Goal: Find specific fact: Find contact information

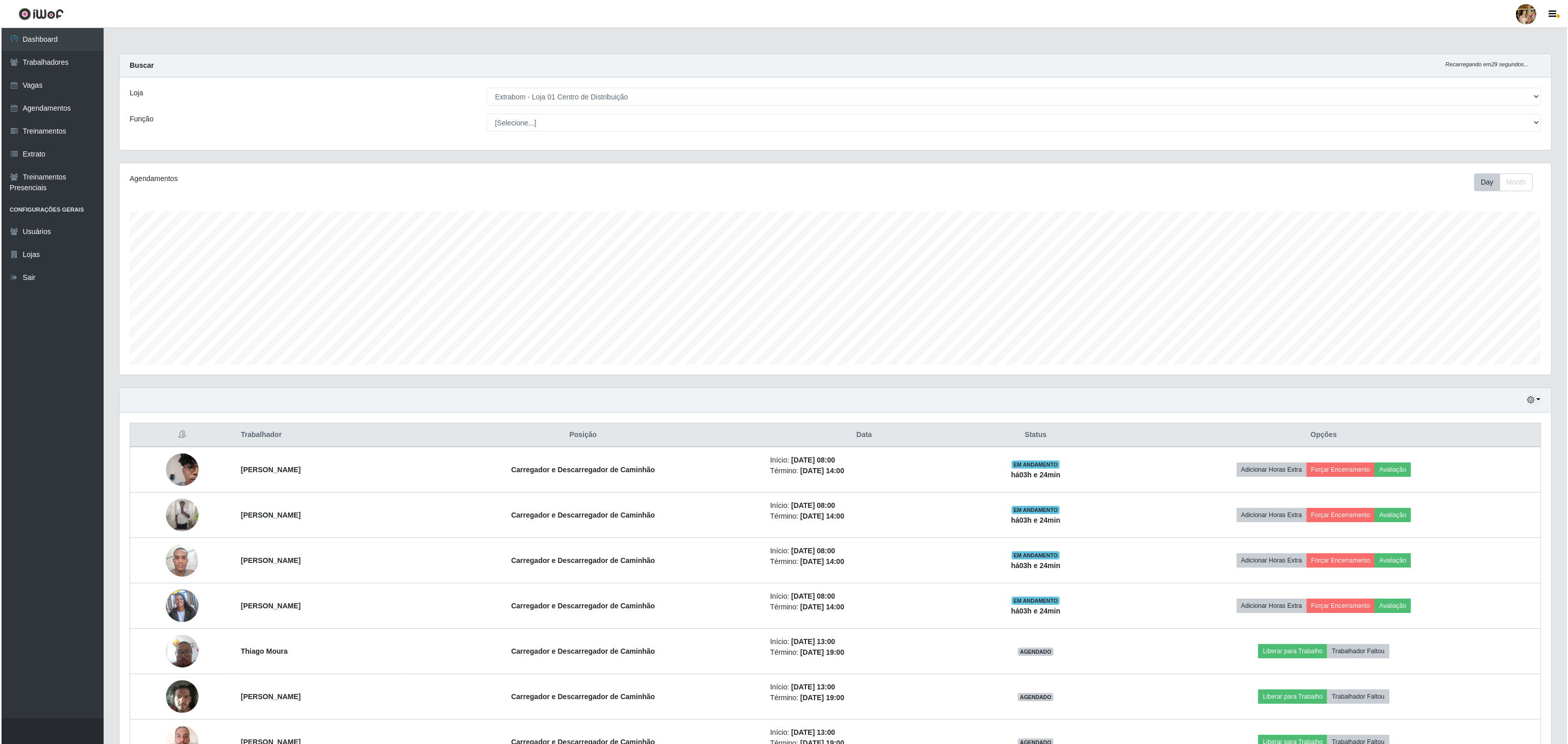
scroll to position [212, 1430]
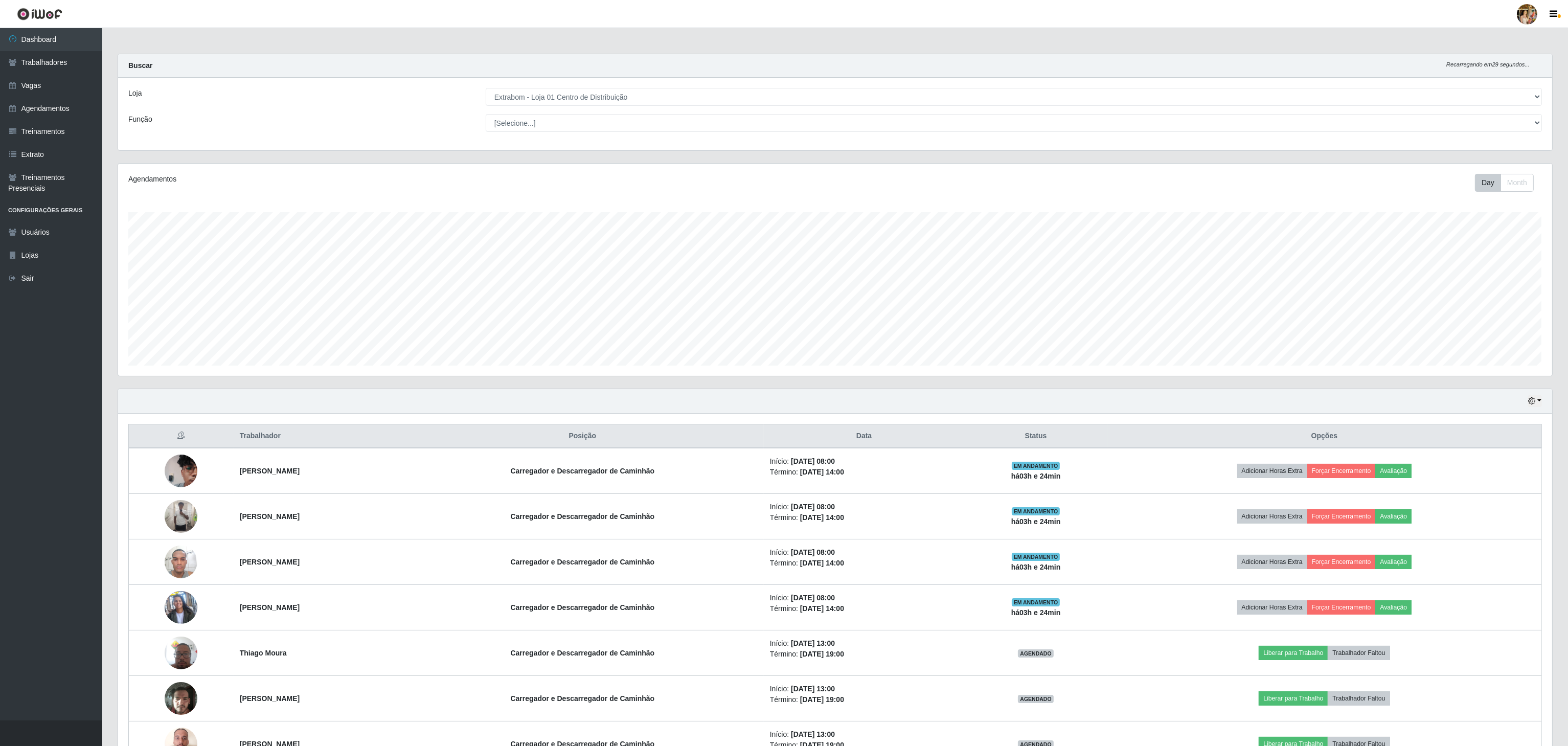
click at [586, 99] on select "[Selecione...] Atacado Vem - [GEOGRAPHIC_DATA] 30 Laranjeiras Velha Atacado Vem…" at bounding box center [1014, 96] width 1056 height 18
click at [486, 88] on select "[Selecione...] Atacado Vem - [GEOGRAPHIC_DATA] 30 Laranjeiras Velha Atacado Vem…" at bounding box center [1014, 96] width 1056 height 18
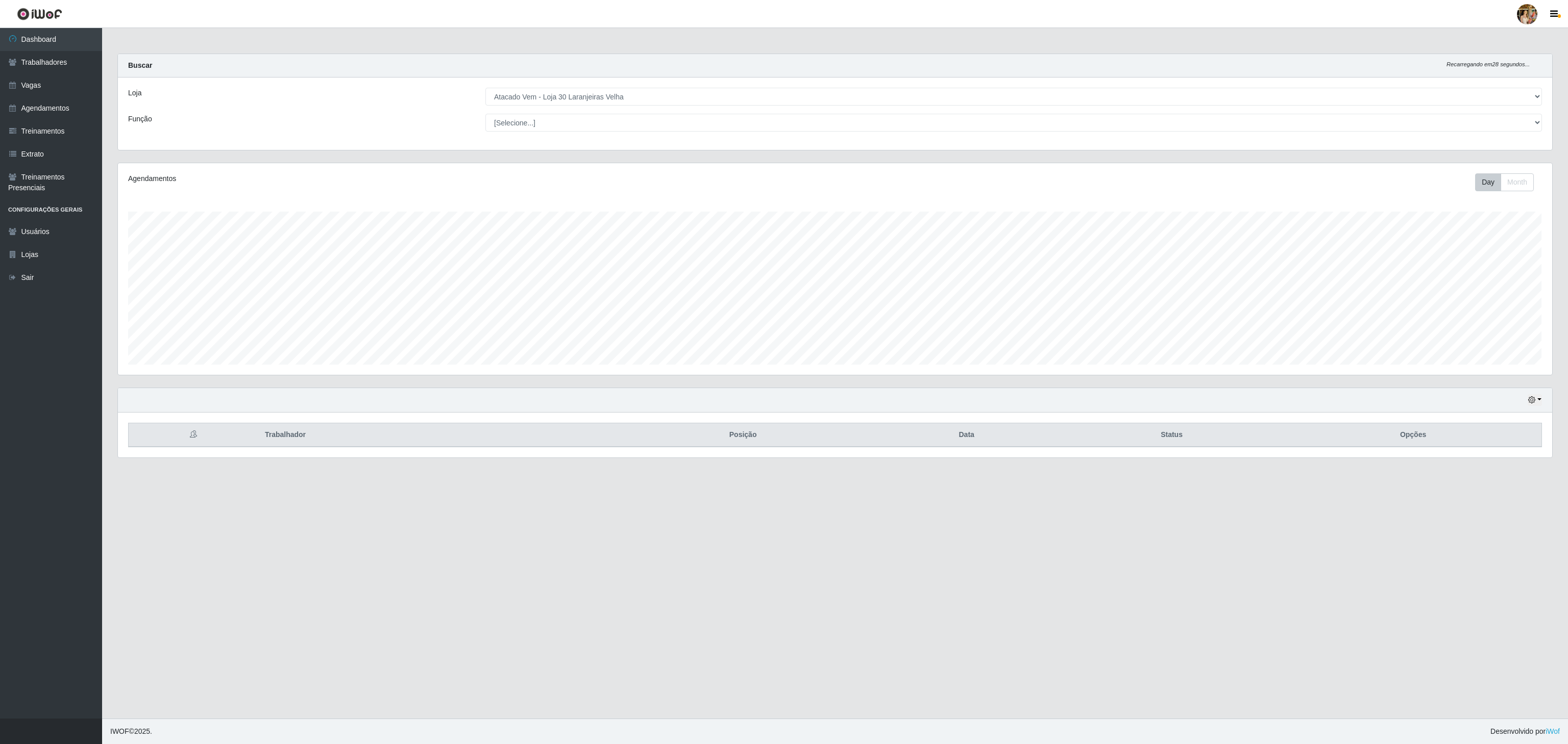
click at [658, 102] on select "[Selecione...] Atacado Vem - [GEOGRAPHIC_DATA] 30 Laranjeiras Velha Atacado Vem…" at bounding box center [1013, 96] width 1057 height 18
click at [485, 88] on select "[Selecione...] Atacado Vem - [GEOGRAPHIC_DATA] 30 Laranjeiras Velha Atacado Vem…" at bounding box center [1013, 96] width 1057 height 18
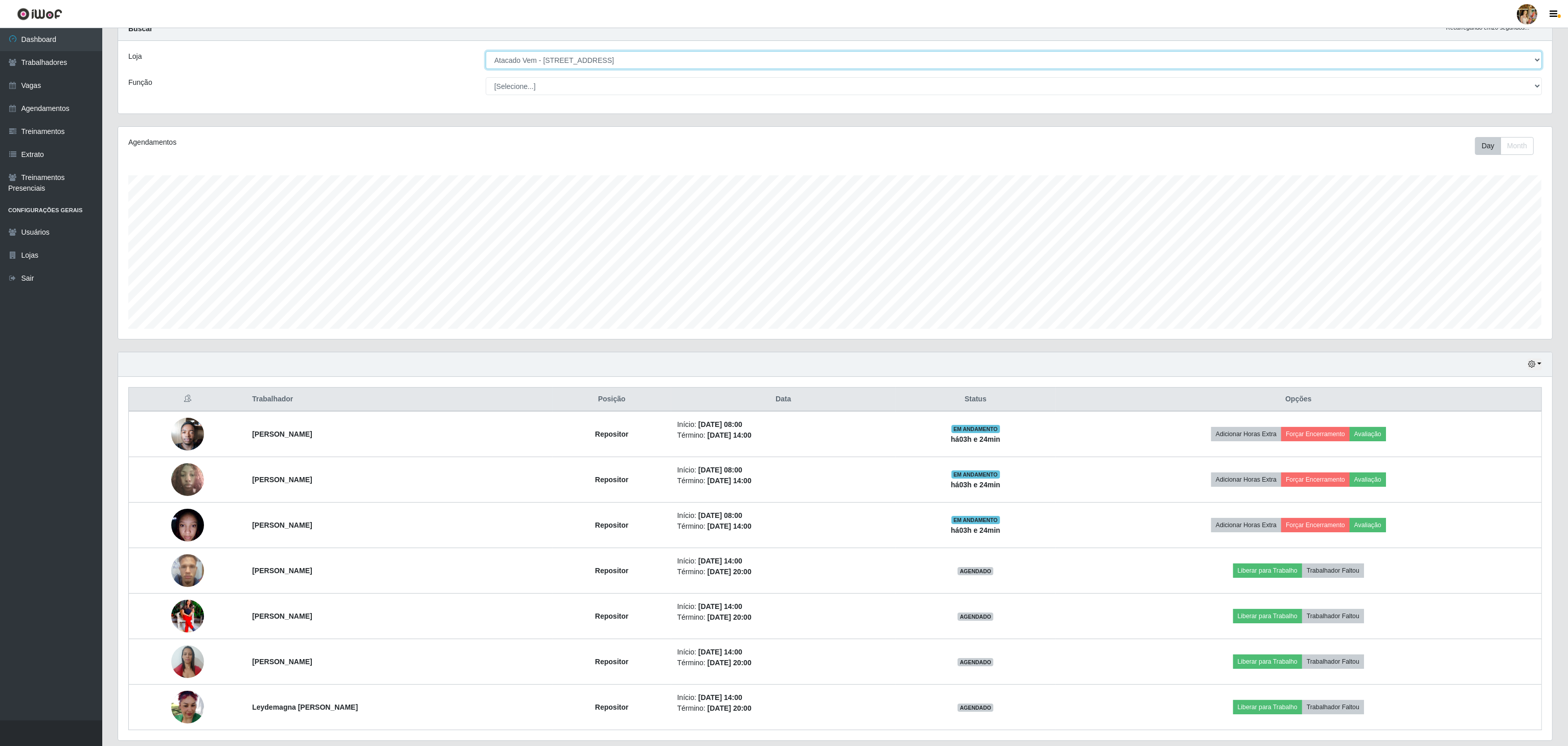
scroll to position [0, 0]
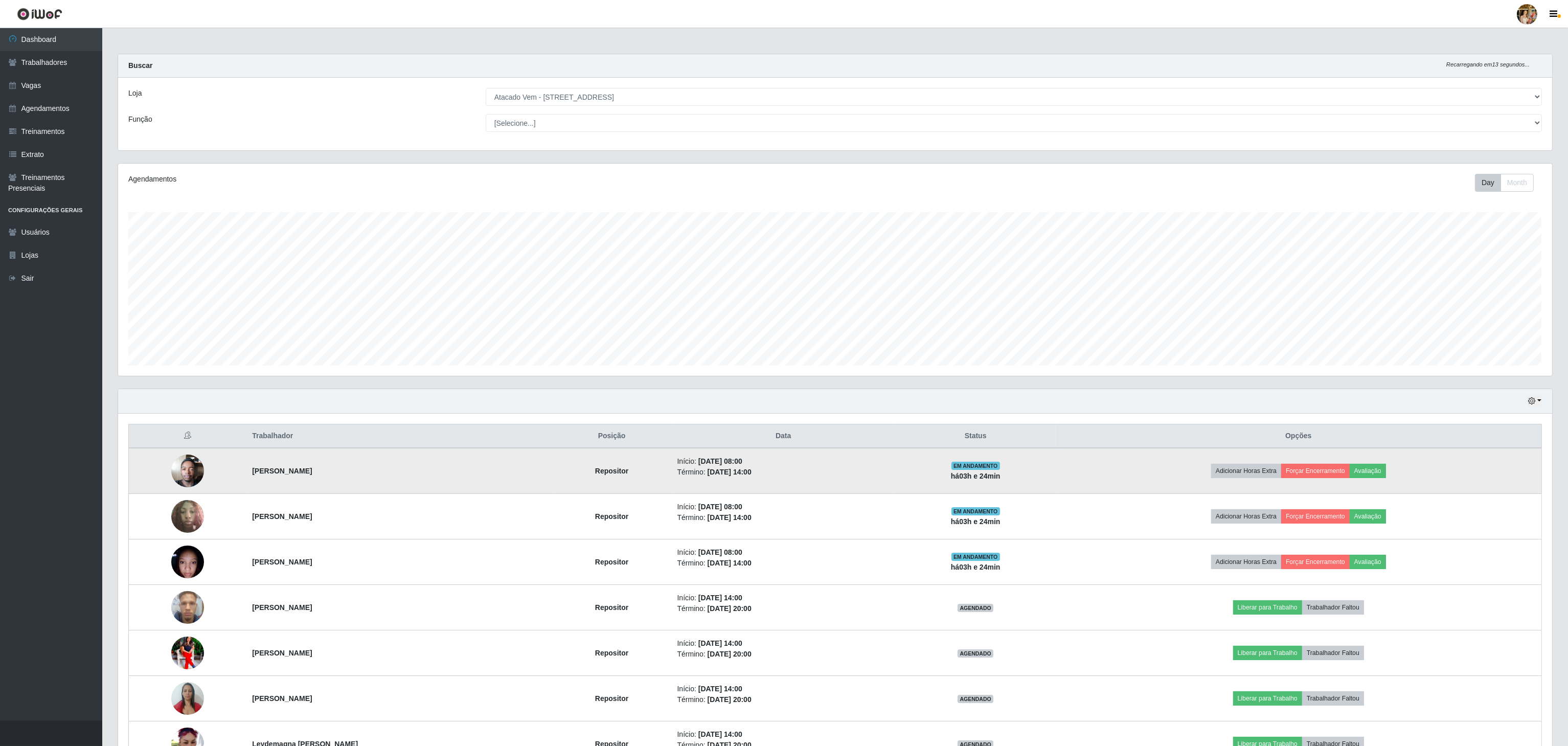
drag, startPoint x: 243, startPoint y: 476, endPoint x: 362, endPoint y: 476, distance: 119.0
click at [362, 476] on td "[PERSON_NAME]" at bounding box center [399, 471] width 306 height 46
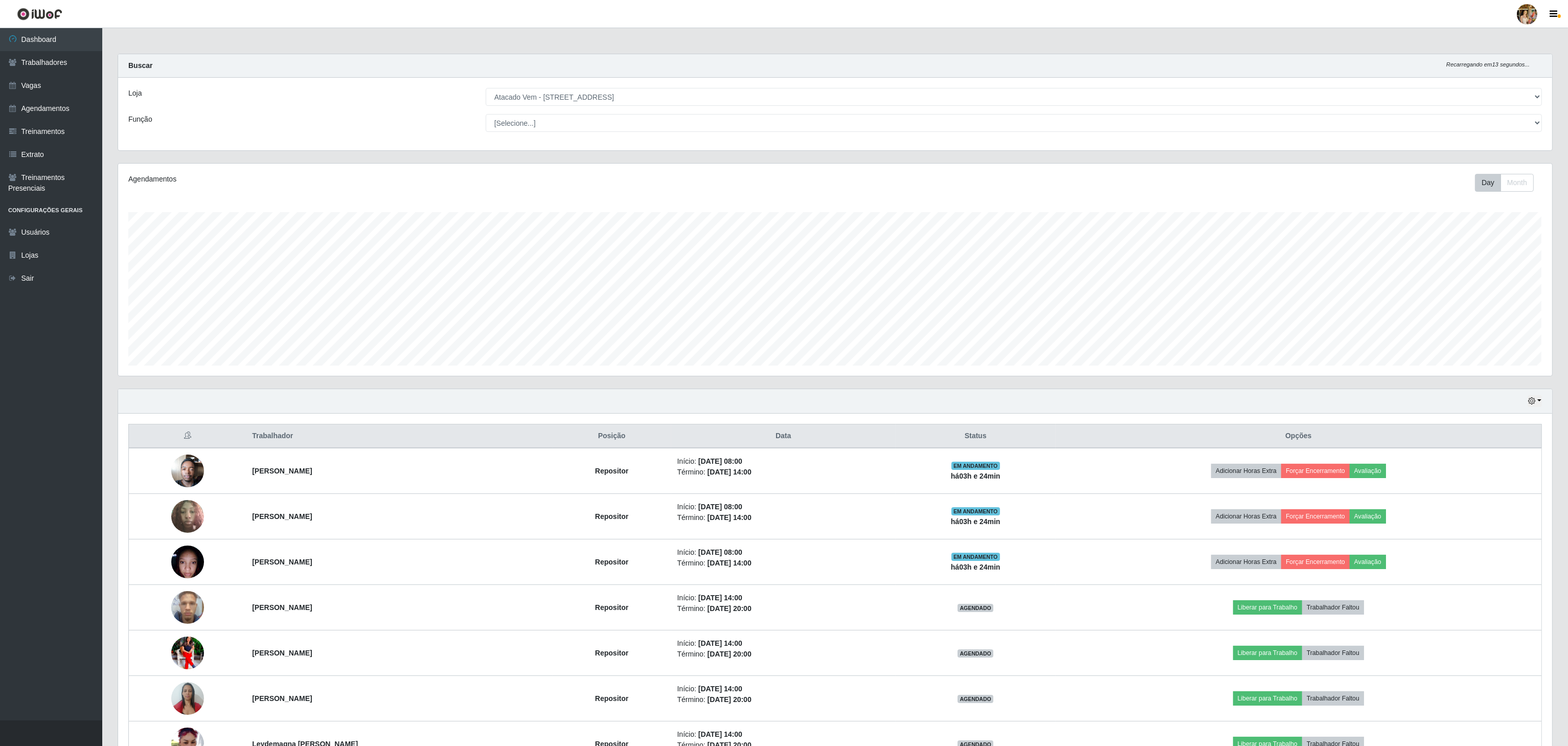
copy strong "[PERSON_NAME]"
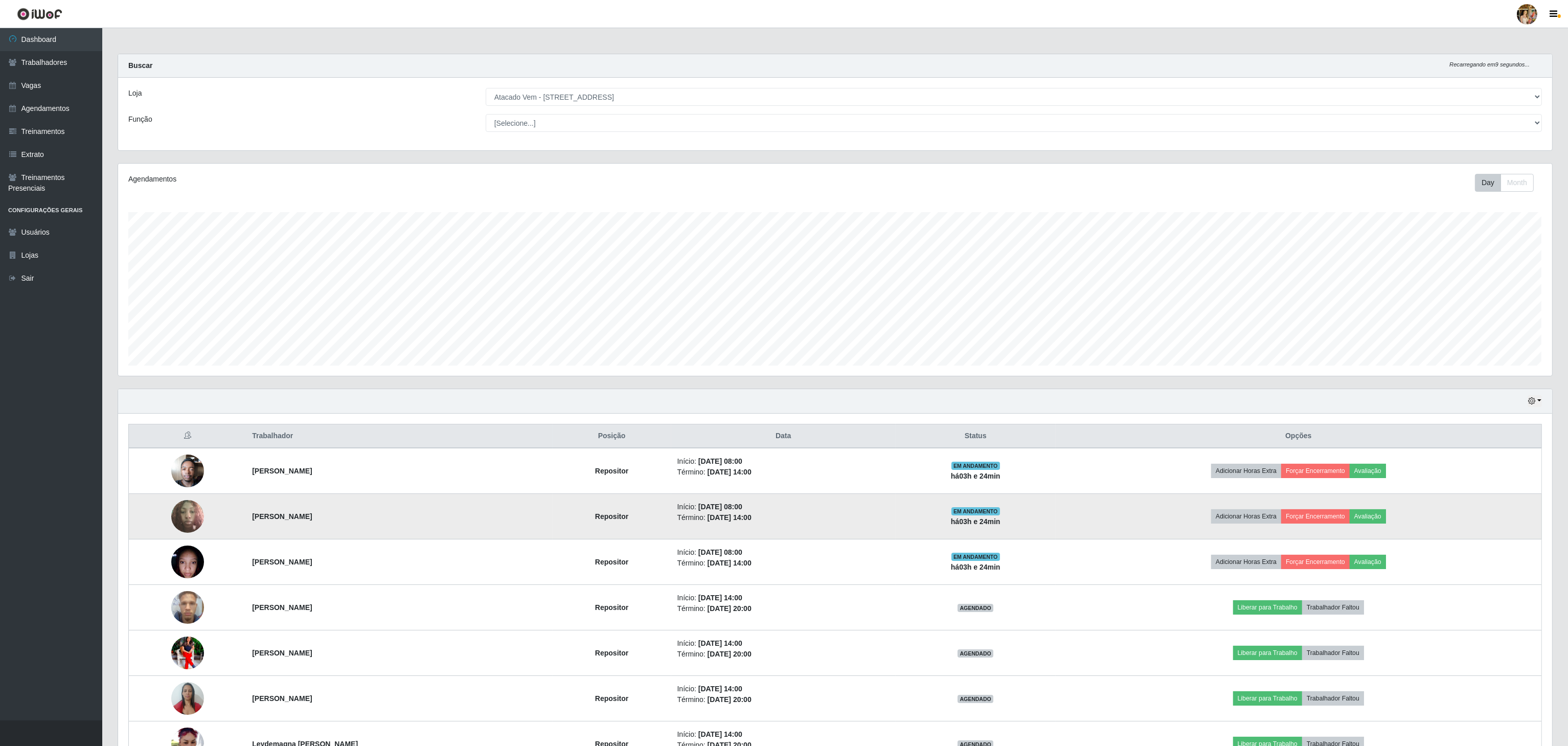
drag, startPoint x: 244, startPoint y: 510, endPoint x: 405, endPoint y: 417, distance: 185.9
click at [410, 531] on td "[PERSON_NAME]" at bounding box center [399, 517] width 306 height 46
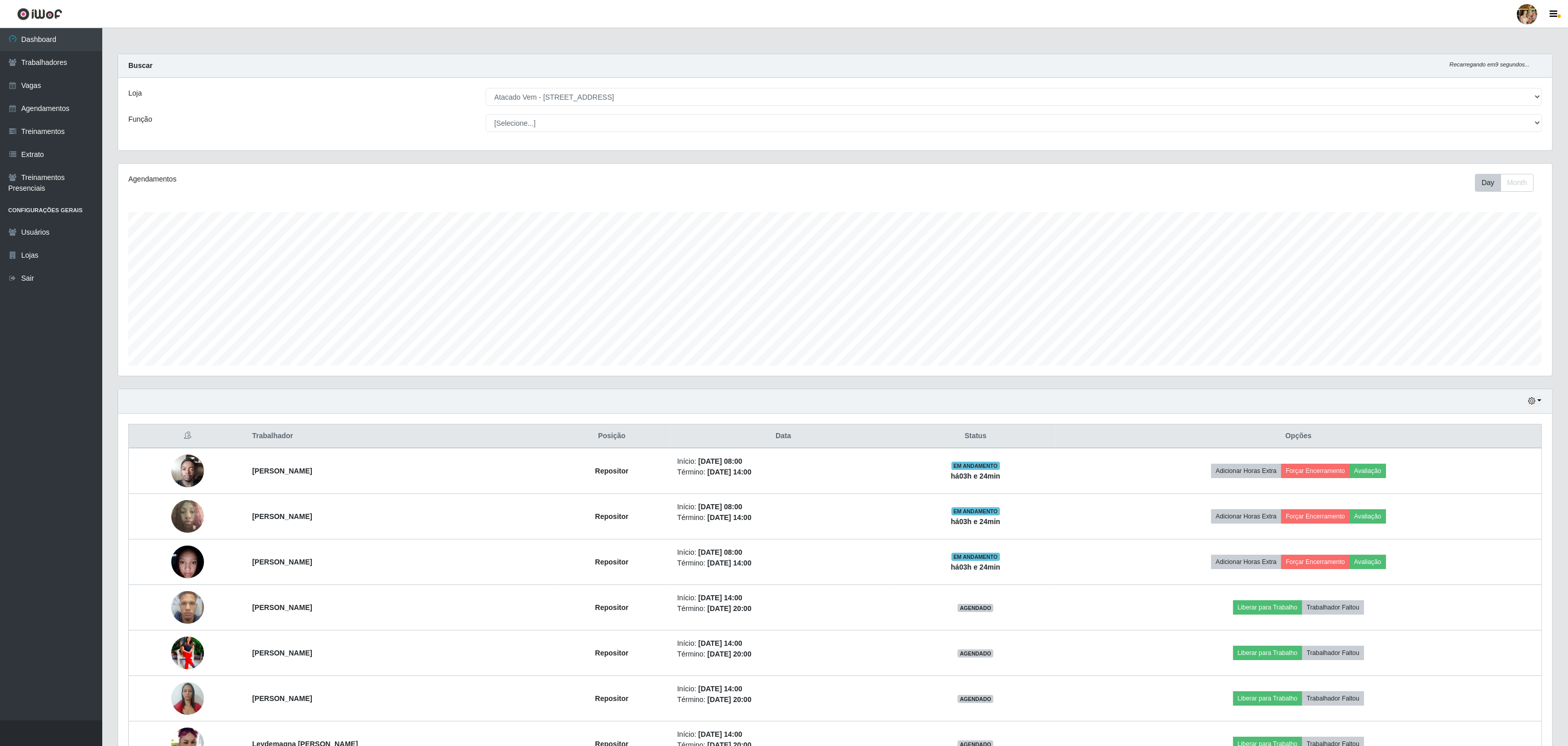
copy strong "[PERSON_NAME]"
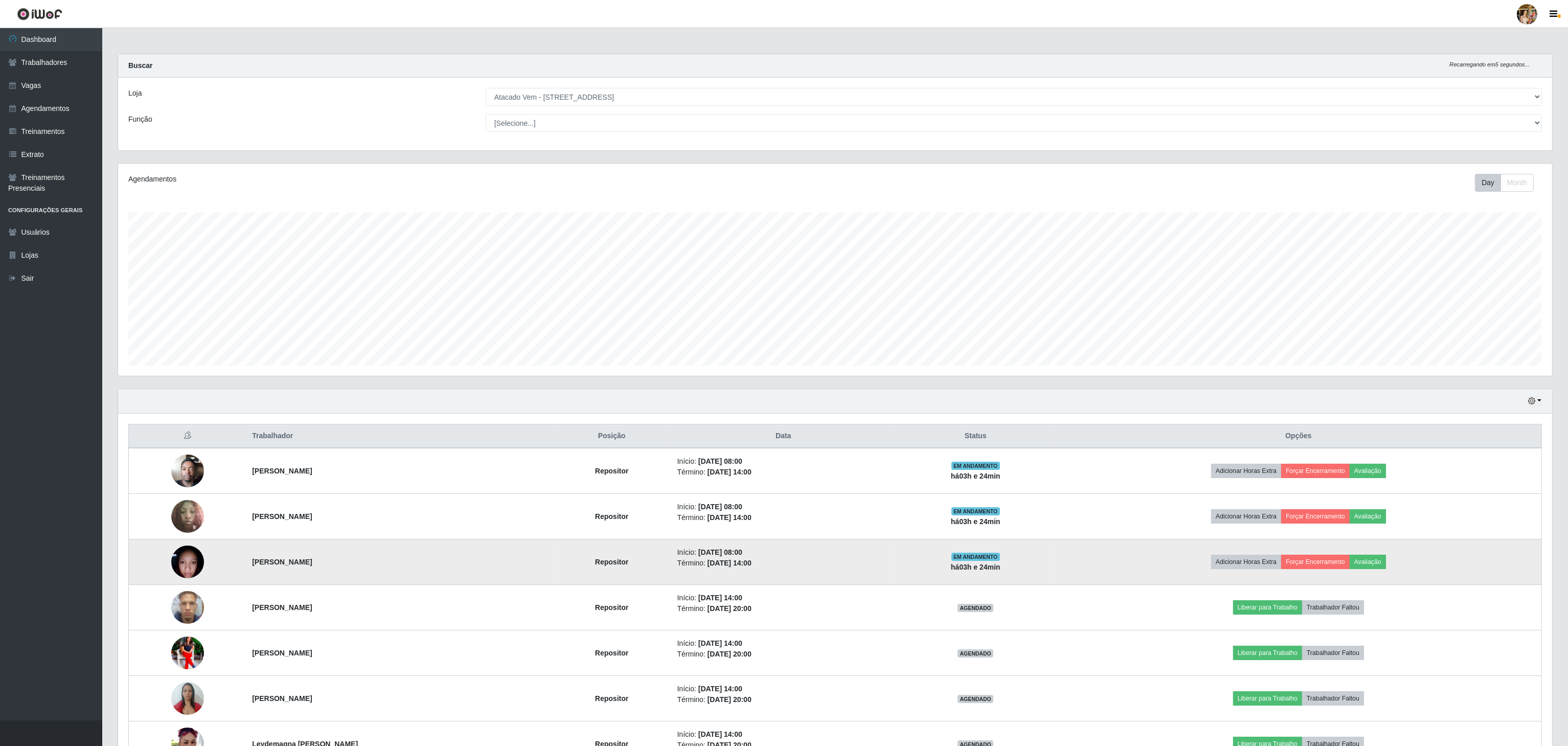
drag, startPoint x: 236, startPoint y: 554, endPoint x: 429, endPoint y: 570, distance: 193.7
click at [429, 570] on tr "[PERSON_NAME] [PERSON_NAME] Início: [DATE] 08:00 Término: [DATE] 14:00 EM ANDAM…" at bounding box center [835, 562] width 1413 height 46
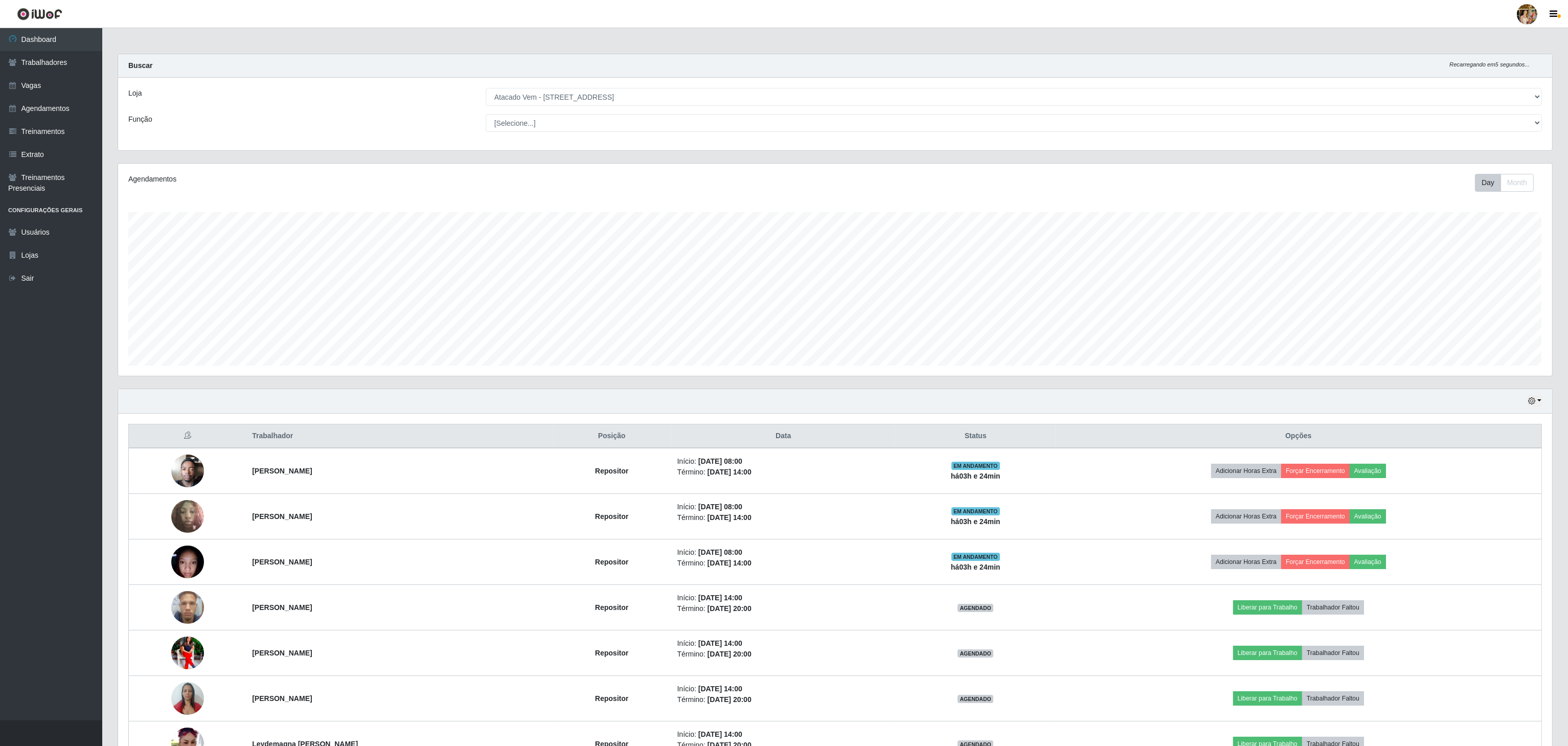
copy tr "[PERSON_NAME]"
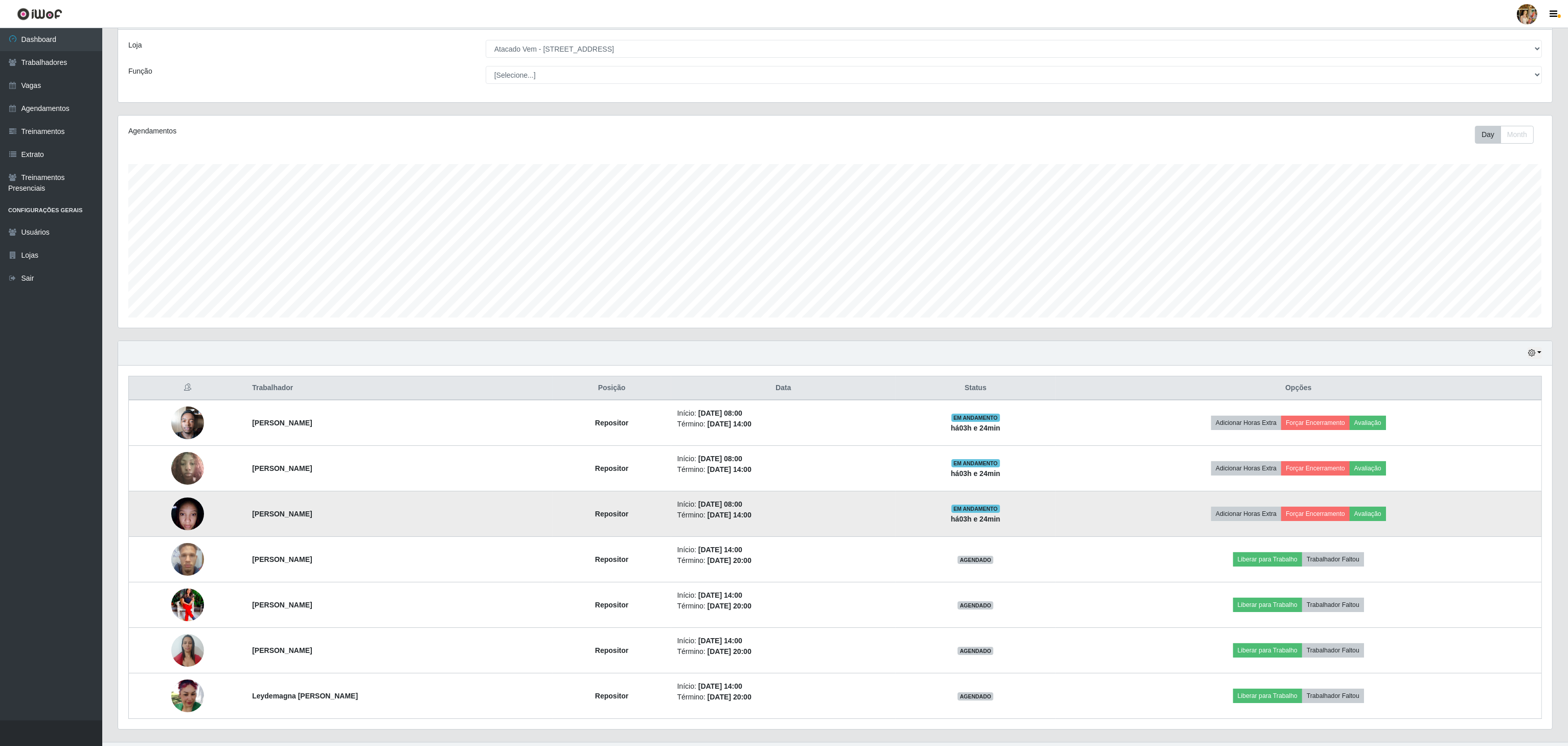
scroll to position [75, 0]
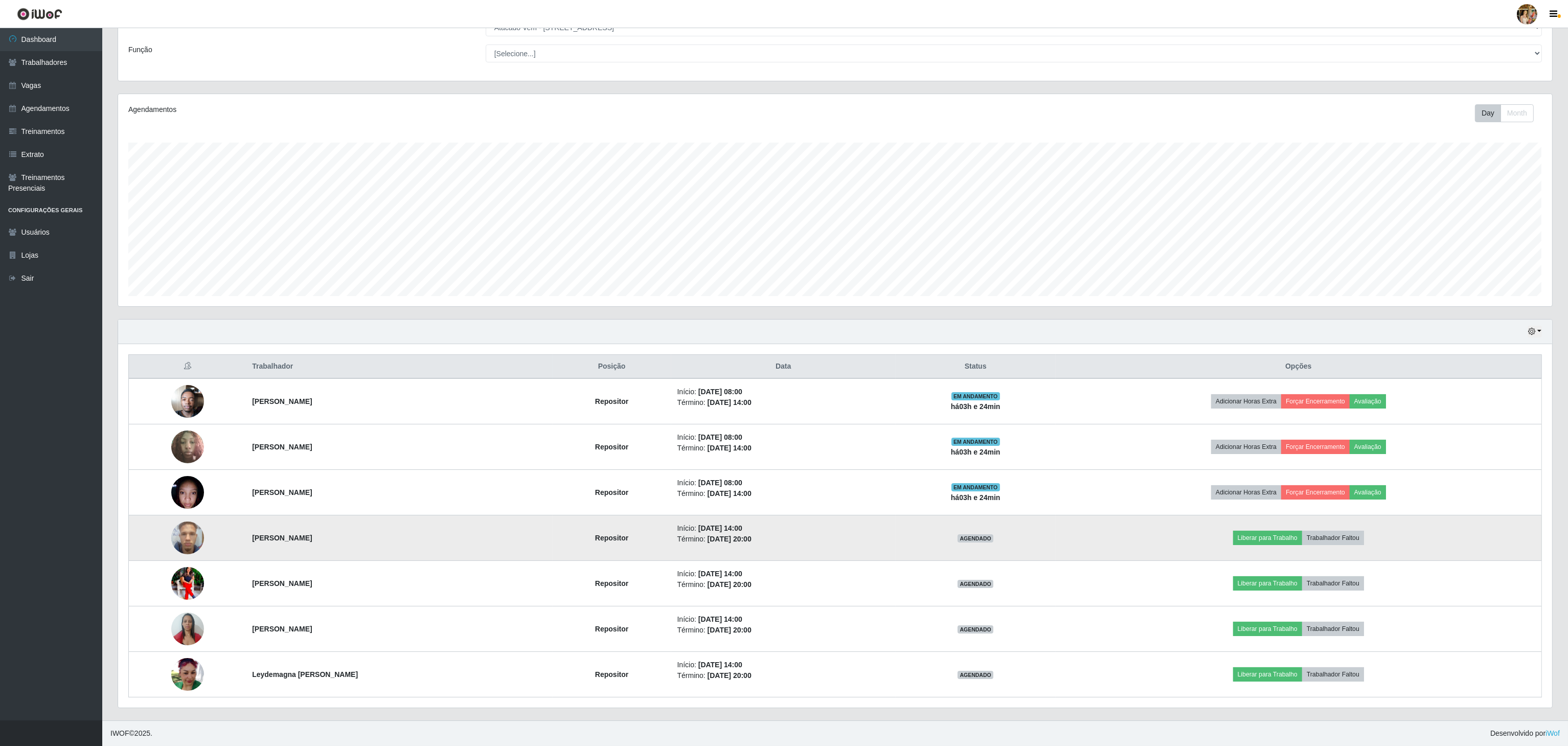
drag, startPoint x: 243, startPoint y: 535, endPoint x: 353, endPoint y: 537, distance: 110.0
click at [353, 537] on td "[PERSON_NAME]" at bounding box center [399, 538] width 306 height 46
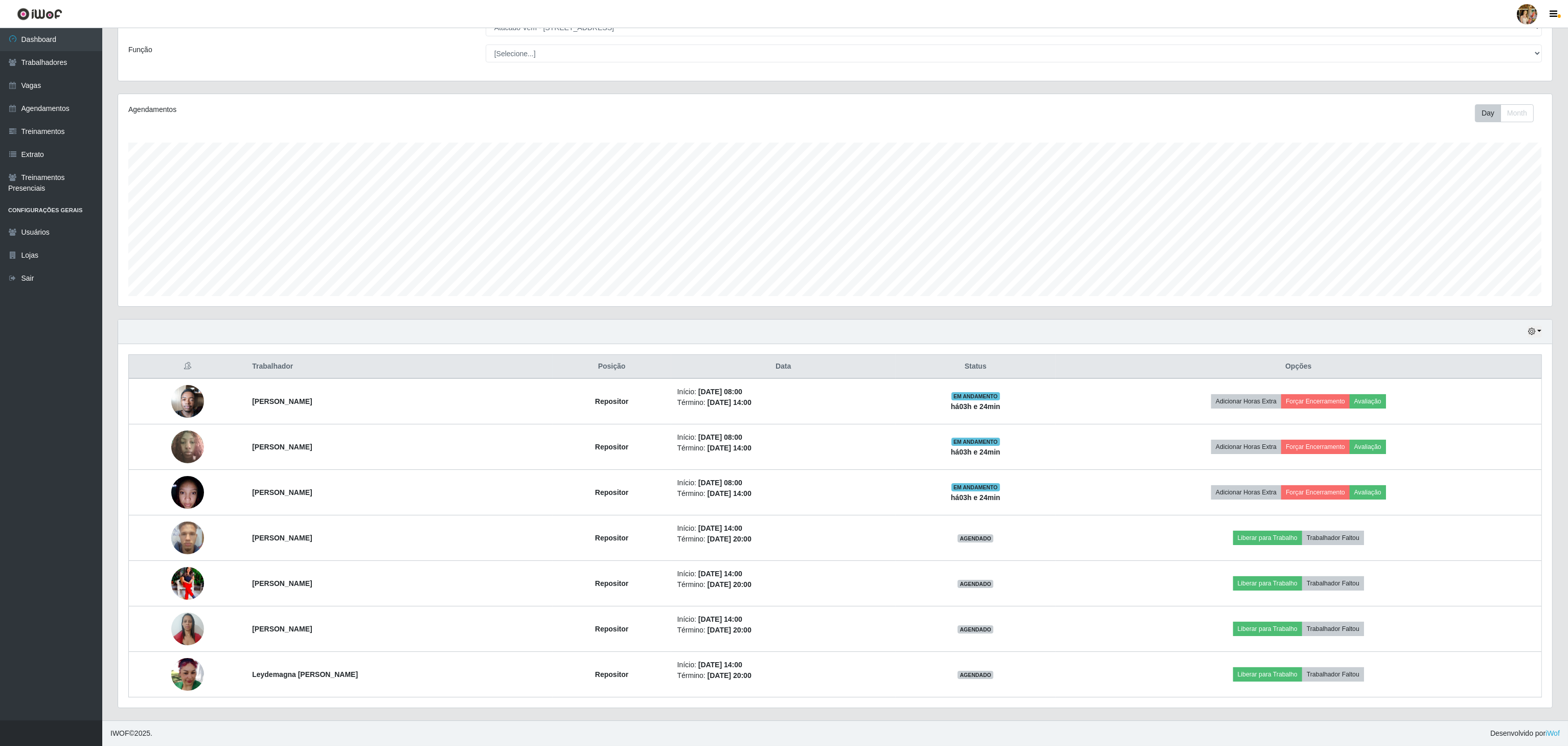
copy strong "[PERSON_NAME]"
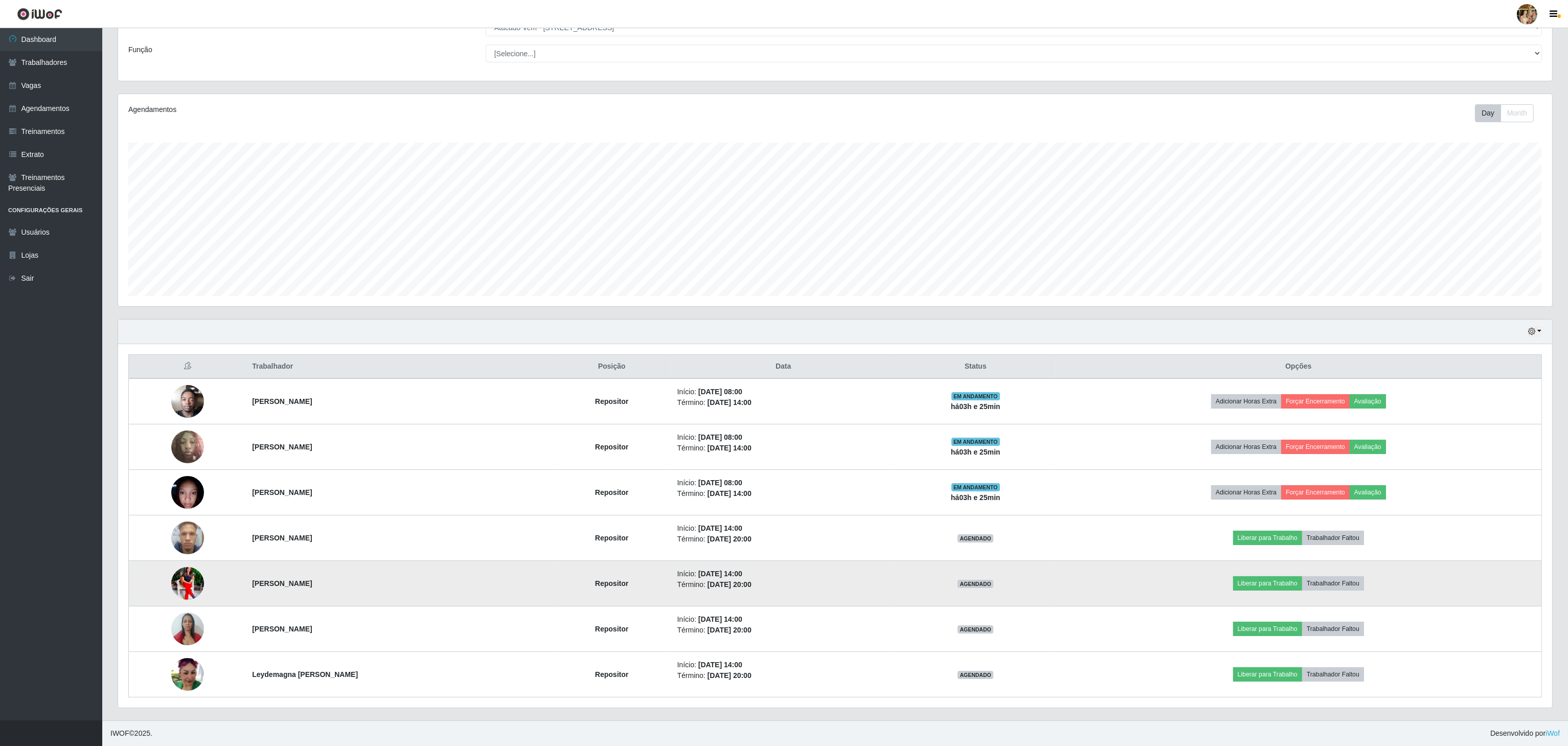
drag, startPoint x: 262, startPoint y: 586, endPoint x: 379, endPoint y: 581, distance: 117.1
click at [379, 581] on tr "[PERSON_NAME] Repositor Início: [DATE] 14:00 Término: [DATE] 20:00 AGENDADO Lib…" at bounding box center [835, 584] width 1413 height 46
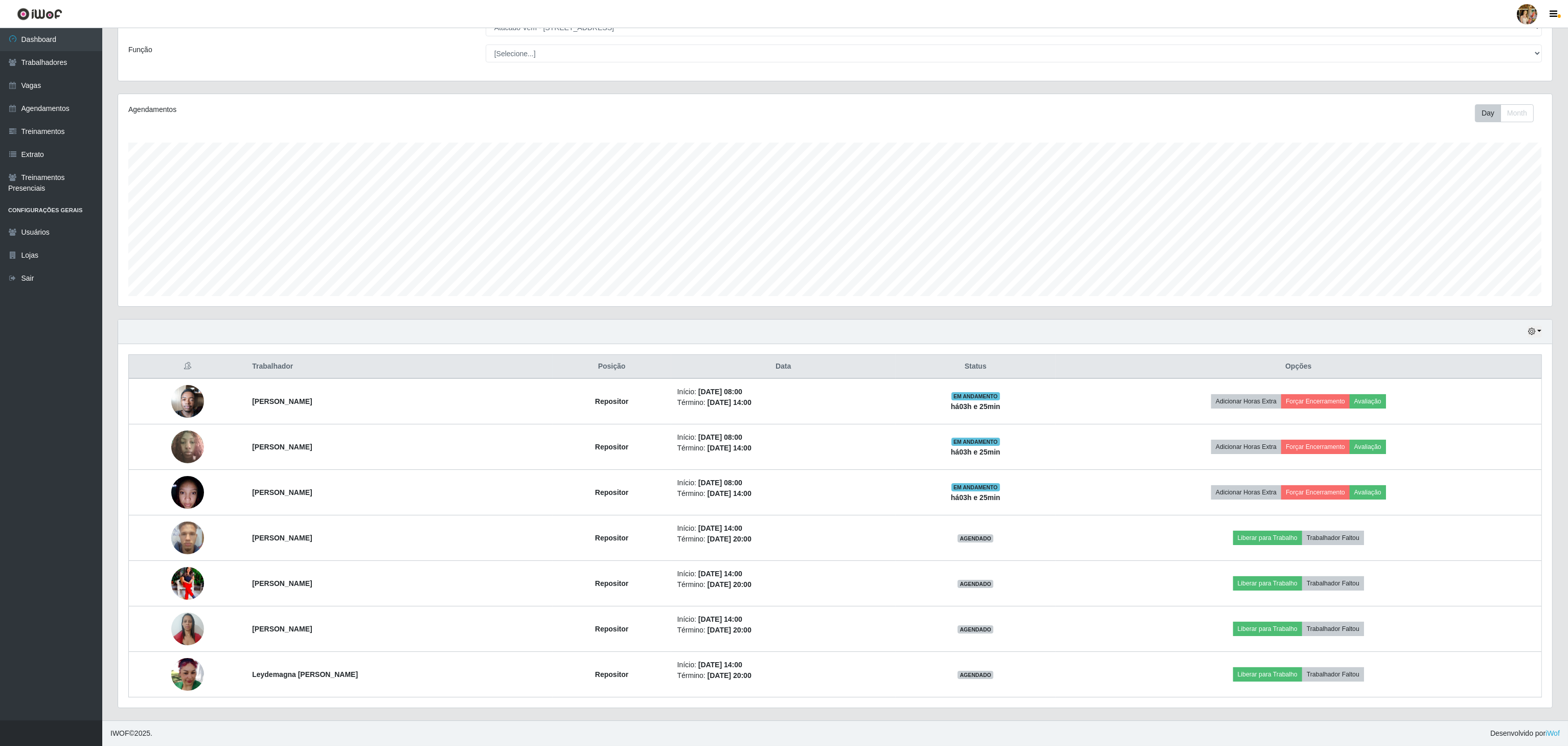
copy tr "[PERSON_NAME]"
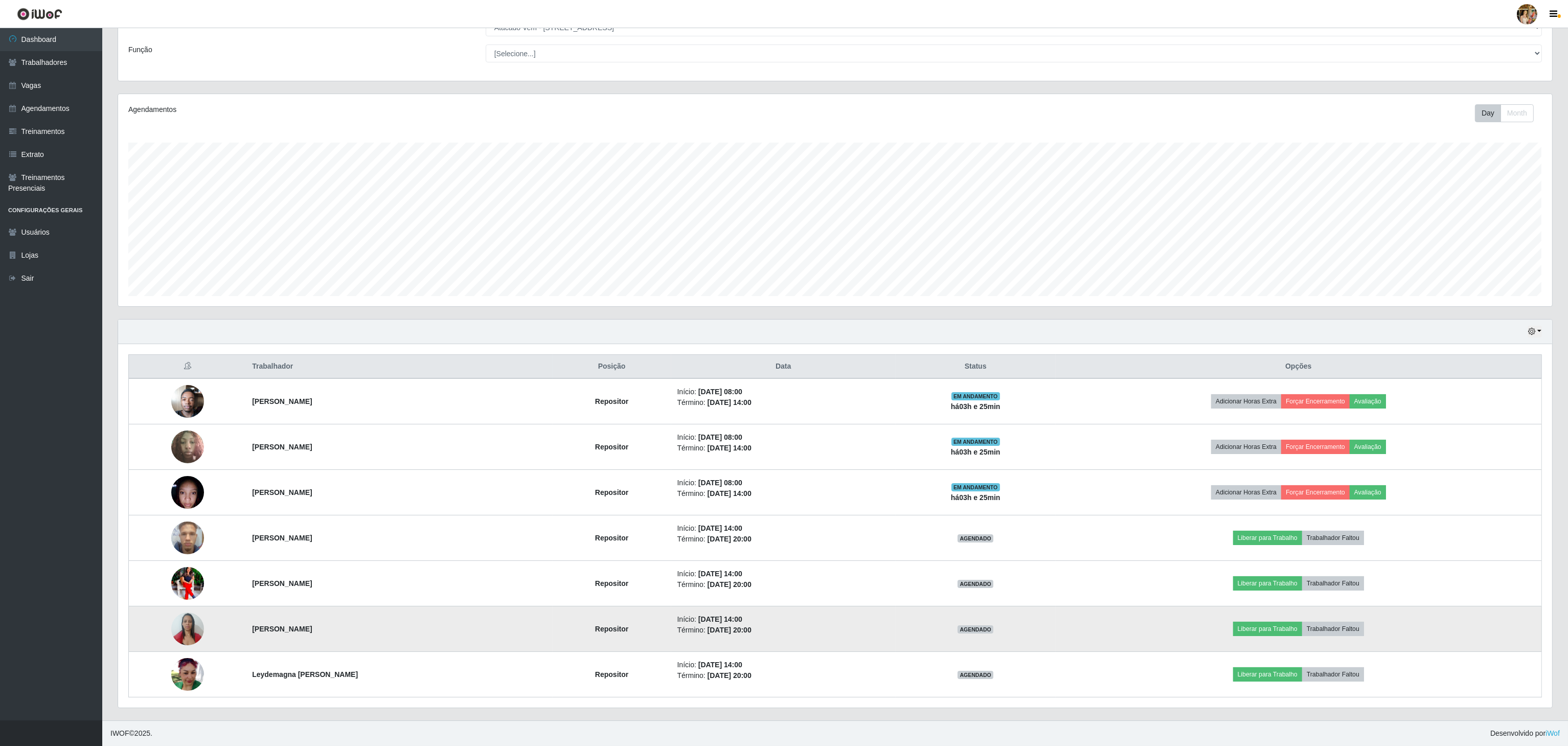
drag, startPoint x: 239, startPoint y: 632, endPoint x: 374, endPoint y: 627, distance: 135.1
click at [374, 627] on tr "[PERSON_NAME] Repositor Início: [DATE] 14:00 Término: [DATE] 20:00 AGENDADO Lib…" at bounding box center [835, 629] width 1413 height 46
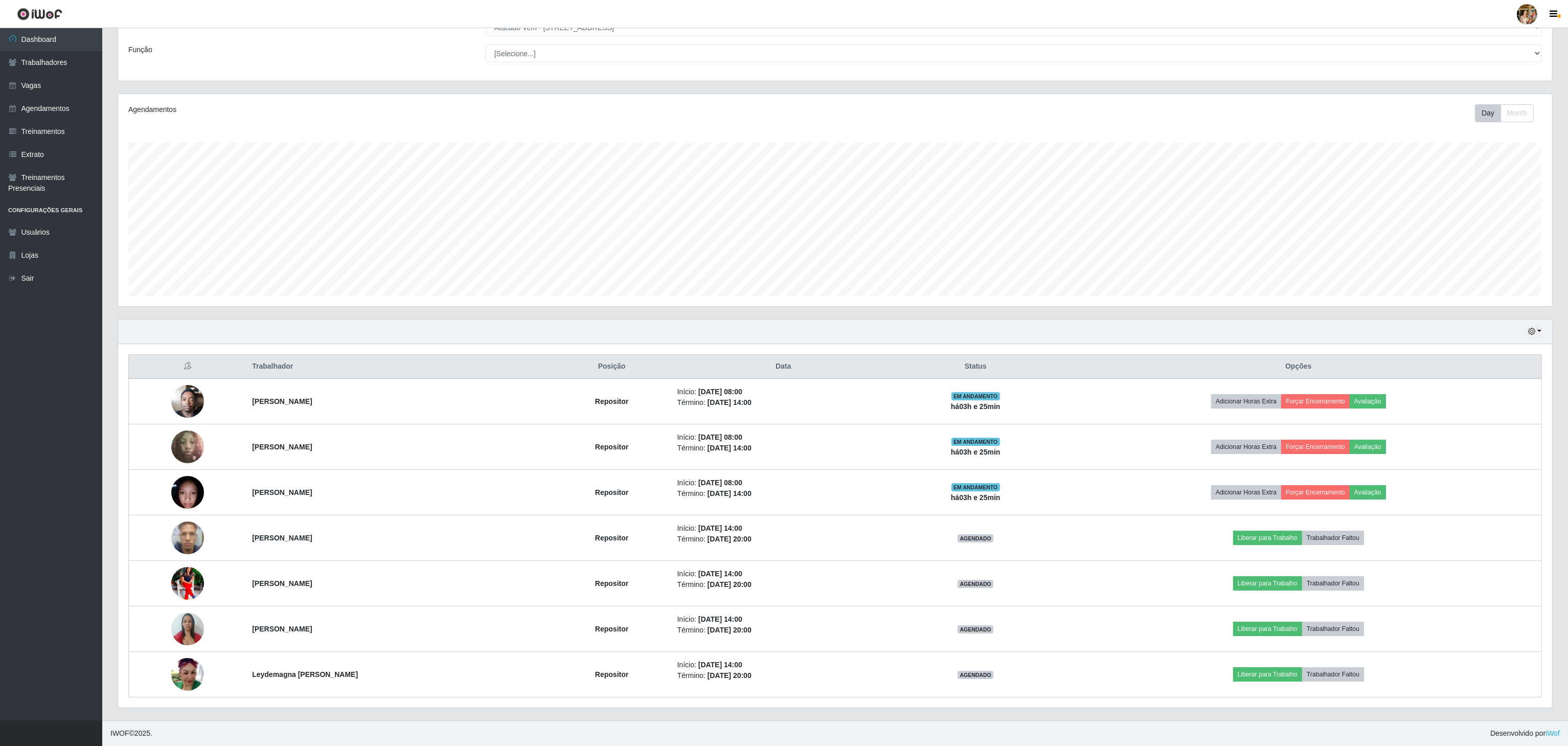
copy tr "[PERSON_NAME]"
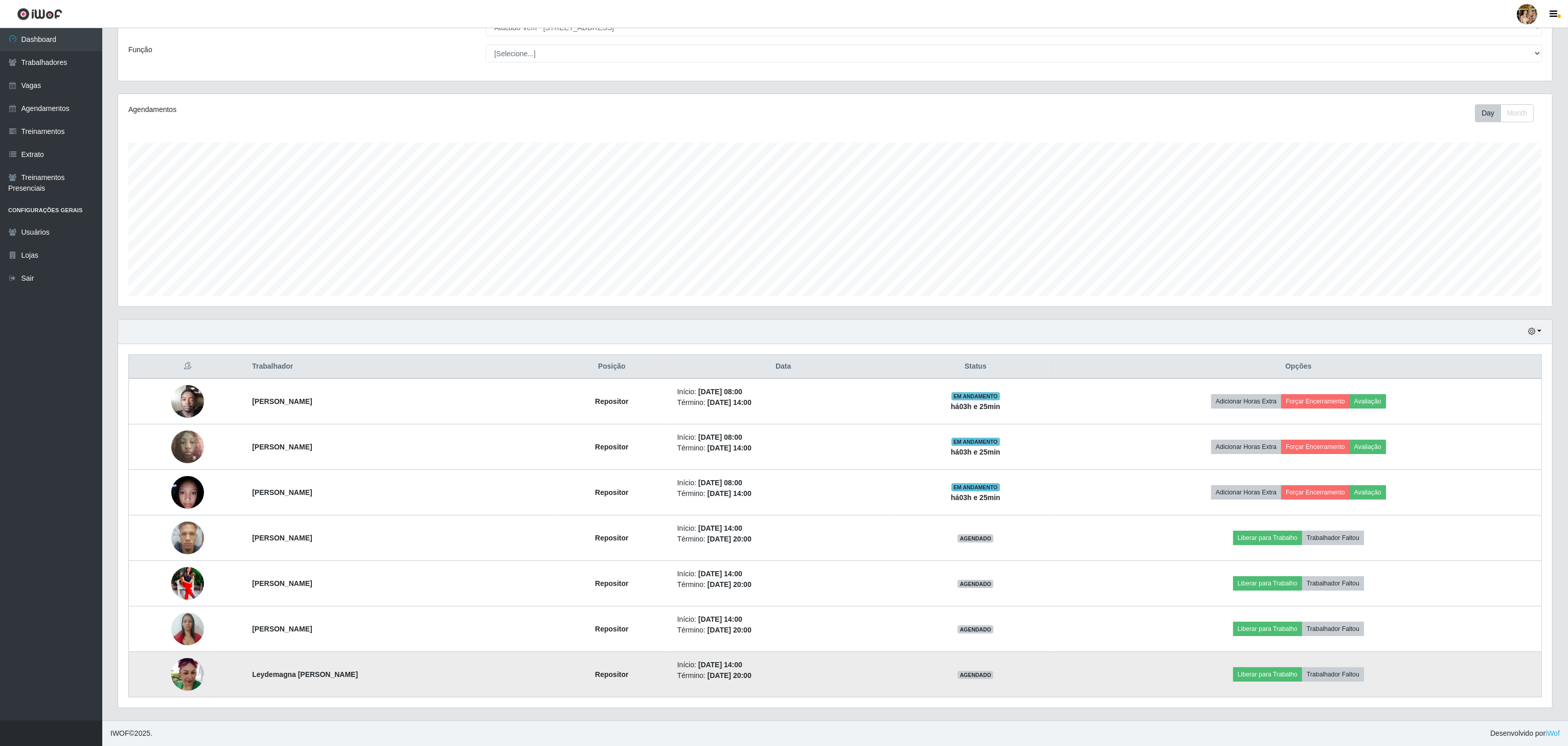
drag, startPoint x: 326, startPoint y: 676, endPoint x: 484, endPoint y: 678, distance: 158.0
click at [484, 678] on td "Leydemagna [PERSON_NAME]" at bounding box center [399, 675] width 306 height 46
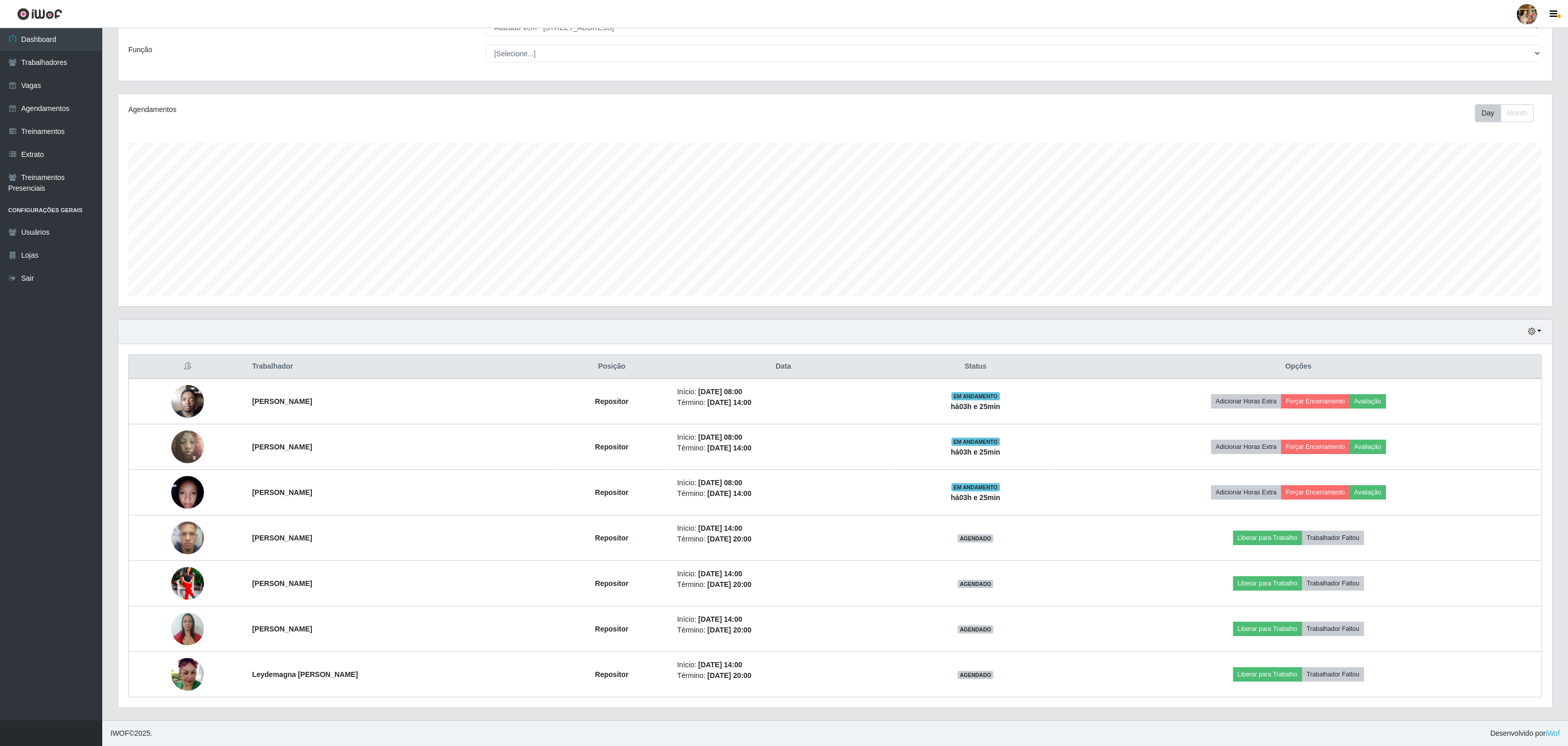
copy strong "Leydemagna [PERSON_NAME]"
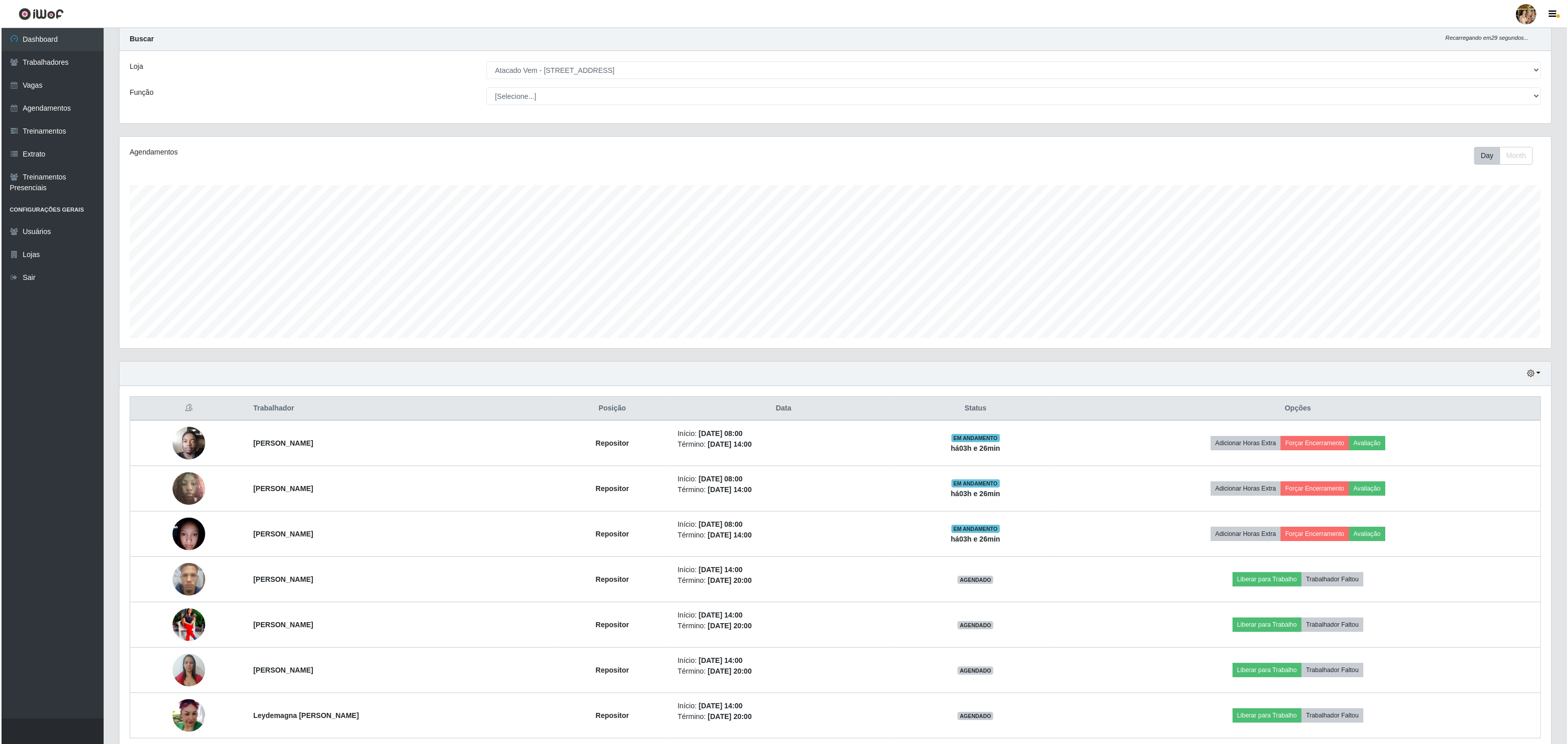
scroll to position [0, 0]
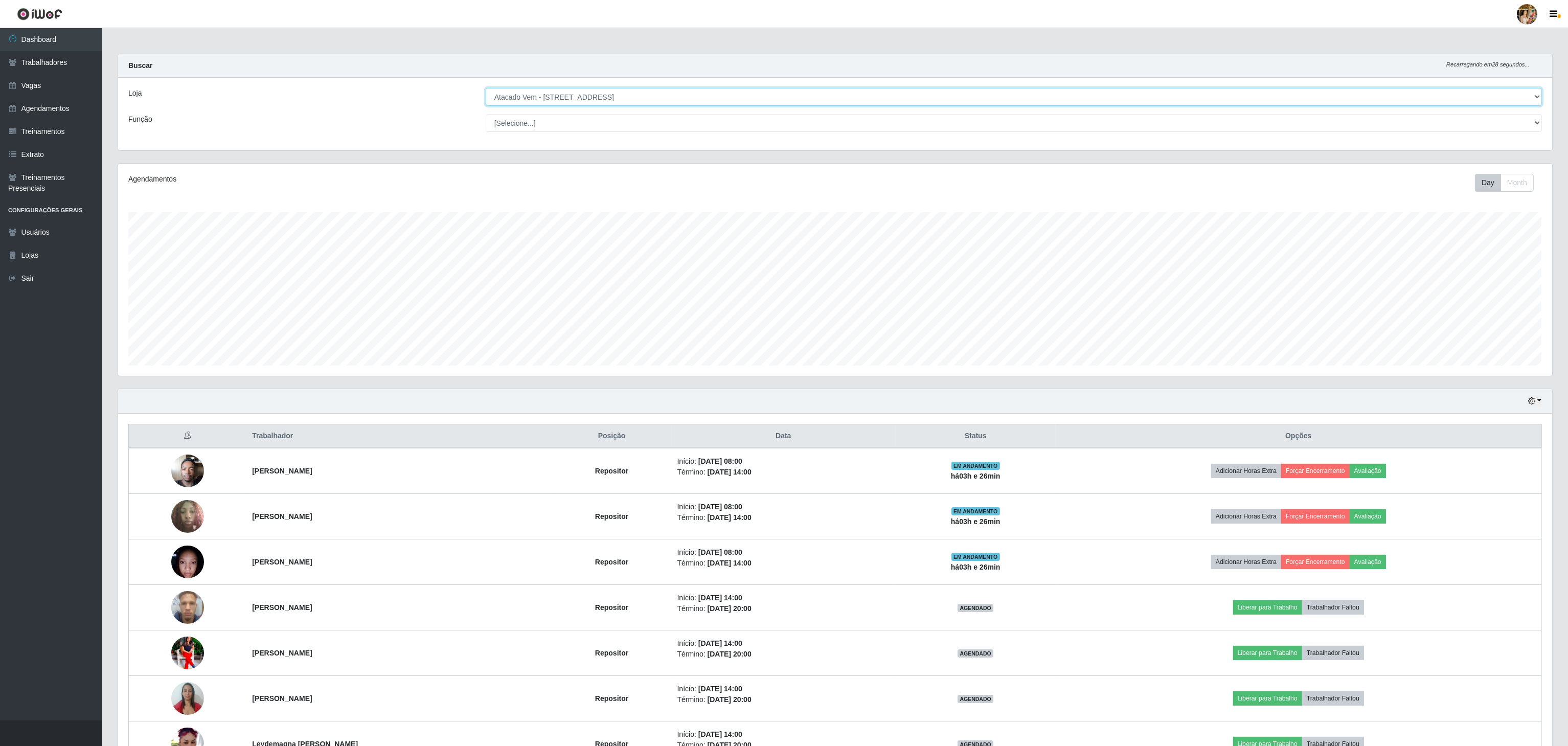
click at [581, 96] on select "[Selecione...] Atacado Vem - [GEOGRAPHIC_DATA] 30 Laranjeiras Velha Atacado Vem…" at bounding box center [1014, 96] width 1056 height 18
click at [486, 88] on select "[Selecione...] Atacado Vem - [GEOGRAPHIC_DATA] 30 Laranjeiras Velha Atacado Vem…" at bounding box center [1014, 96] width 1056 height 18
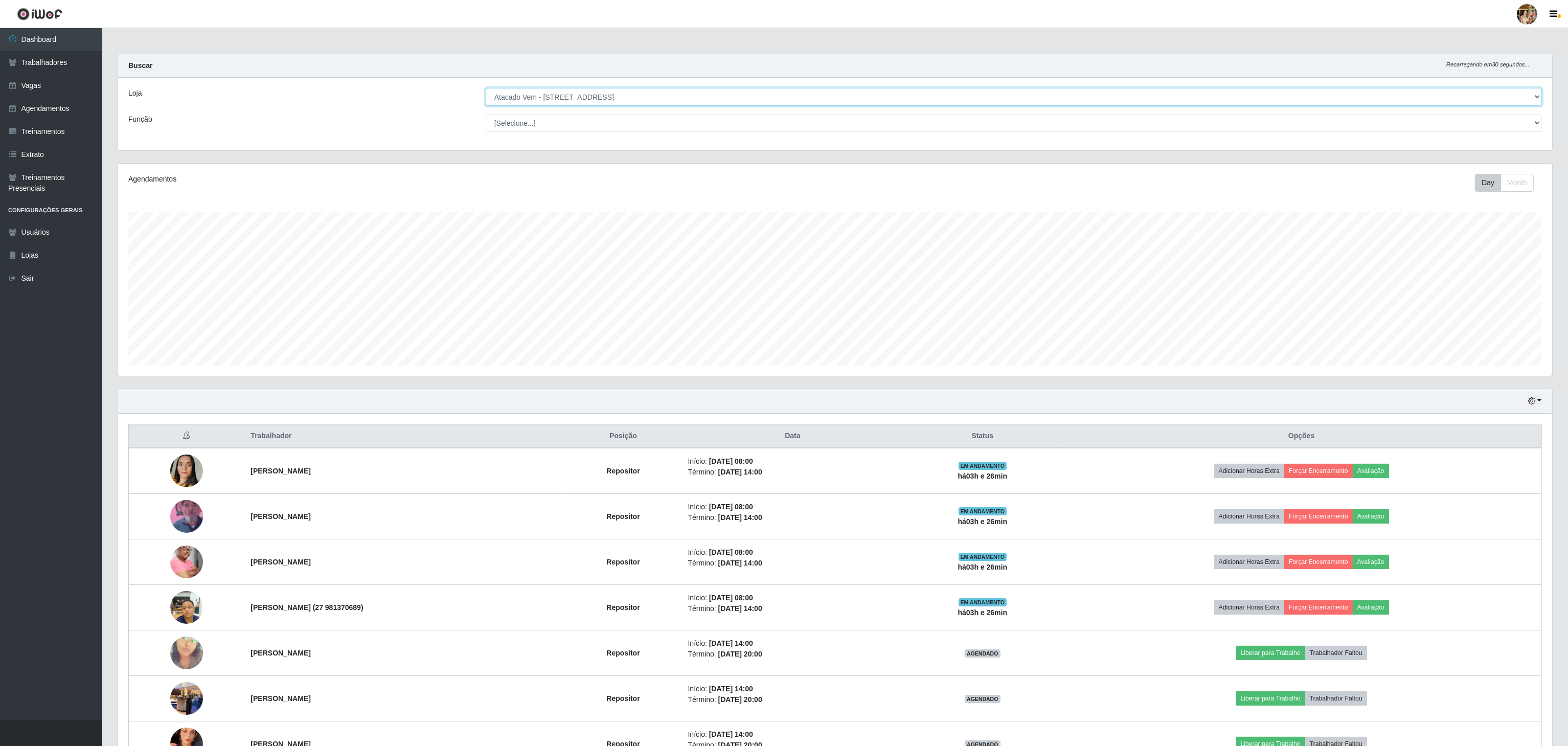
scroll to position [75, 0]
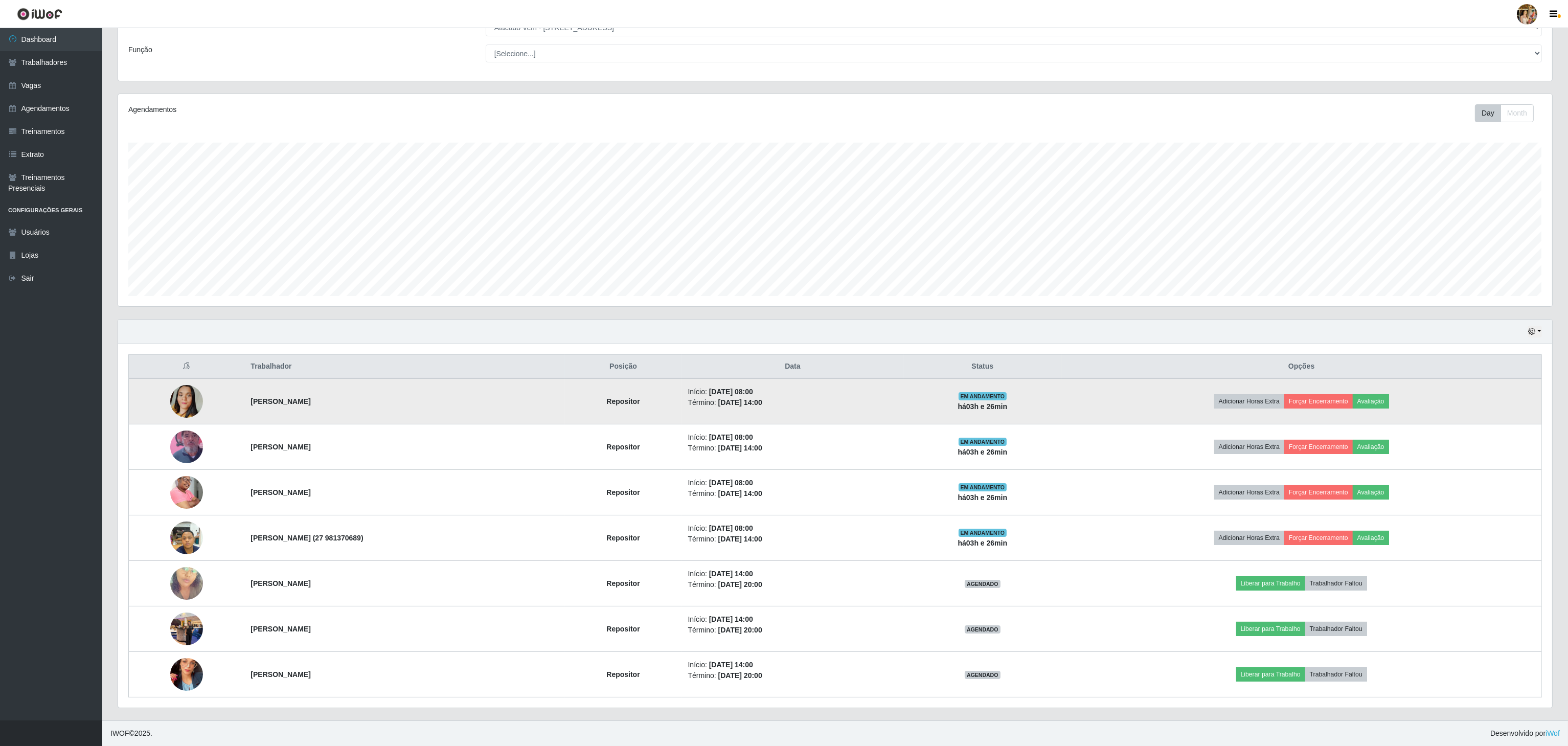
drag, startPoint x: 243, startPoint y: 403, endPoint x: 499, endPoint y: 333, distance: 265.4
click at [501, 407] on td "[PERSON_NAME]" at bounding box center [404, 401] width 320 height 46
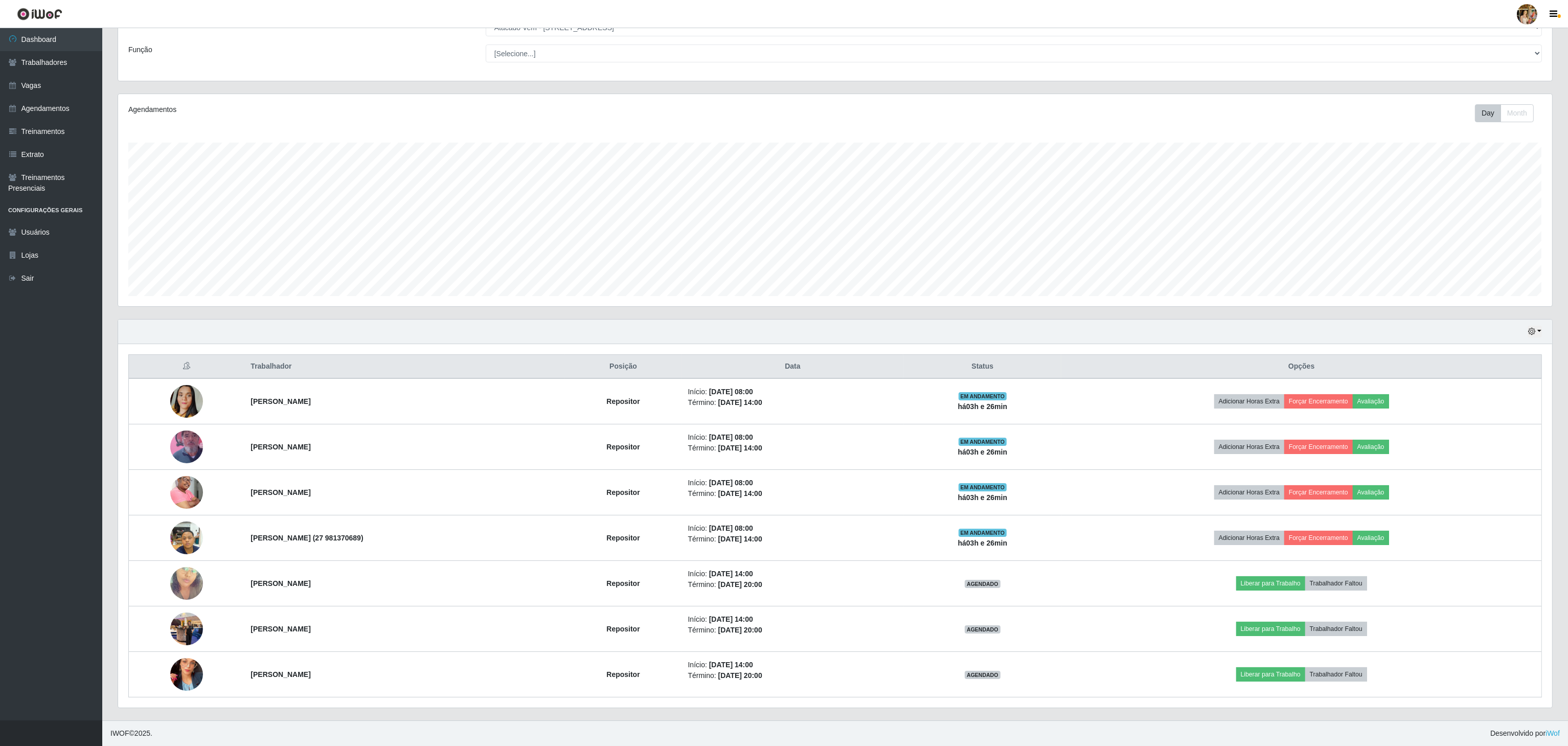
copy strong "[PERSON_NAME]"
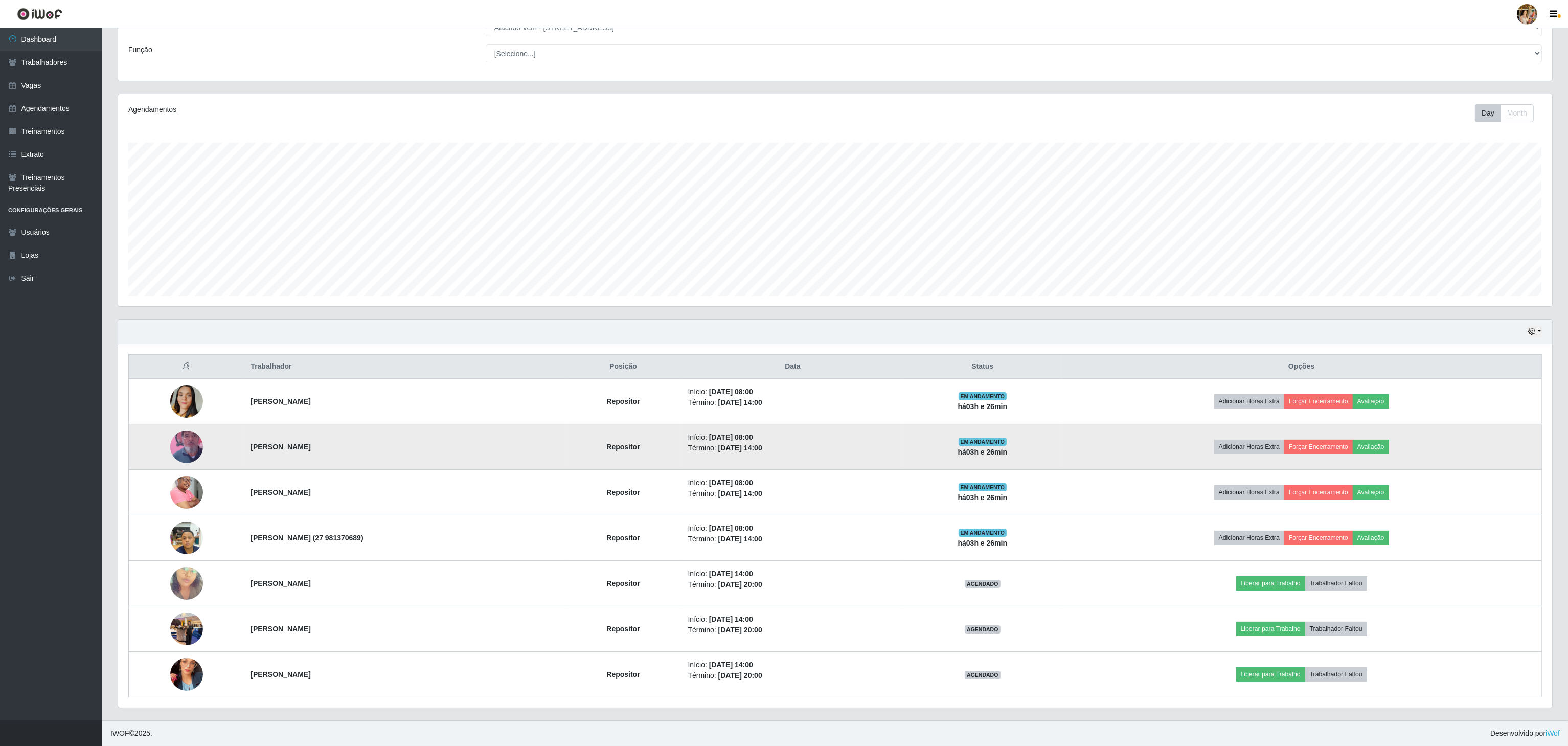
drag, startPoint x: 233, startPoint y: 439, endPoint x: 429, endPoint y: 441, distance: 196.0
click at [429, 441] on tr "[PERSON_NAME] Repositor Início: [DATE] 08:00 Término: [DATE] 14:00 EM ANDAMENTO…" at bounding box center [835, 447] width 1413 height 46
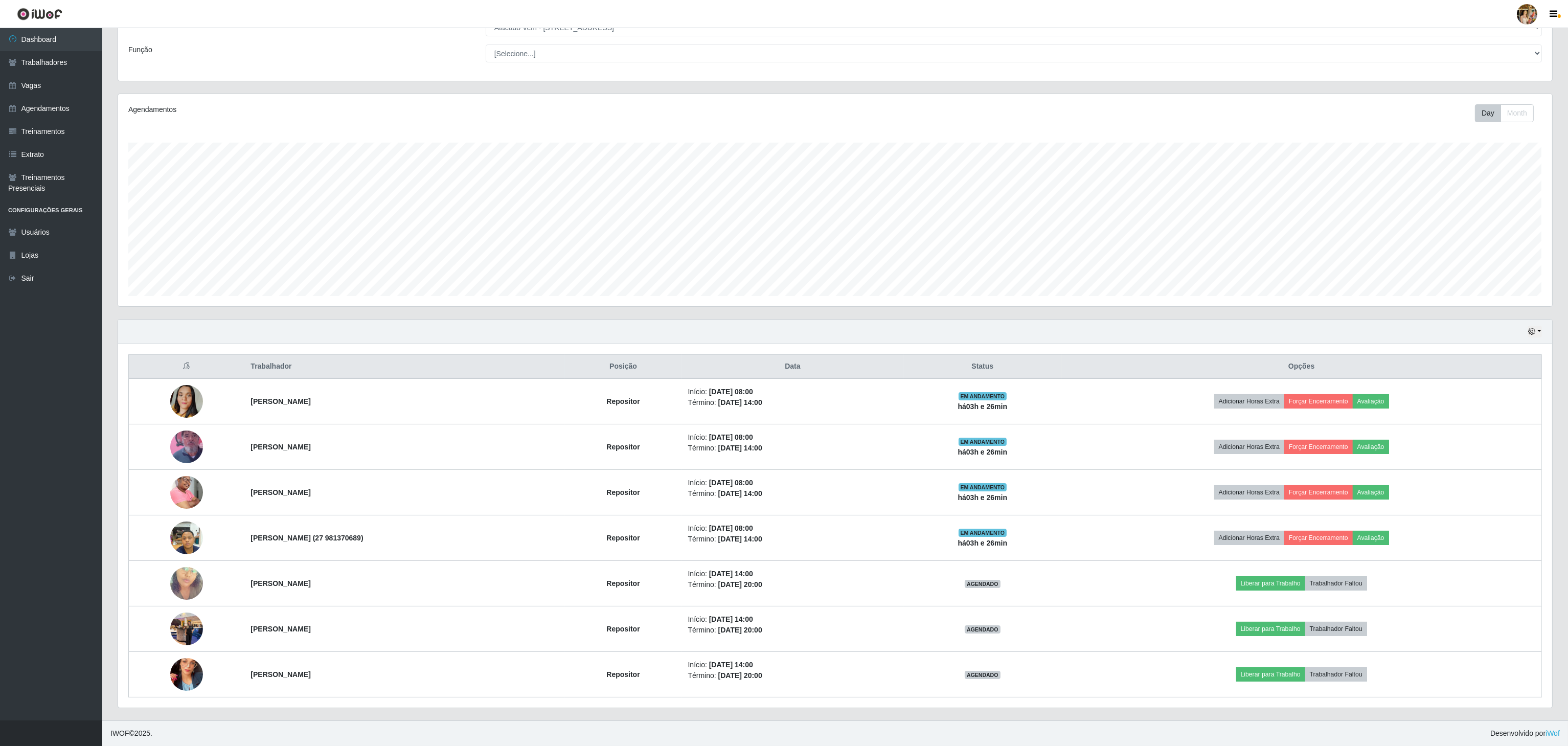
copy tr "[PERSON_NAME]"
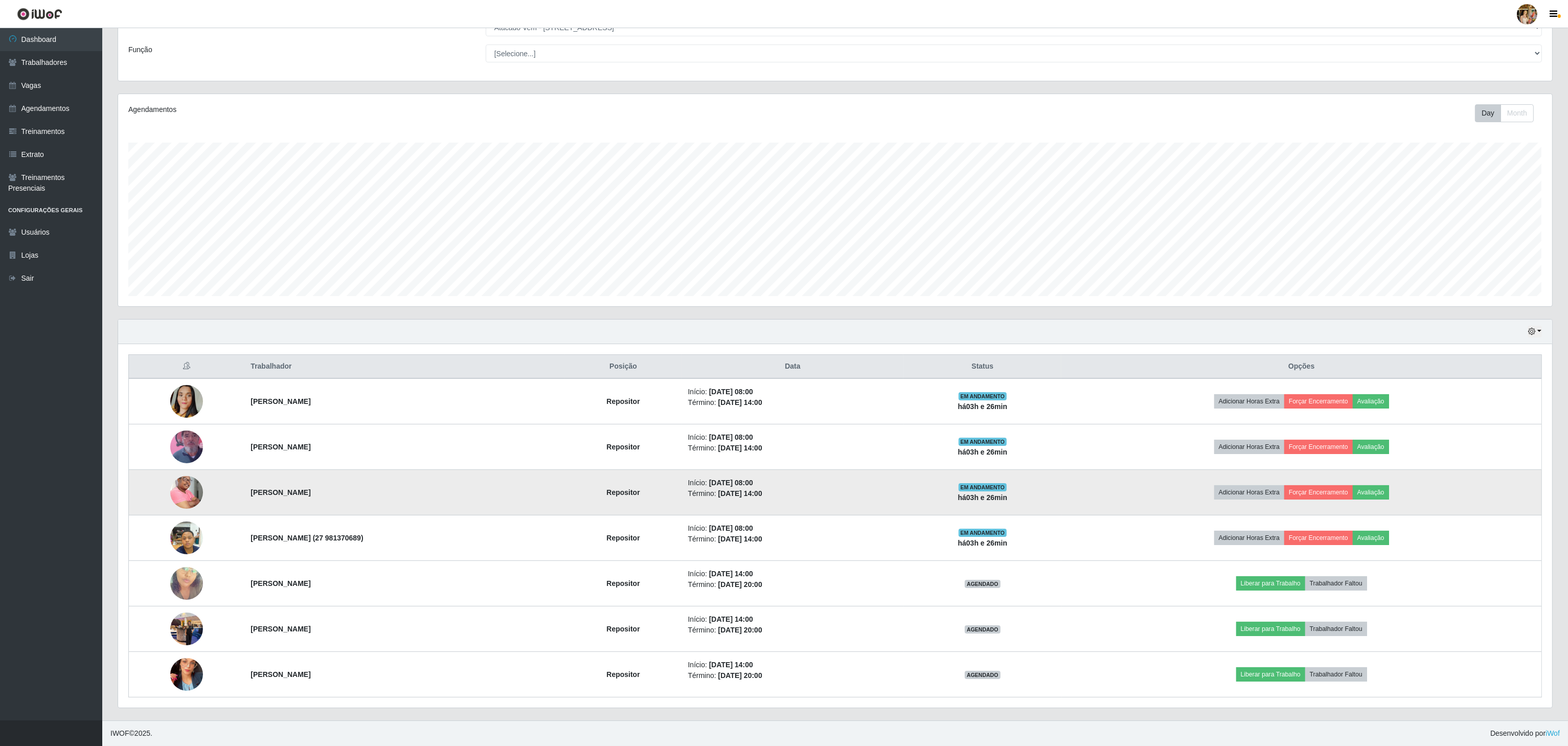
drag, startPoint x: 233, startPoint y: 483, endPoint x: 379, endPoint y: 499, distance: 146.9
click at [379, 499] on tr "[PERSON_NAME] Repositor Início: [DATE] 08:00 Término: [DATE] 14:00 EM ANDAMENTO…" at bounding box center [835, 493] width 1413 height 46
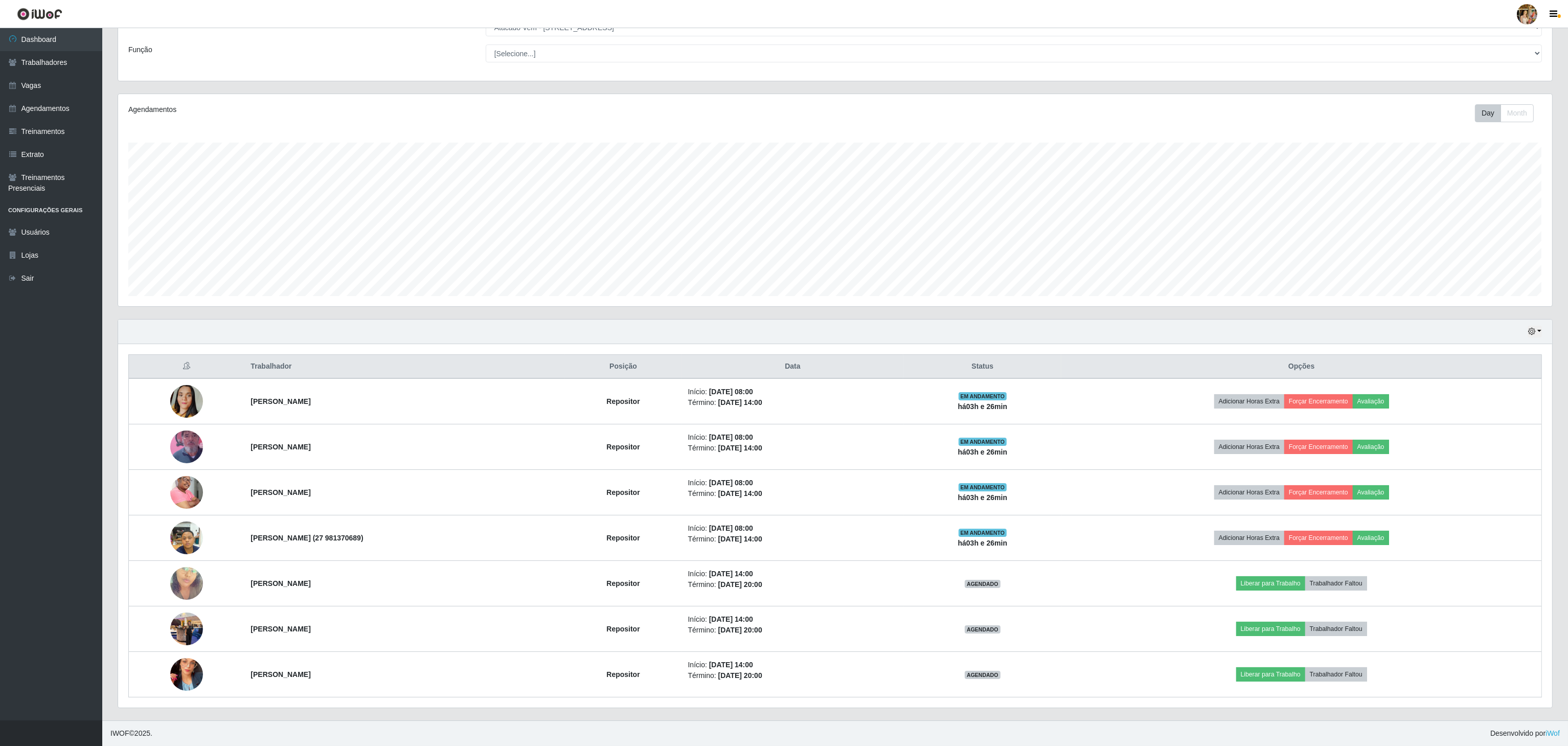
copy tr "[PERSON_NAME]"
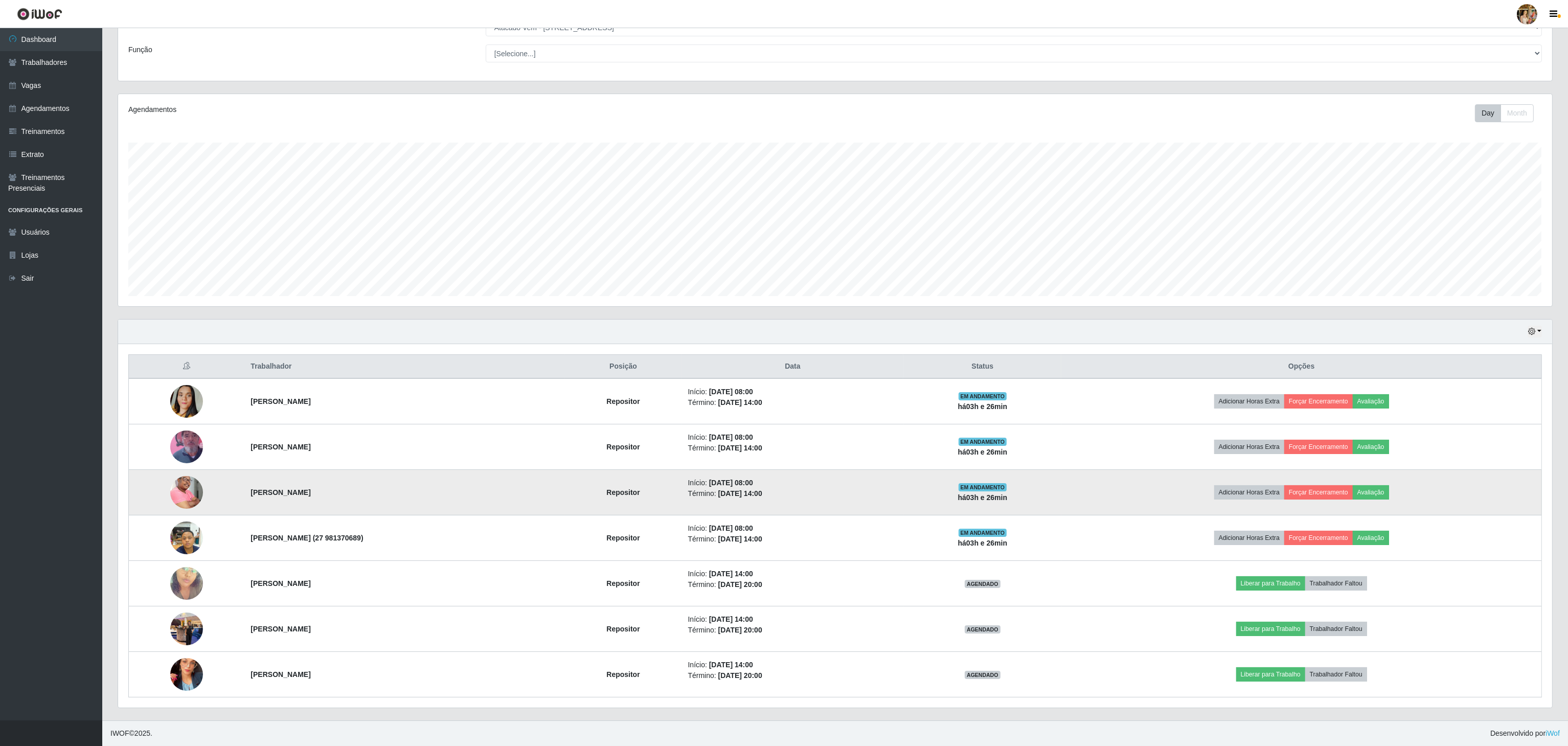
drag, startPoint x: 238, startPoint y: 529, endPoint x: 471, endPoint y: 472, distance: 239.9
click at [454, 539] on td "[PERSON_NAME] (27 981370689)" at bounding box center [404, 538] width 320 height 46
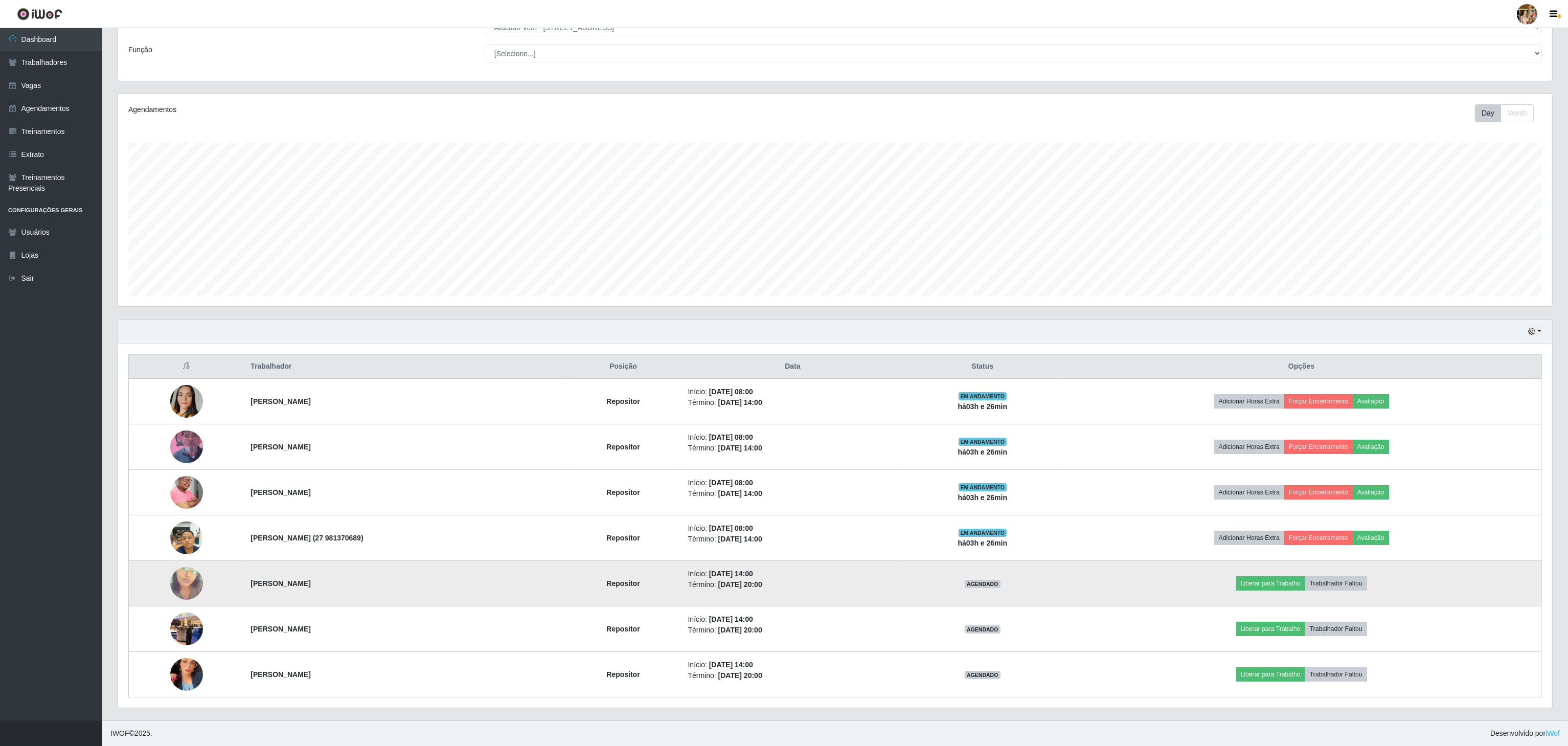
drag, startPoint x: 317, startPoint y: 588, endPoint x: 402, endPoint y: 586, distance: 85.0
click at [402, 586] on tr "[PERSON_NAME] [PERSON_NAME] Início: [DATE] 14:00 Término: [DATE] 20:00 AGENDADO…" at bounding box center [835, 584] width 1413 height 46
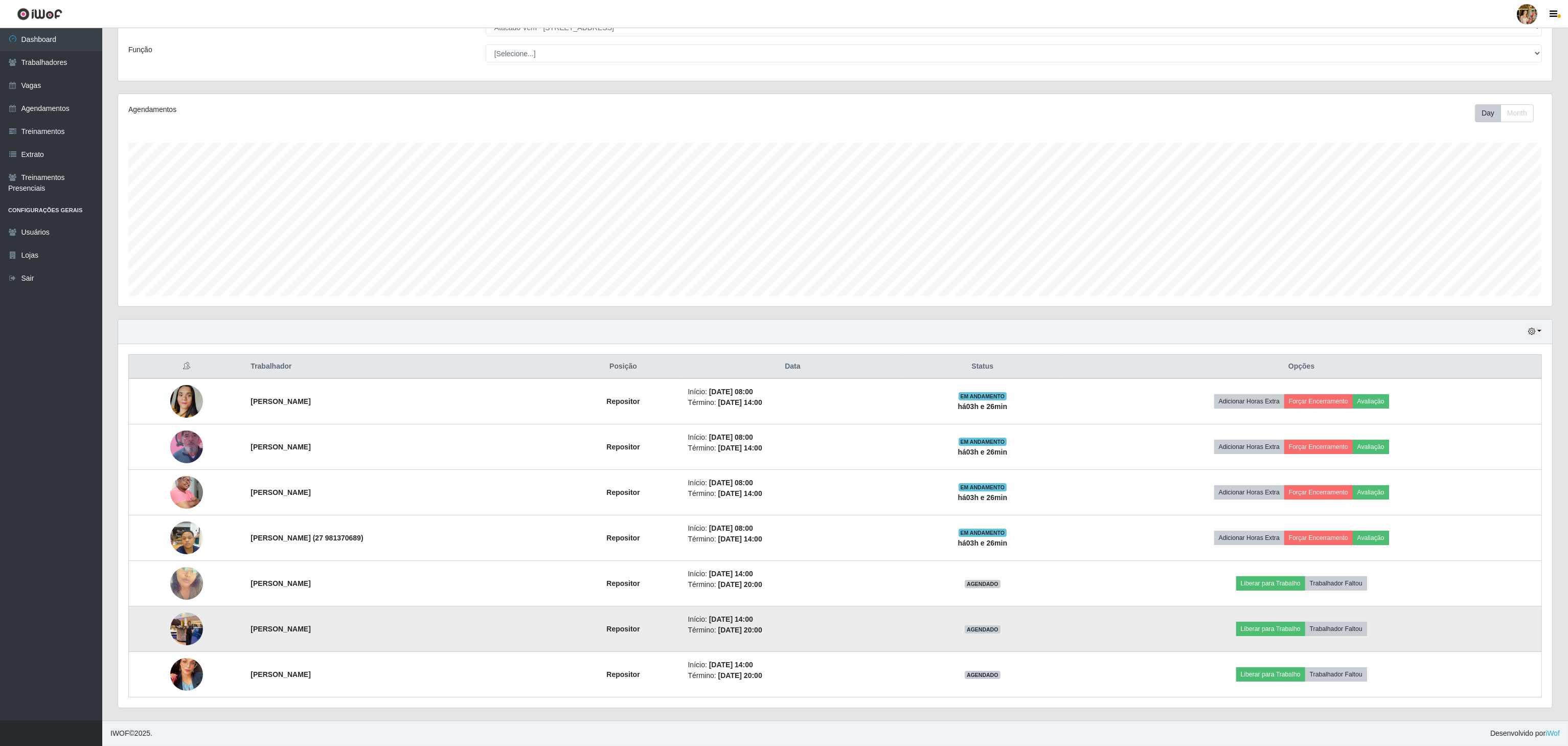
drag, startPoint x: 226, startPoint y: 641, endPoint x: 354, endPoint y: 642, distance: 128.0
click at [354, 642] on tr "[PERSON_NAME] Repositor Início: [DATE] 14:00 Término: [DATE] 20:00 AGENDADO Lib…" at bounding box center [835, 629] width 1413 height 46
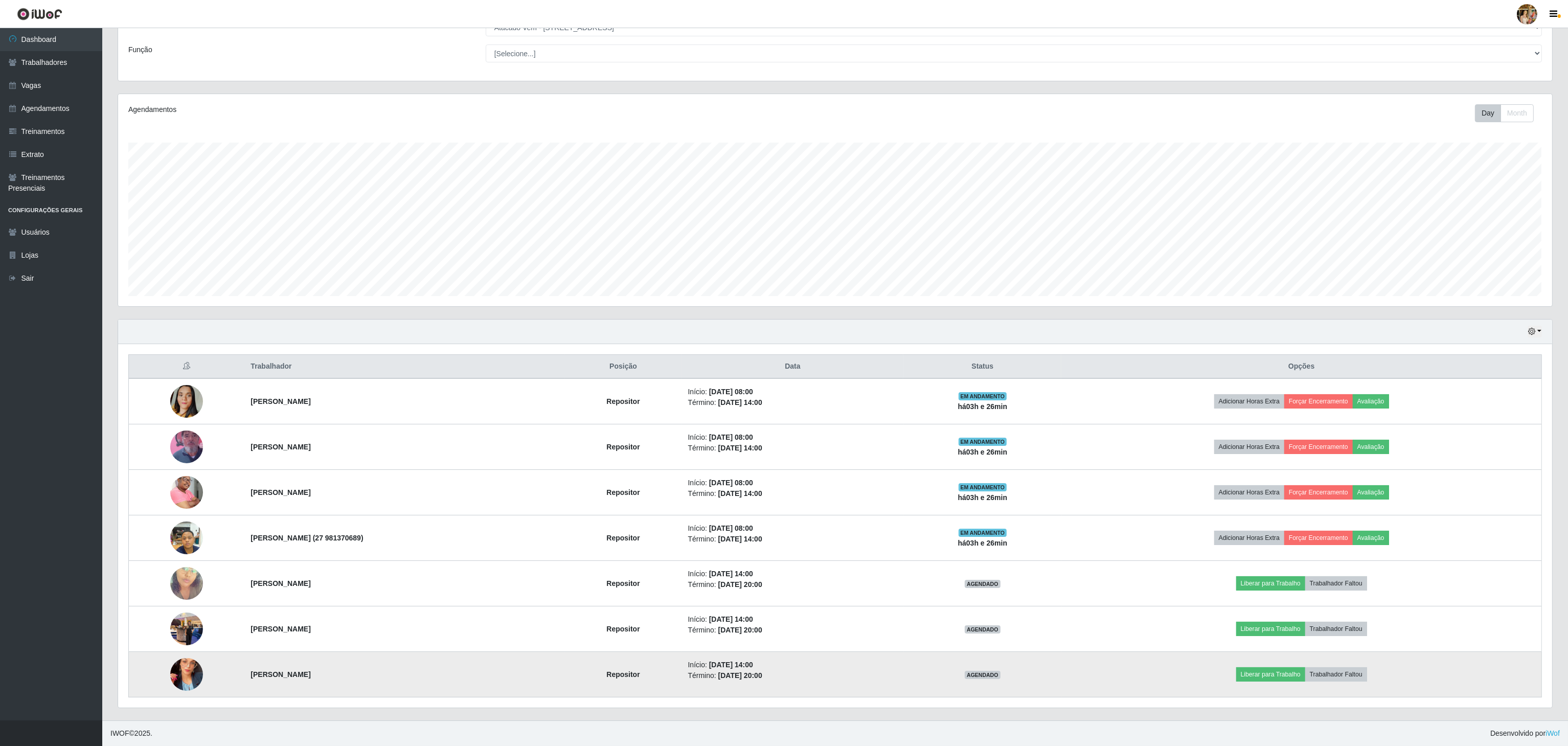
drag, startPoint x: 239, startPoint y: 680, endPoint x: 363, endPoint y: 680, distance: 124.0
click at [363, 680] on td "[PERSON_NAME]" at bounding box center [404, 675] width 320 height 46
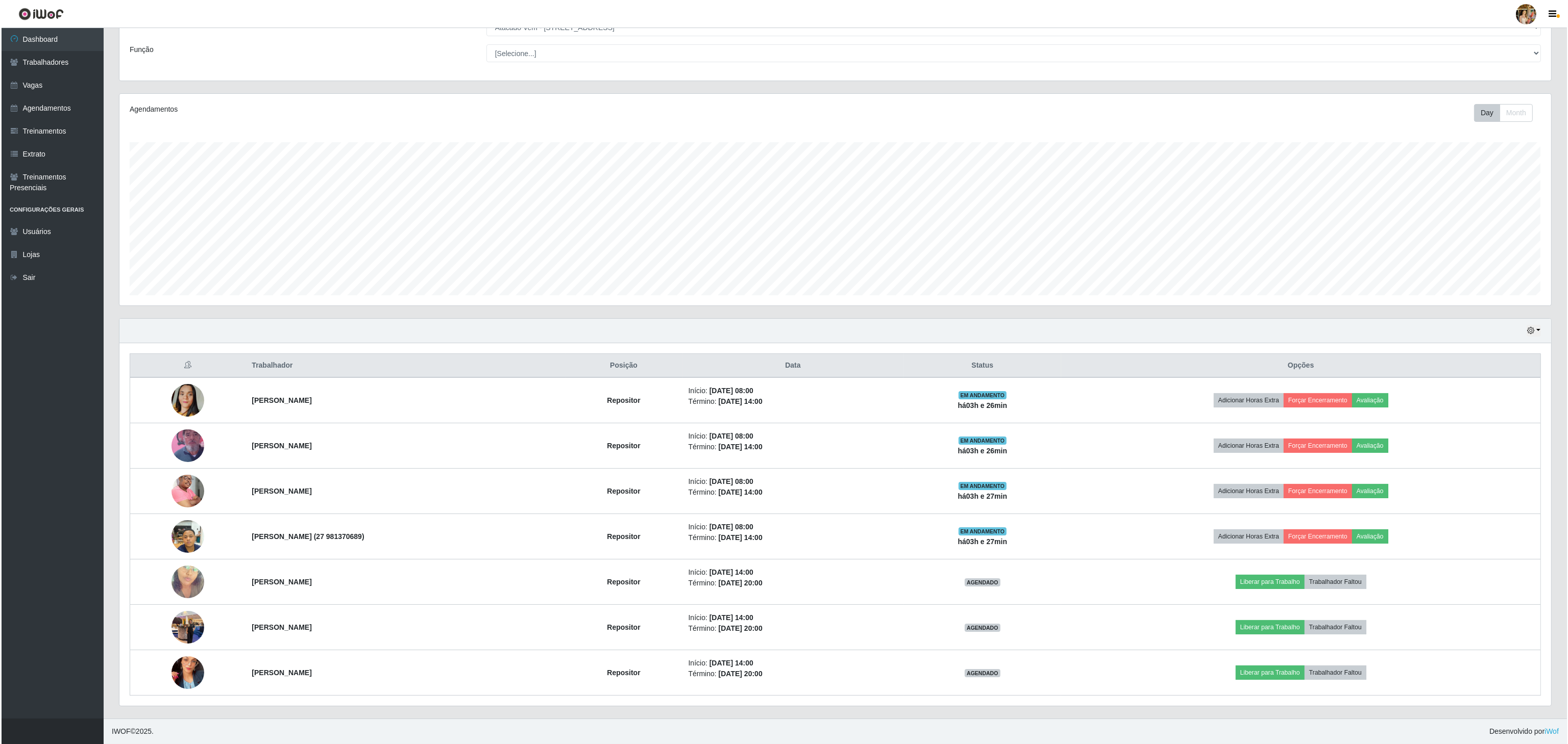
scroll to position [0, 0]
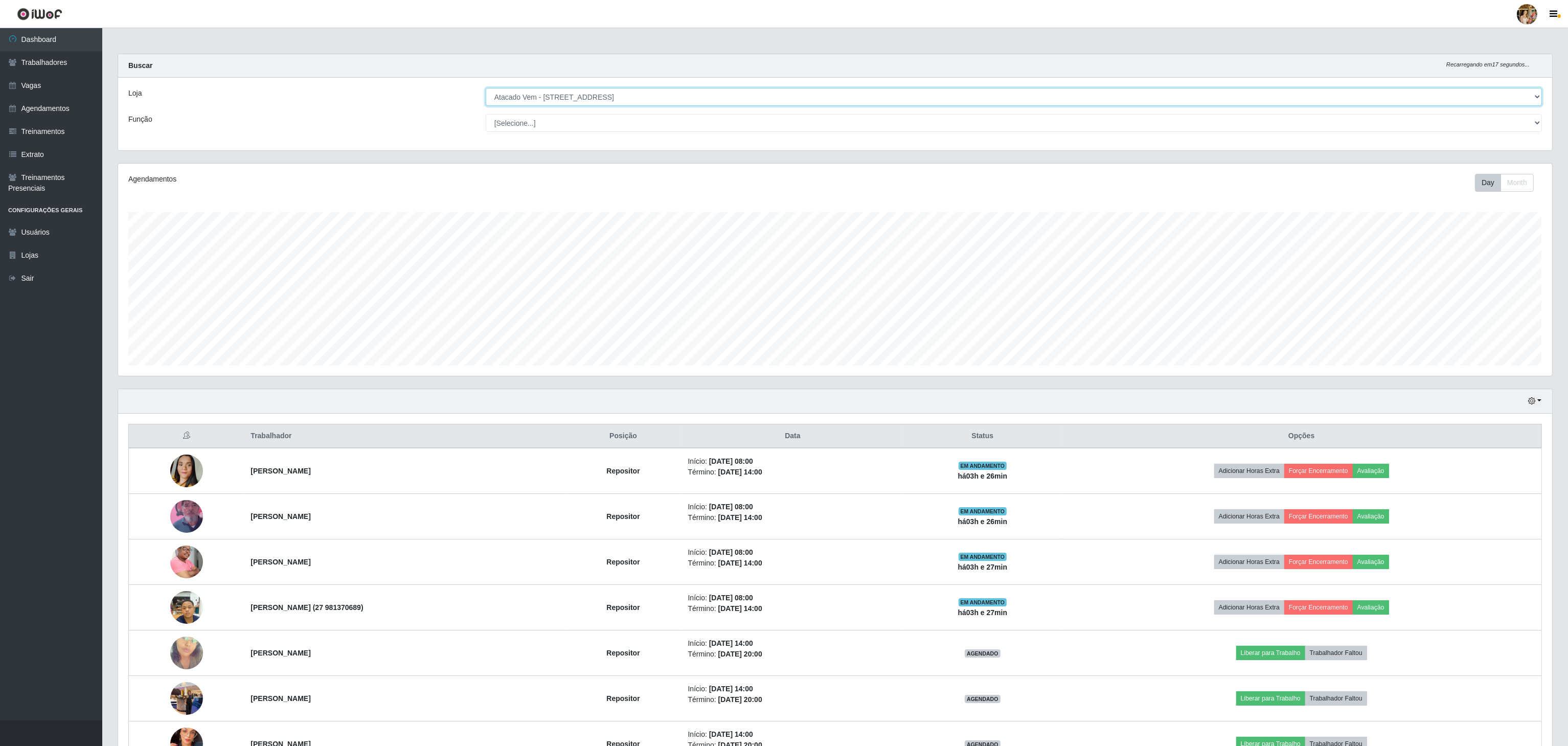
drag, startPoint x: 593, startPoint y: 95, endPoint x: 594, endPoint y: 134, distance: 39.0
click at [593, 95] on select "[Selecione...] Atacado Vem - [GEOGRAPHIC_DATA] 30 Laranjeiras Velha Atacado Vem…" at bounding box center [1014, 96] width 1056 height 18
click at [577, 96] on select "[Selecione...] Atacado Vem - [GEOGRAPHIC_DATA] 30 Laranjeiras Velha Atacado Vem…" at bounding box center [1014, 96] width 1056 height 18
click at [486, 88] on select "[Selecione...] Atacado Vem - [GEOGRAPHIC_DATA] 30 Laranjeiras Velha Atacado Vem…" at bounding box center [1014, 96] width 1056 height 18
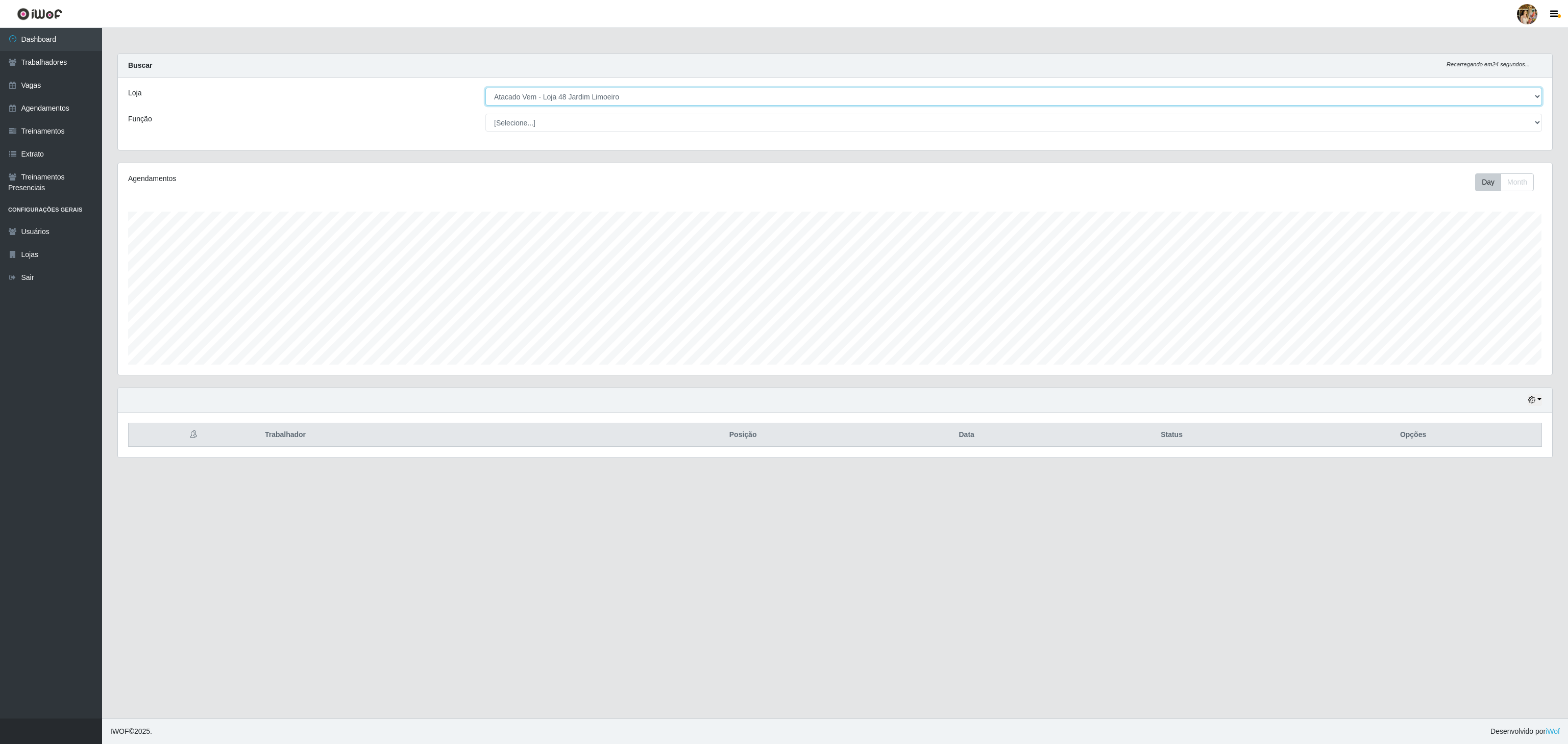
click at [625, 101] on select "[Selecione...] Atacado Vem - [GEOGRAPHIC_DATA] 30 Laranjeiras Velha Atacado Vem…" at bounding box center [1013, 96] width 1057 height 18
click at [485, 88] on select "[Selecione...] Atacado Vem - [GEOGRAPHIC_DATA] 30 Laranjeiras Velha Atacado Vem…" at bounding box center [1013, 96] width 1057 height 18
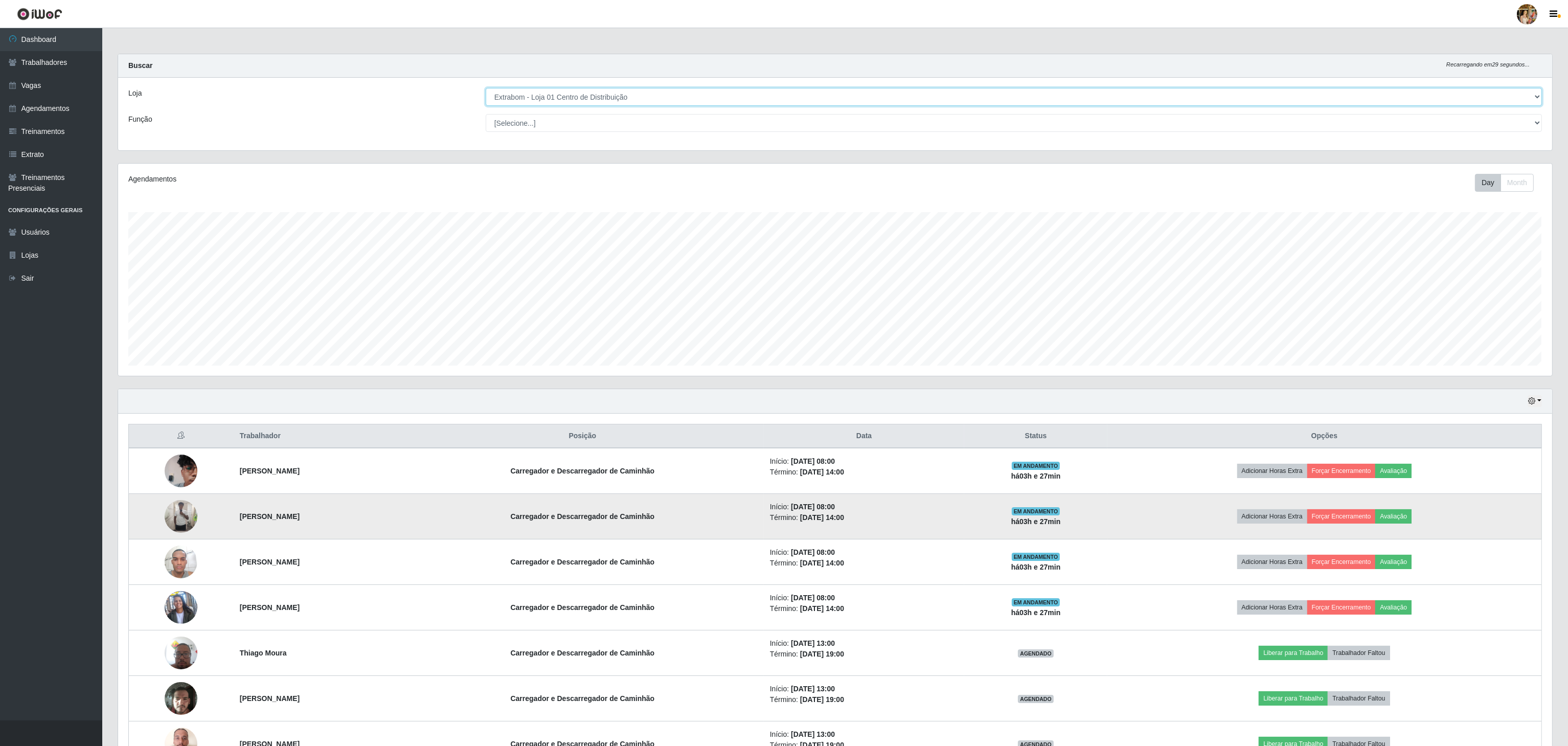
scroll to position [75, 0]
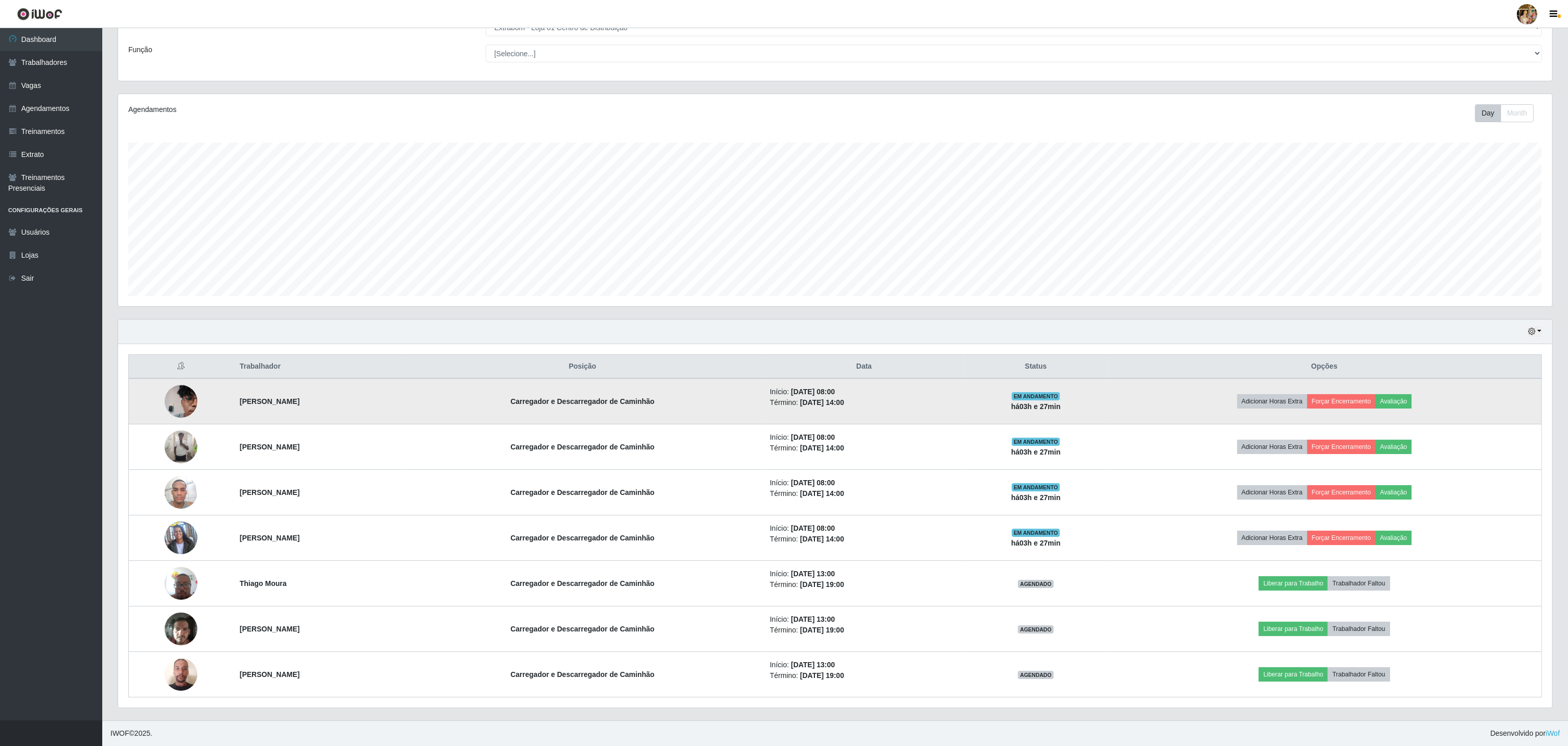
drag, startPoint x: 221, startPoint y: 395, endPoint x: 460, endPoint y: 394, distance: 239.0
click at [460, 394] on tr "[PERSON_NAME] e Descarregador de Caminhão Início: [DATE] 08:00 Término: [DATE] …" at bounding box center [835, 401] width 1413 height 46
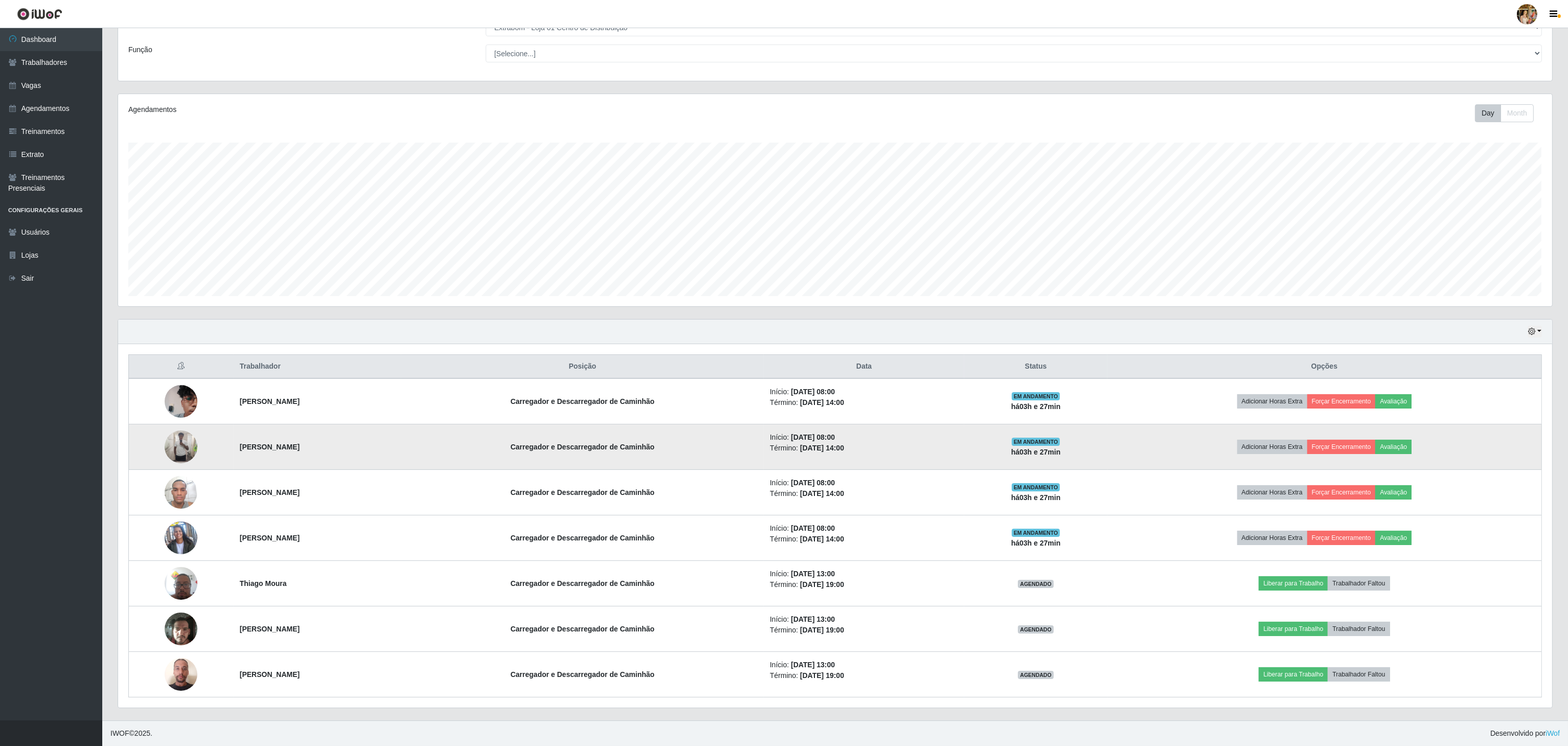
drag, startPoint x: 226, startPoint y: 448, endPoint x: 438, endPoint y: 442, distance: 212.1
click at [401, 442] on td "[PERSON_NAME]" at bounding box center [317, 447] width 168 height 46
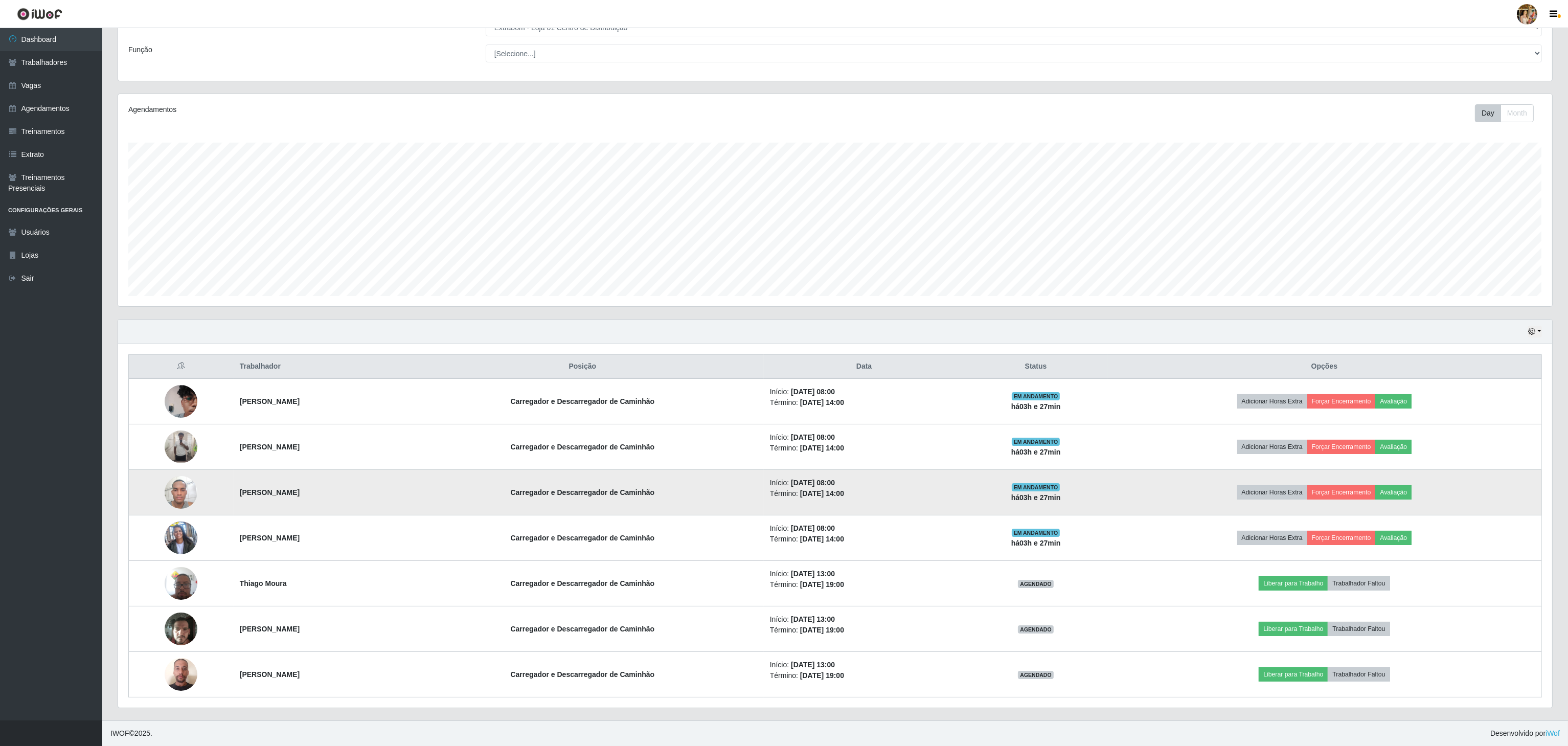
drag, startPoint x: 214, startPoint y: 493, endPoint x: 359, endPoint y: 493, distance: 145.0
click at [359, 493] on tr "[PERSON_NAME] e Descarregador de Caminhão Início: [DATE] 08:00 Término: [DATE] …" at bounding box center [835, 493] width 1413 height 46
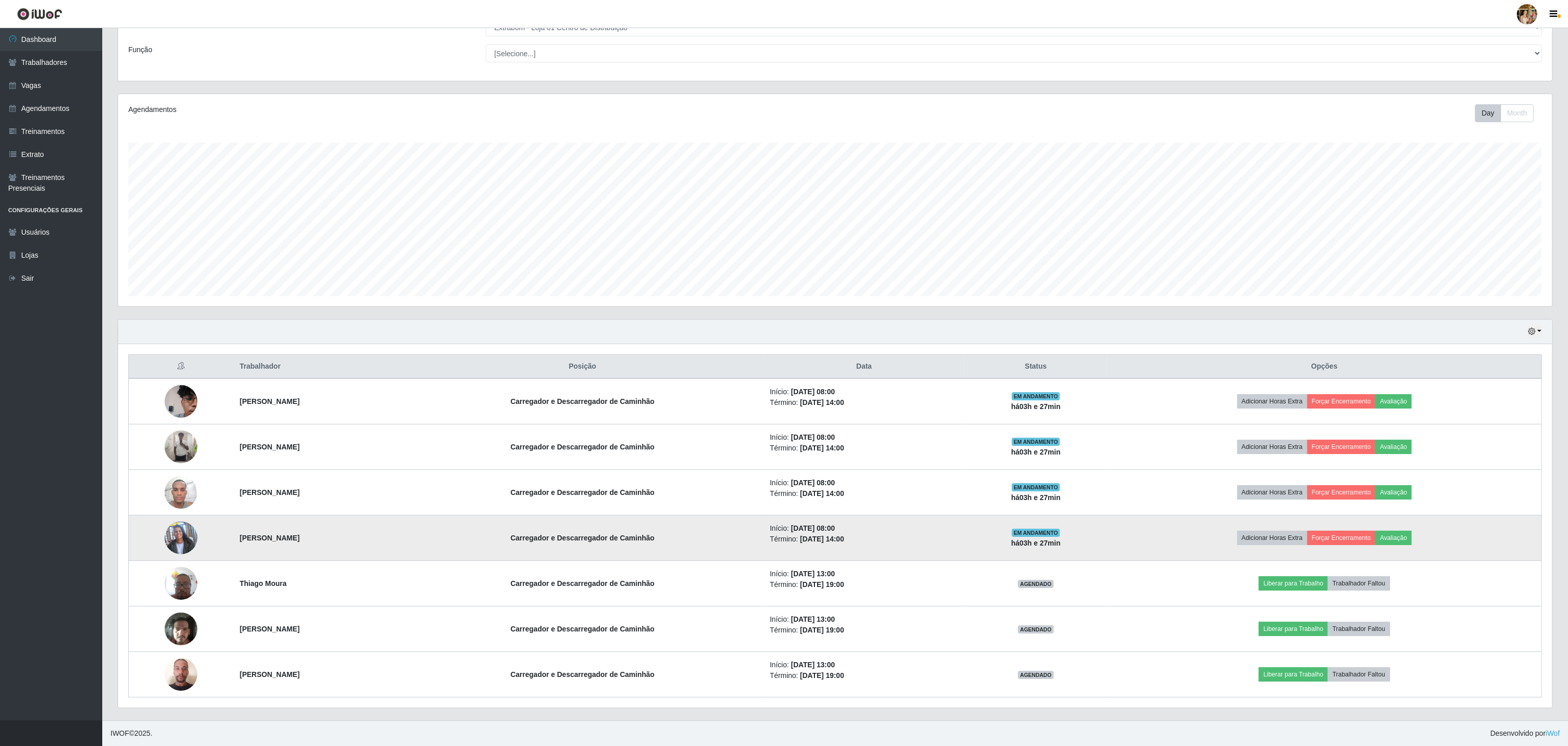
drag, startPoint x: 221, startPoint y: 536, endPoint x: 380, endPoint y: 542, distance: 159.1
click at [380, 542] on td "[PERSON_NAME]" at bounding box center [317, 538] width 168 height 46
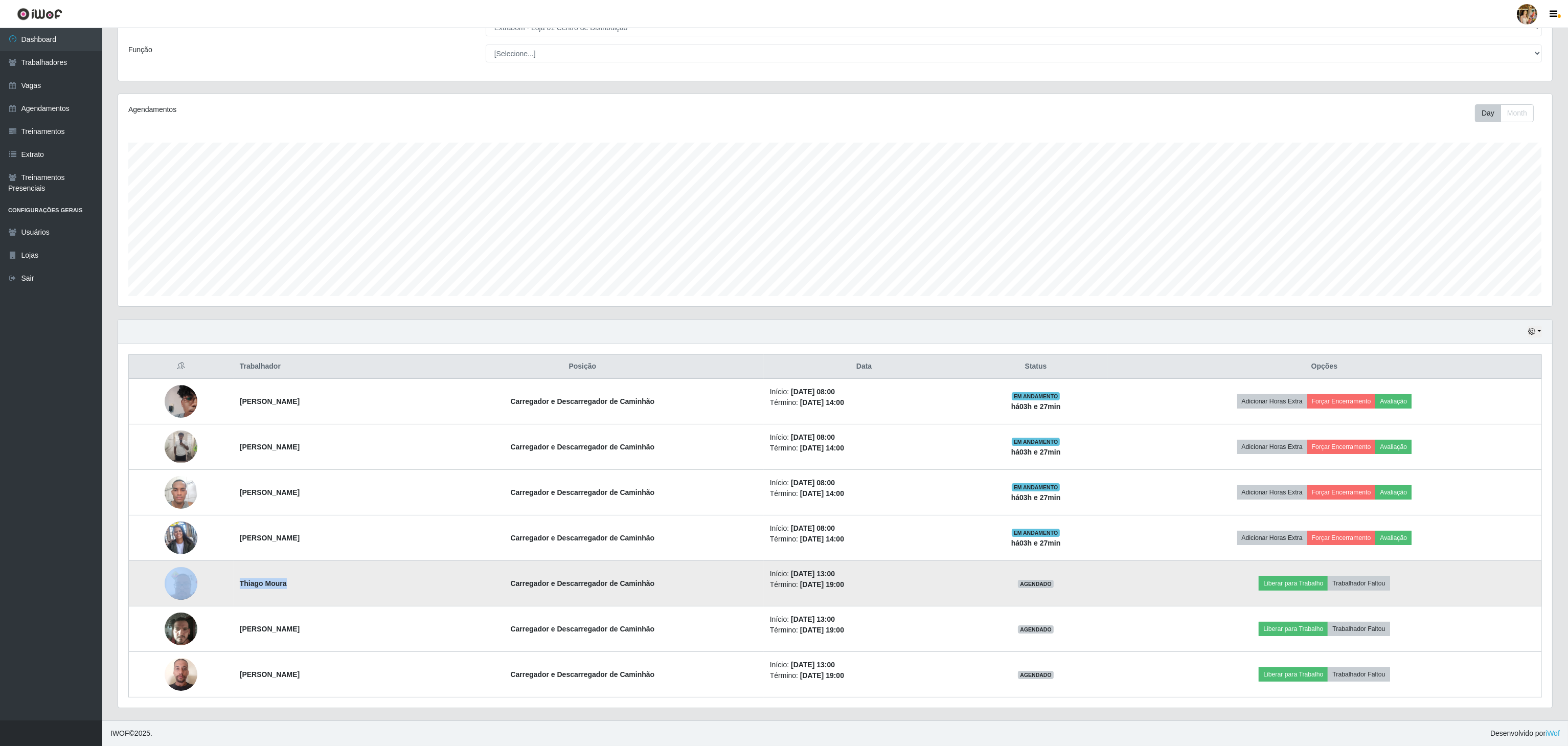
drag, startPoint x: 216, startPoint y: 577, endPoint x: 277, endPoint y: 578, distance: 61.0
click at [277, 578] on tr "Thiago Moura Carregador e Descarregador de Caminhão Início: [DATE] 13:00 Términ…" at bounding box center [835, 584] width 1413 height 46
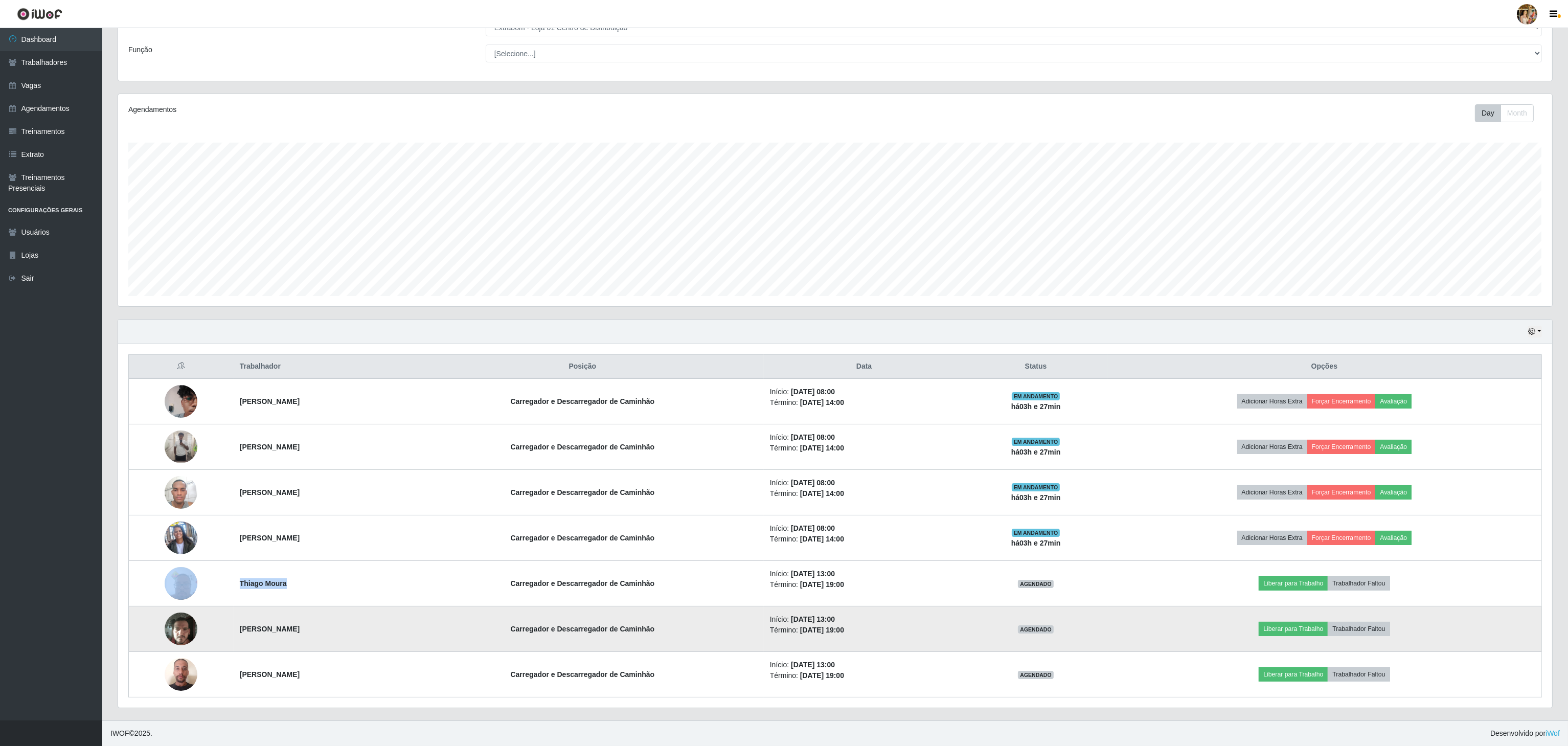
drag, startPoint x: 236, startPoint y: 633, endPoint x: 379, endPoint y: 630, distance: 143.0
click at [379, 630] on tr "[PERSON_NAME] e Descarregador de Caminhão Início: [DATE] 13:00 Término: [DATE] …" at bounding box center [835, 629] width 1413 height 46
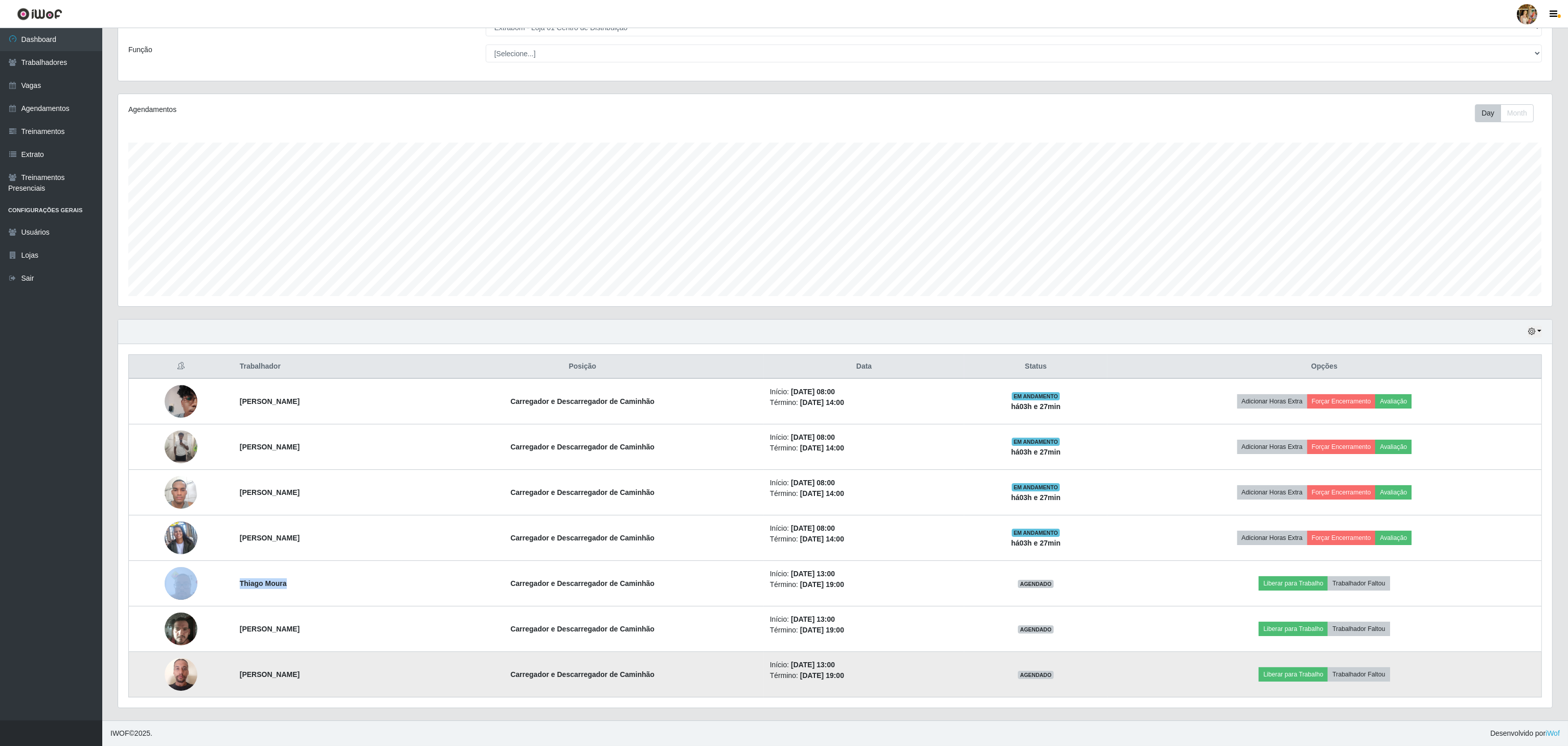
drag, startPoint x: 221, startPoint y: 676, endPoint x: 374, endPoint y: 675, distance: 153.0
click at [374, 675] on tr "[PERSON_NAME] e Descarregador de Caminhão Início: [DATE] 13:00 Término: [DATE] …" at bounding box center [835, 675] width 1413 height 46
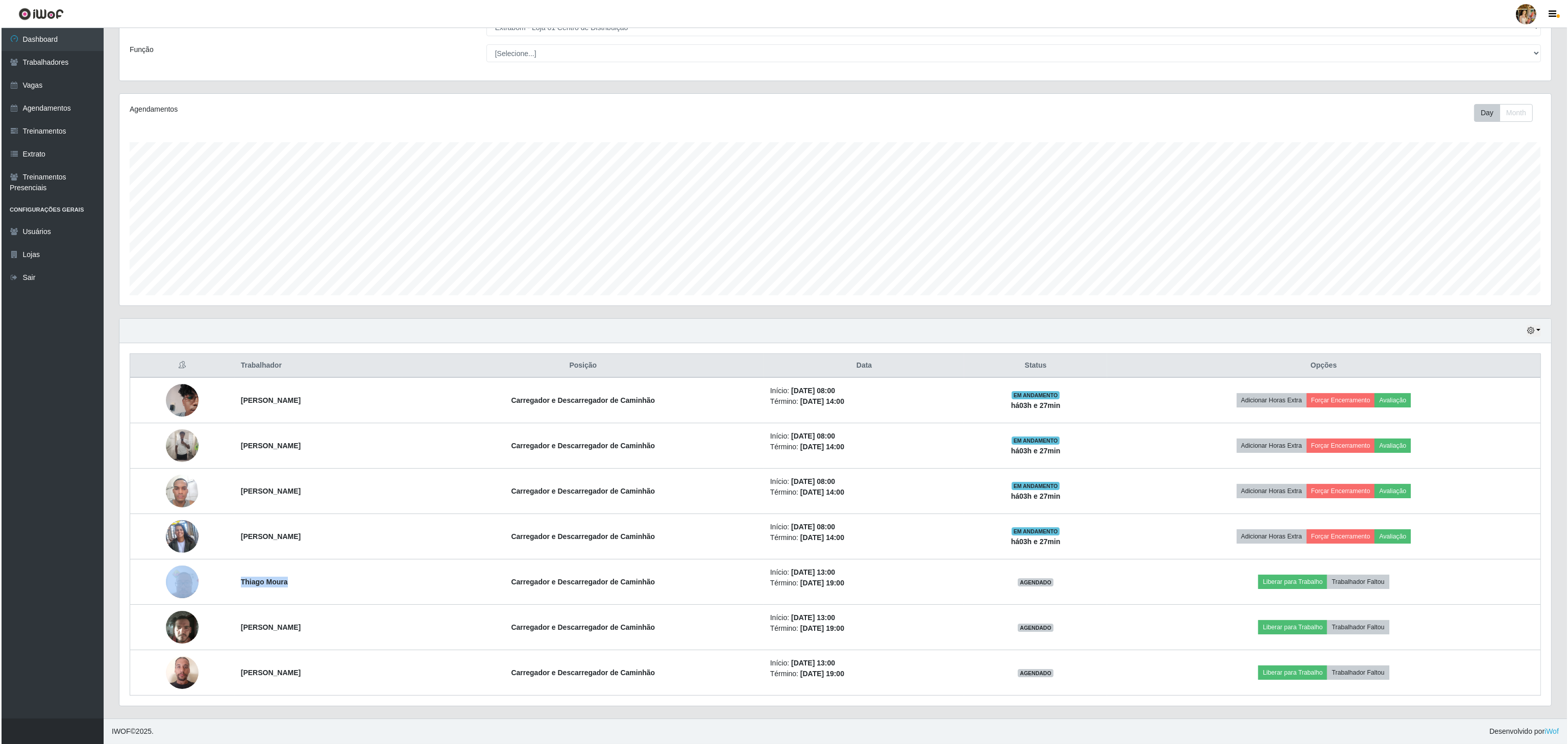
scroll to position [0, 0]
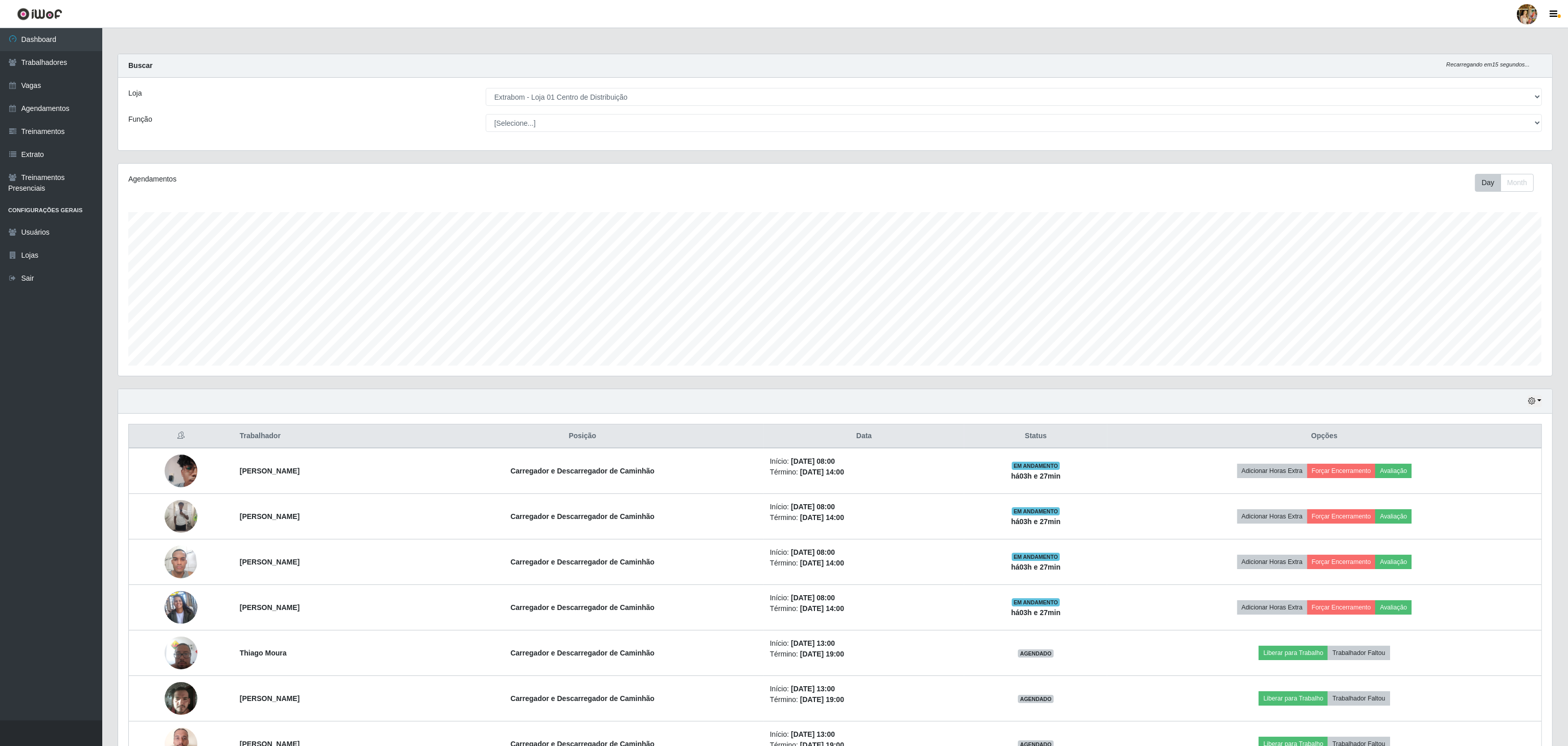
click at [577, 81] on div "Loja [Selecione...] Atacado Vem - [GEOGRAPHIC_DATA] 30 Laranjeiras Velha Atacad…" at bounding box center [835, 113] width 1434 height 73
click at [572, 90] on select "[Selecione...] Atacado Vem - [GEOGRAPHIC_DATA] 30 Laranjeiras Velha Atacado Vem…" at bounding box center [1014, 96] width 1056 height 18
click at [486, 88] on select "[Selecione...] Atacado Vem - [GEOGRAPHIC_DATA] 30 Laranjeiras Velha Atacado Vem…" at bounding box center [1014, 96] width 1056 height 18
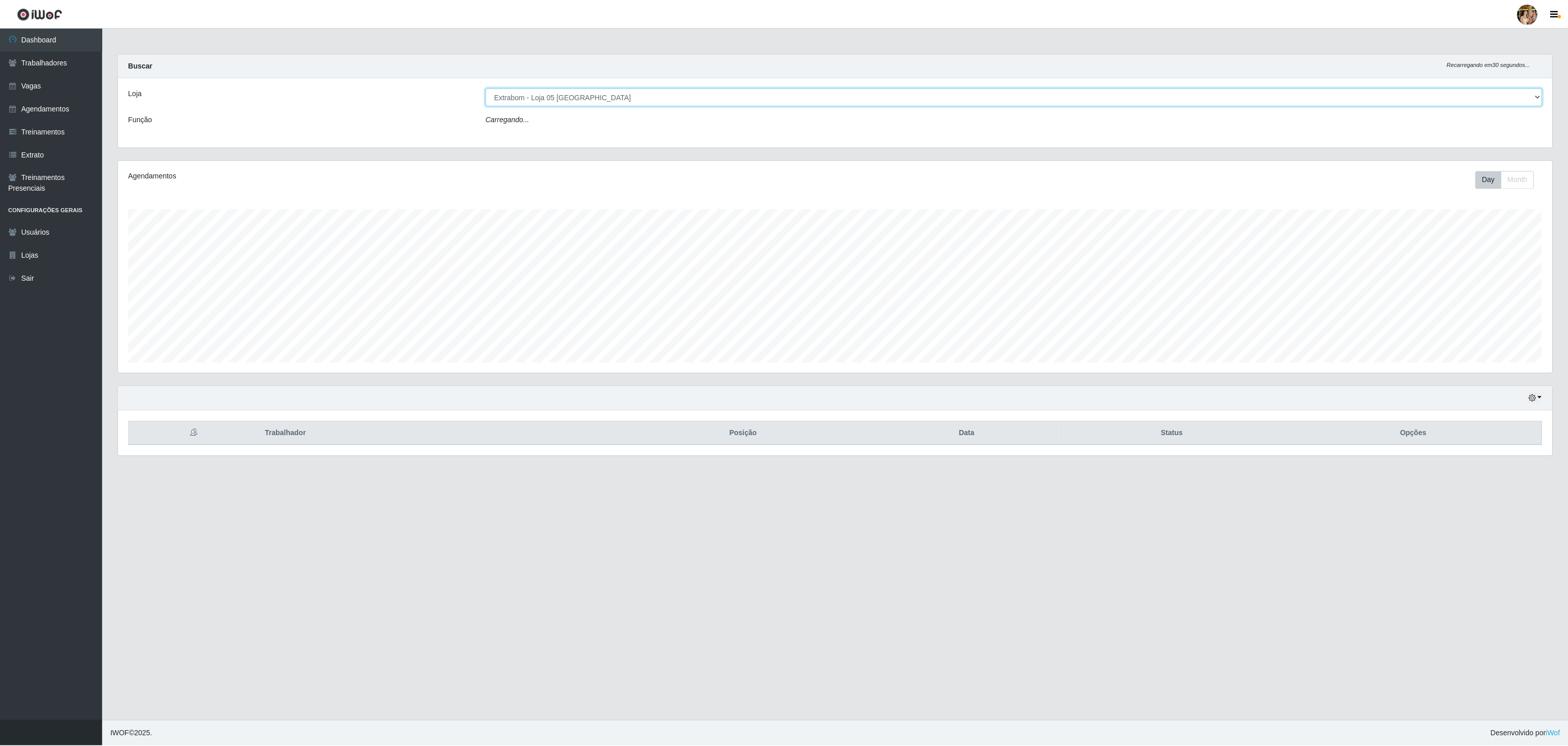
scroll to position [213, 1436]
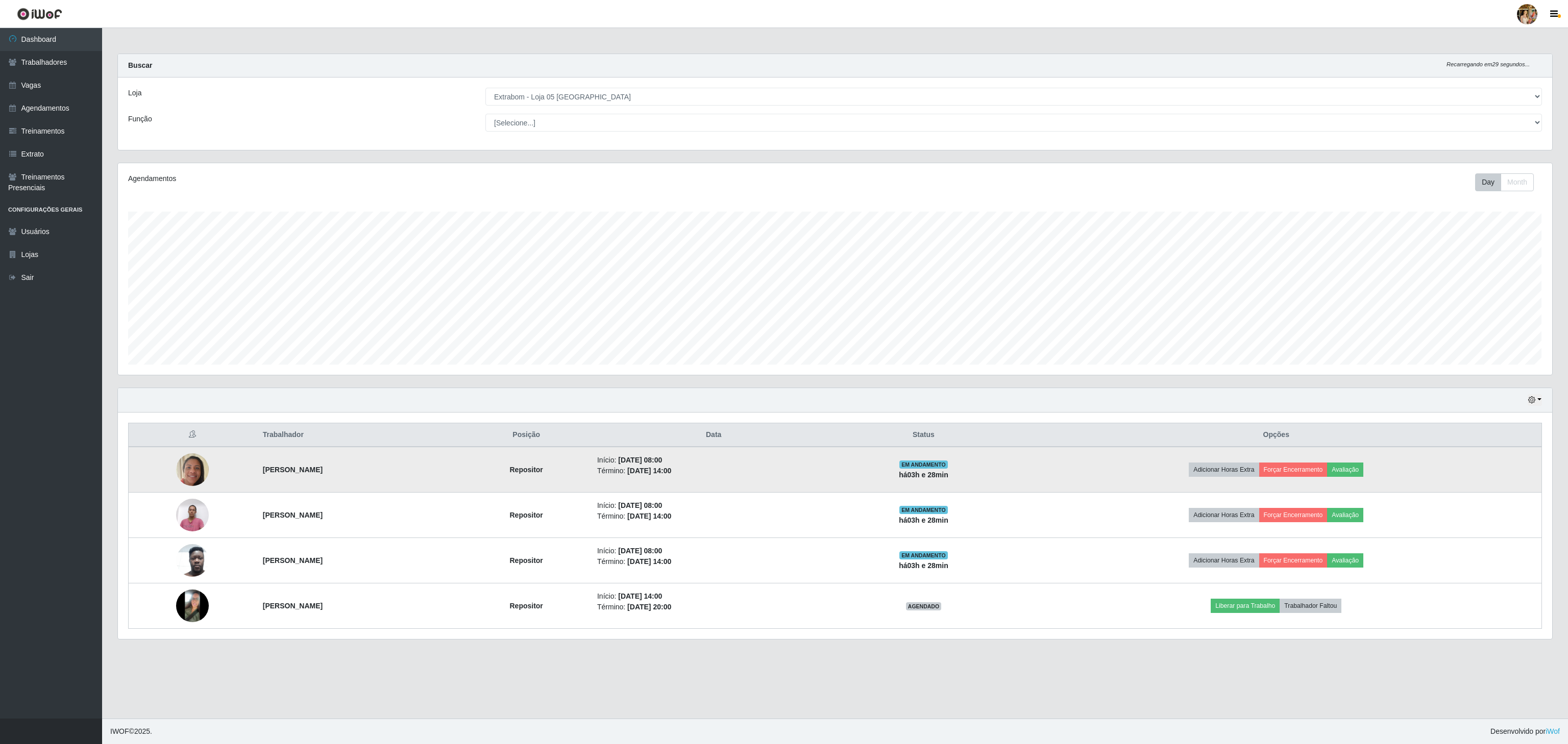
drag, startPoint x: 234, startPoint y: 468, endPoint x: 467, endPoint y: 482, distance: 233.4
click at [467, 482] on tr "[PERSON_NAME] Repositor Início: [DATE] 08:00 Término: [DATE] 14:00 EM ANDAMENTO…" at bounding box center [835, 470] width 1413 height 46
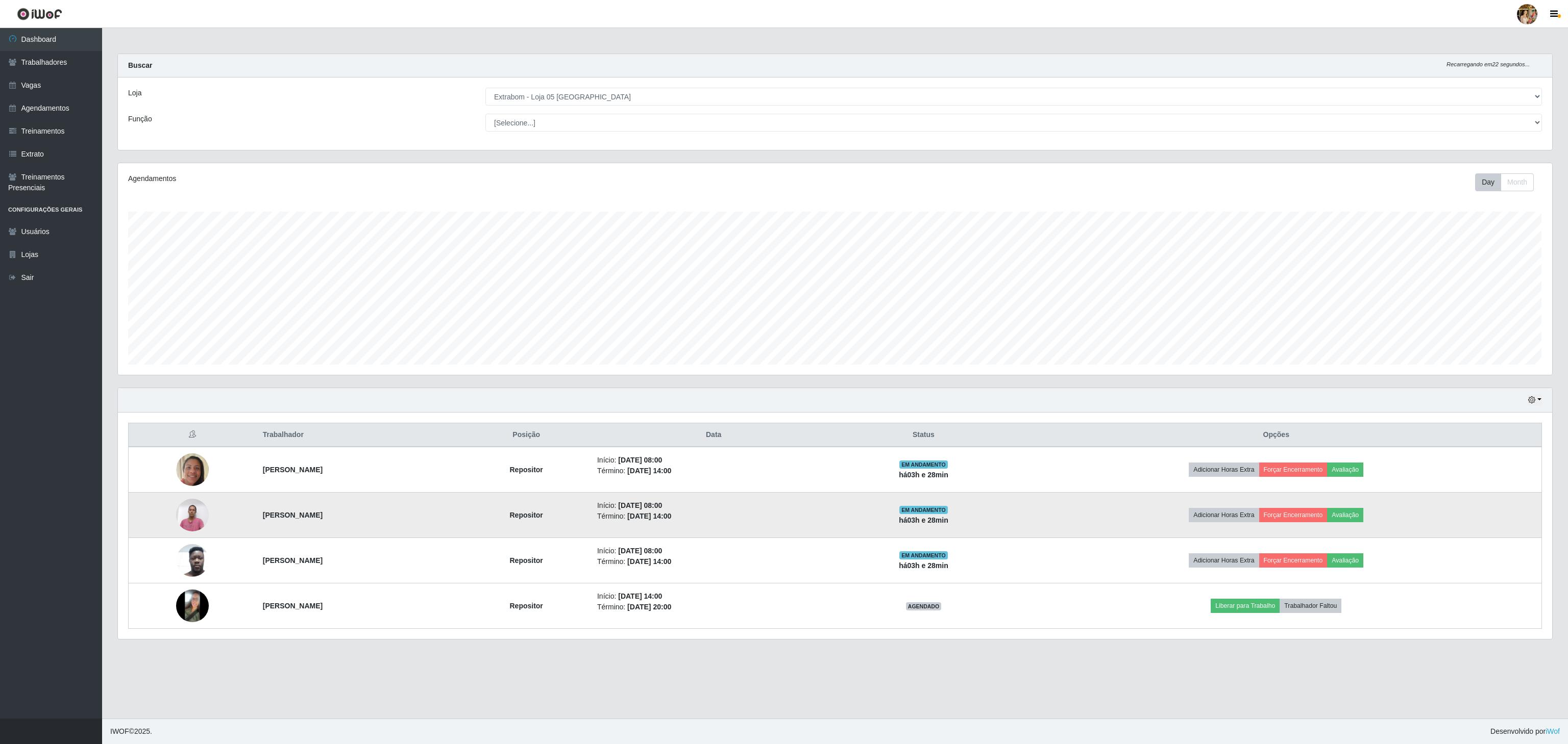
drag, startPoint x: 228, startPoint y: 529, endPoint x: 403, endPoint y: 520, distance: 175.2
click at [403, 523] on tr "[PERSON_NAME] Junior Repositor Início: [DATE] 08:00 Término: [DATE] 14:00 EM AN…" at bounding box center [835, 515] width 1413 height 46
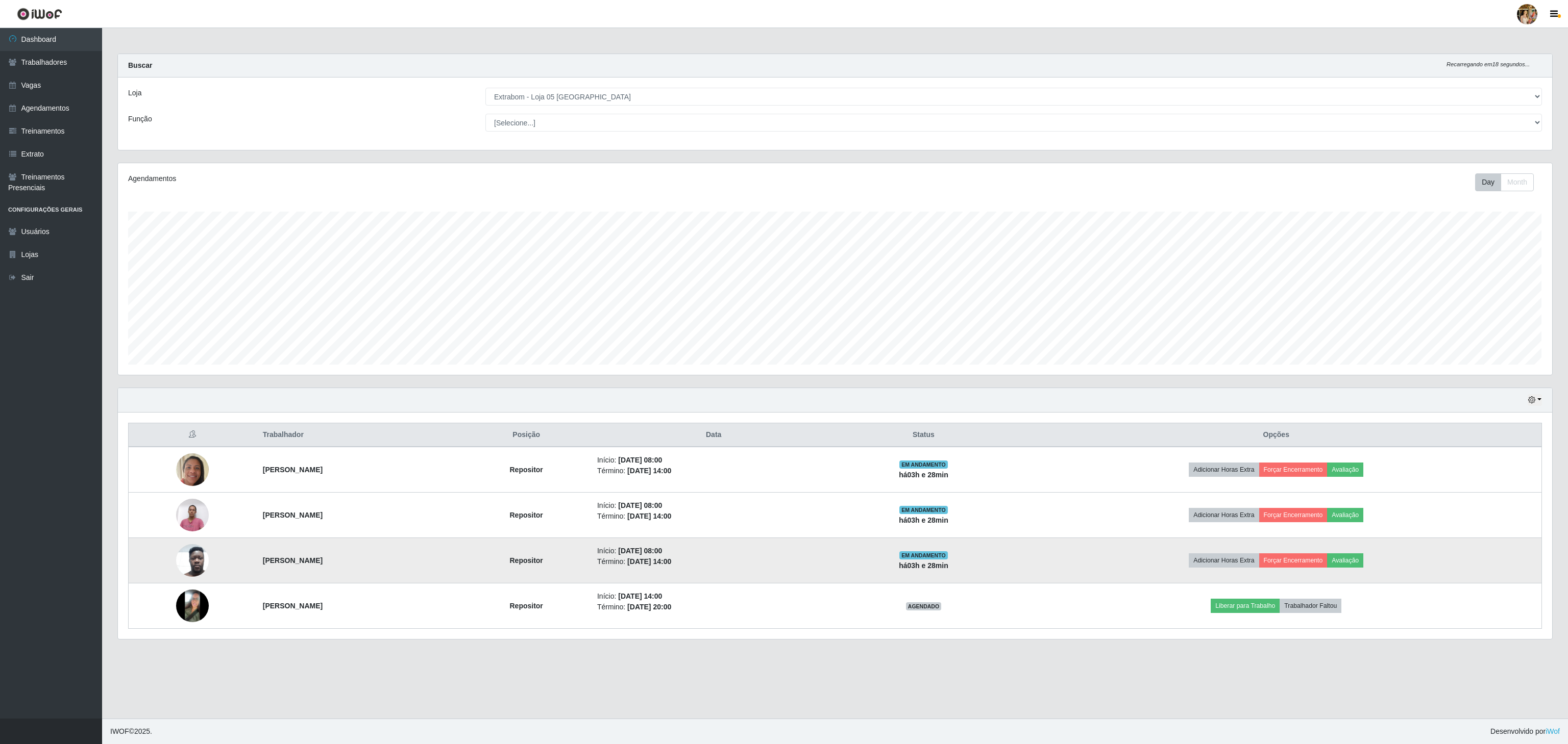
drag, startPoint x: 250, startPoint y: 561, endPoint x: 409, endPoint y: 558, distance: 159.0
click at [409, 558] on td "[PERSON_NAME]" at bounding box center [359, 561] width 205 height 46
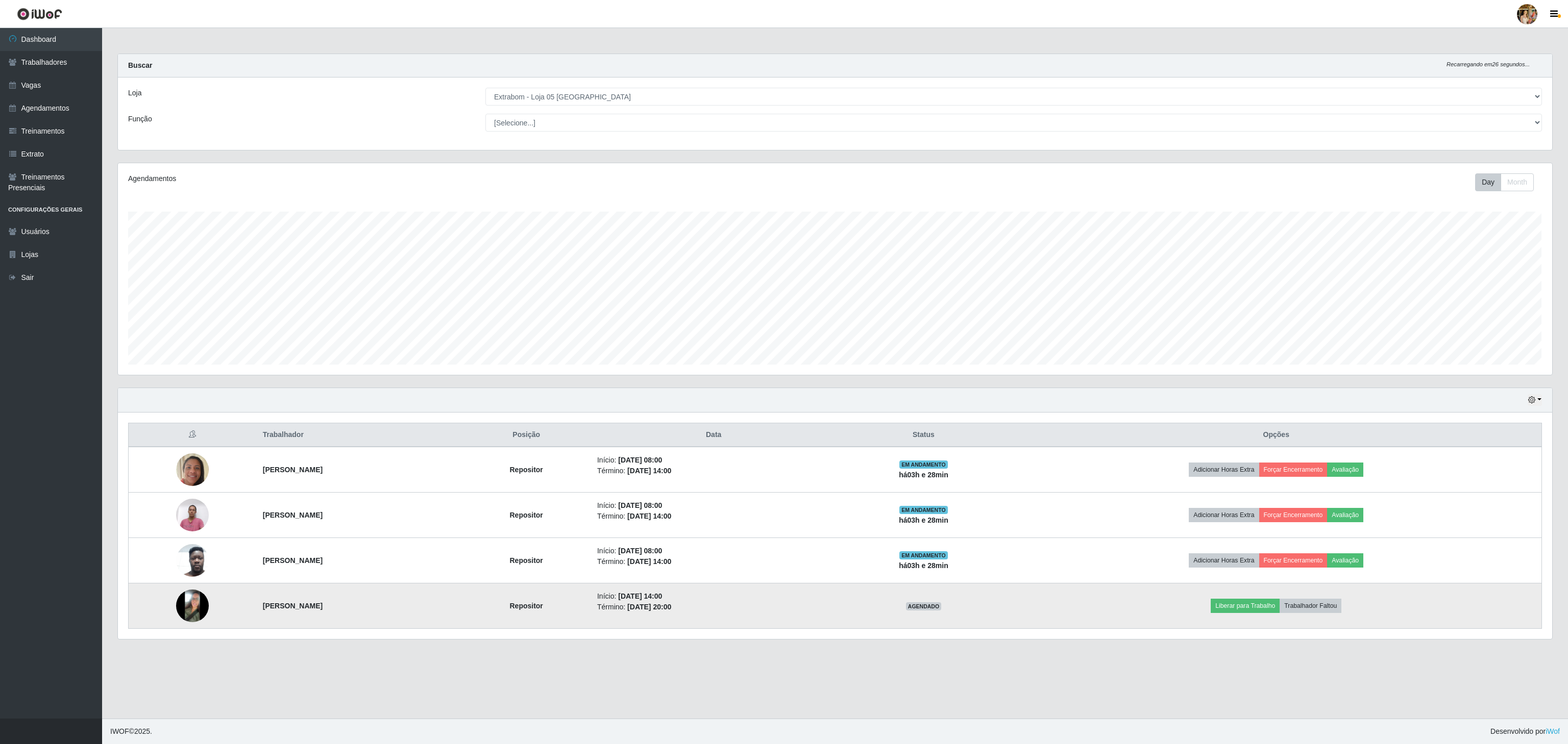
drag, startPoint x: 244, startPoint y: 628, endPoint x: 431, endPoint y: 628, distance: 187.0
click at [431, 628] on td "[PERSON_NAME]" at bounding box center [359, 606] width 205 height 46
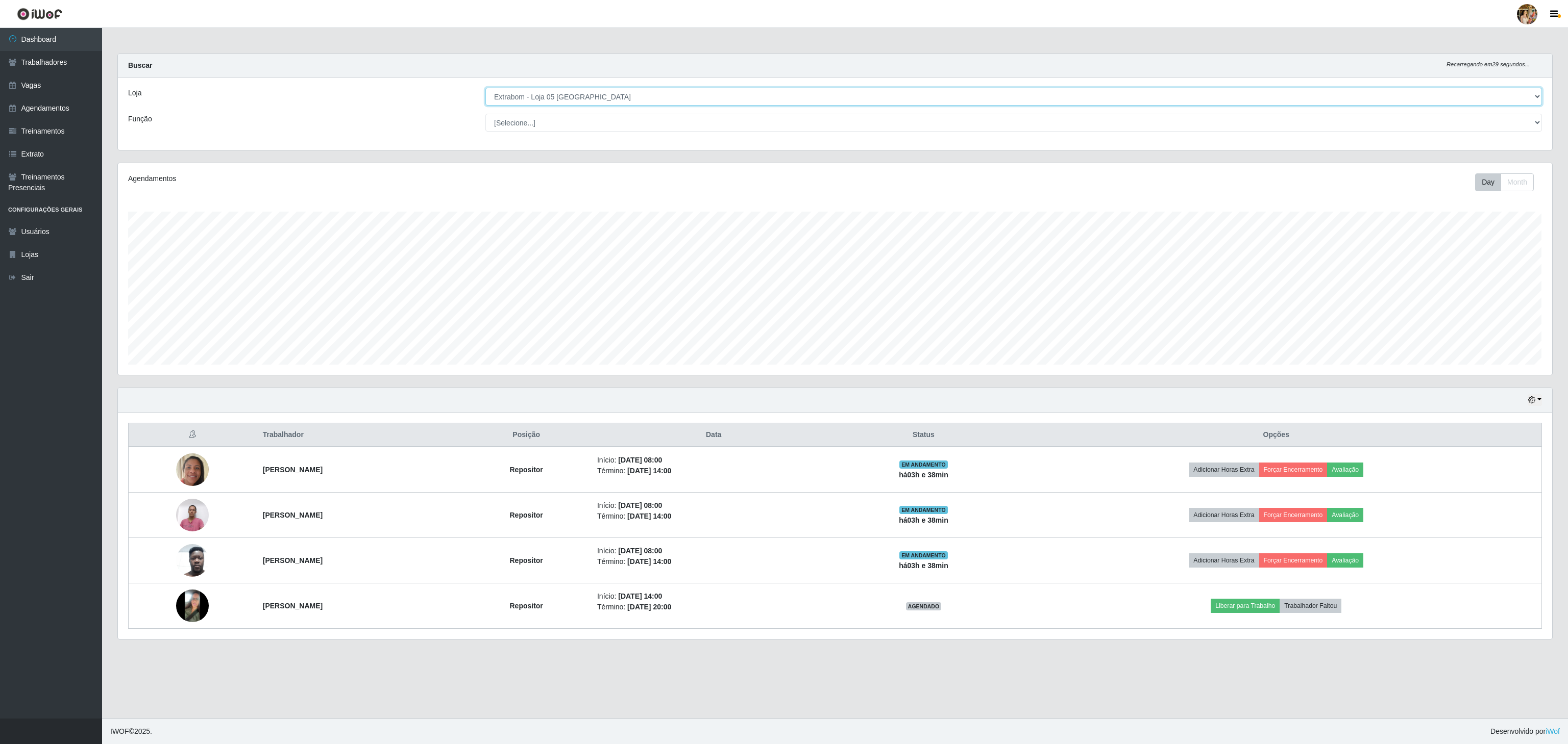
click at [575, 103] on select "[Selecione...] Atacado Vem - [GEOGRAPHIC_DATA] 30 Laranjeiras Velha Atacado Vem…" at bounding box center [1013, 96] width 1057 height 18
click at [519, 97] on select "[Selecione...] Atacado Vem - [GEOGRAPHIC_DATA] 30 Laranjeiras Velha Atacado Vem…" at bounding box center [1013, 96] width 1057 height 18
click at [485, 88] on select "[Selecione...] Atacado Vem - [GEOGRAPHIC_DATA] 30 Laranjeiras Velha Atacado Vem…" at bounding box center [1013, 96] width 1057 height 18
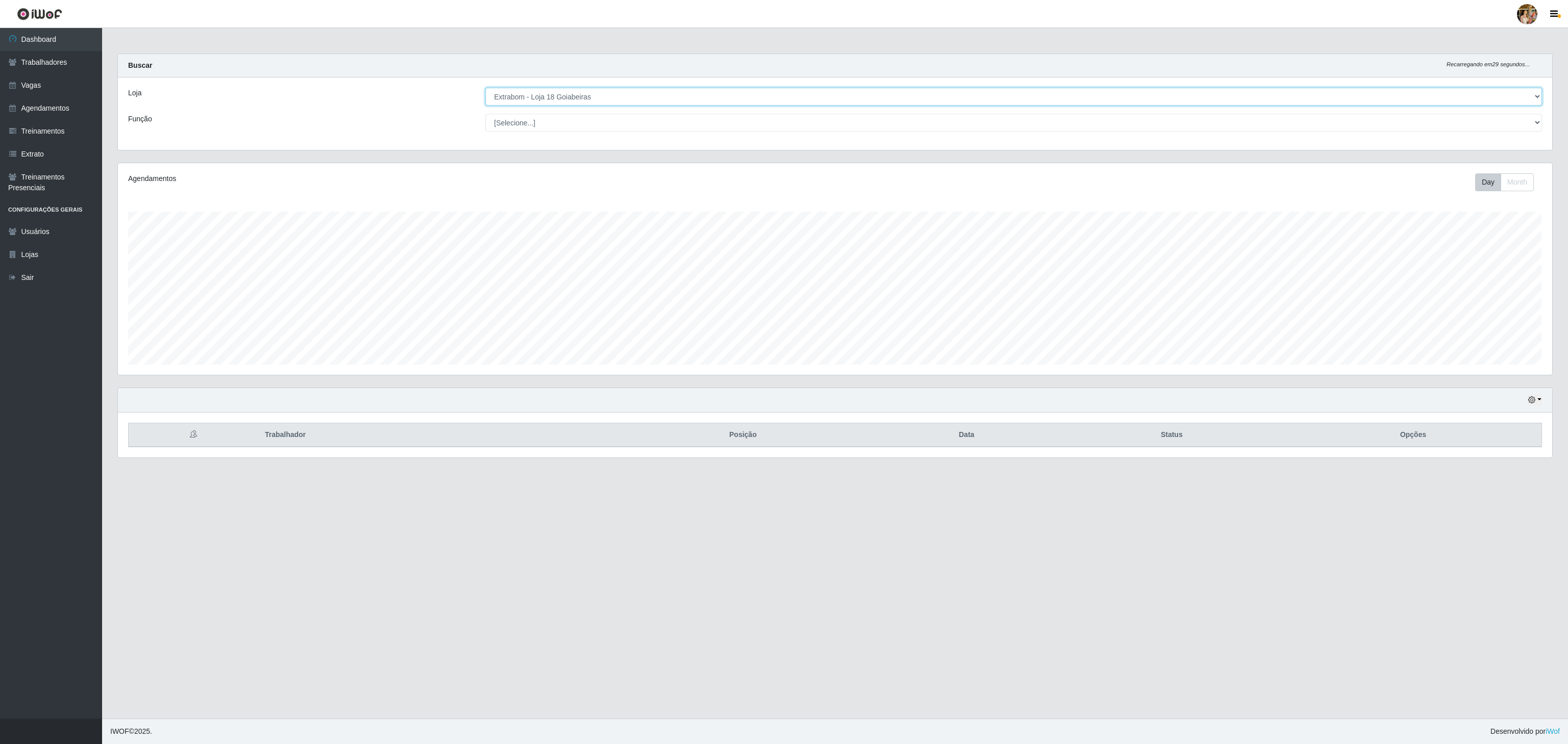
click at [593, 94] on select "[Selecione...] Atacado Vem - [GEOGRAPHIC_DATA] 30 Laranjeiras Velha Atacado Vem…" at bounding box center [1013, 96] width 1057 height 18
click at [485, 88] on select "[Selecione...] Atacado Vem - [GEOGRAPHIC_DATA] 30 Laranjeiras Velha Atacado Vem…" at bounding box center [1013, 96] width 1057 height 18
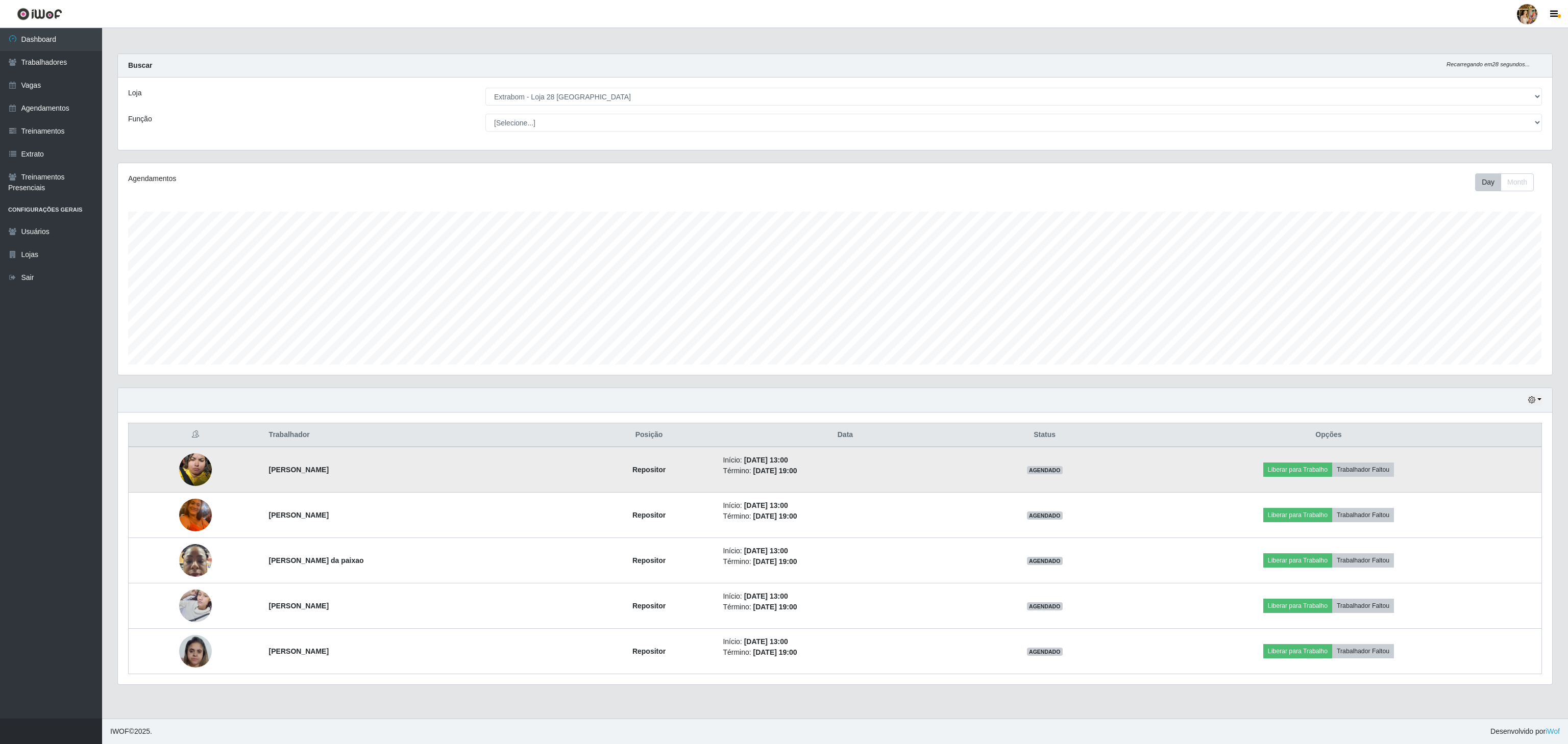
drag, startPoint x: 253, startPoint y: 482, endPoint x: 451, endPoint y: 481, distance: 198.0
click at [451, 481] on tr "[PERSON_NAME] Repositor Início: [DATE] 13:00 Término: [DATE] 19:00 AGENDADO Lib…" at bounding box center [835, 470] width 1413 height 46
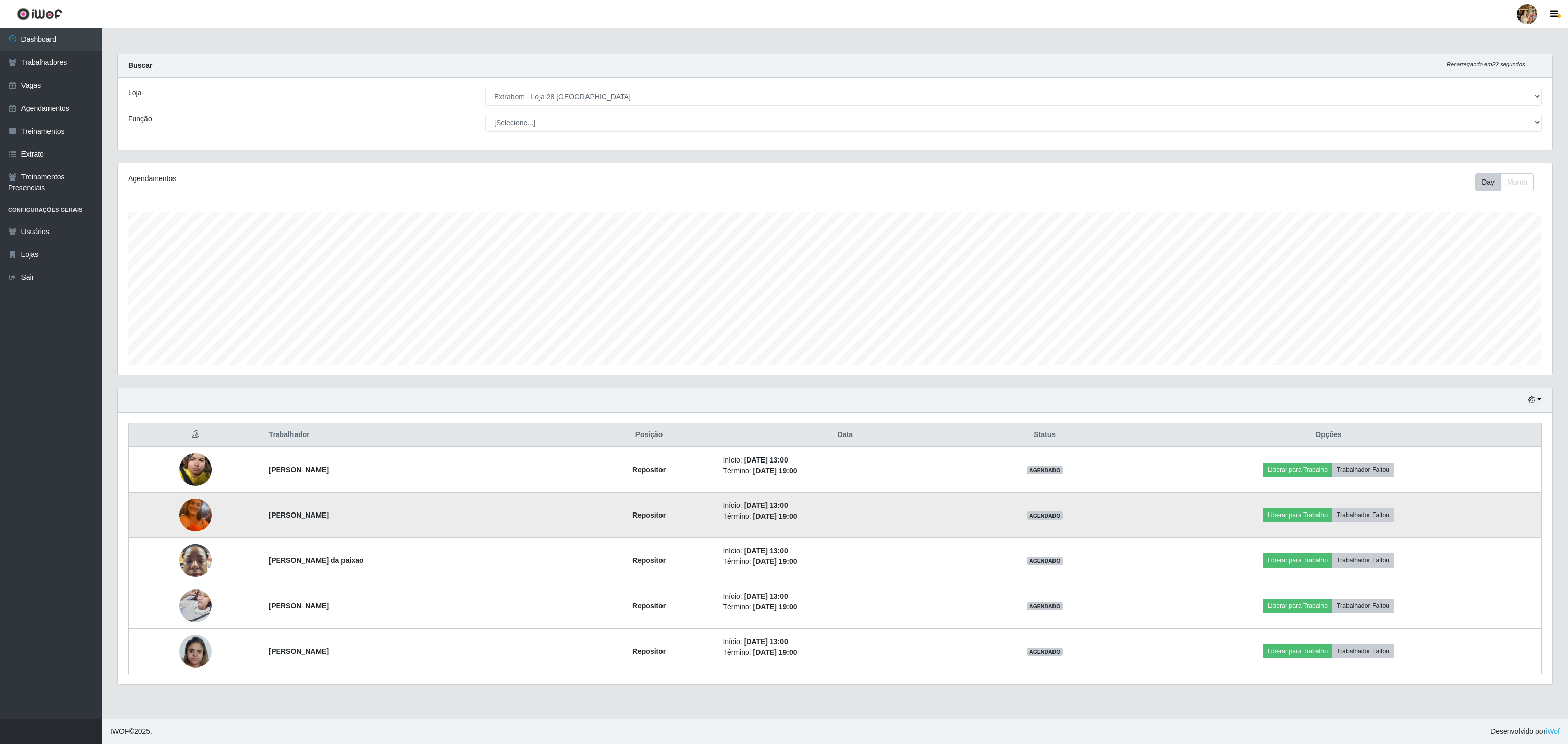
drag, startPoint x: 259, startPoint y: 515, endPoint x: 382, endPoint y: 520, distance: 123.1
click at [382, 520] on tr "[PERSON_NAME] Repositor Início: [DATE] 13:00 Término: [DATE] 19:00 AGENDADO Lib…" at bounding box center [835, 515] width 1413 height 46
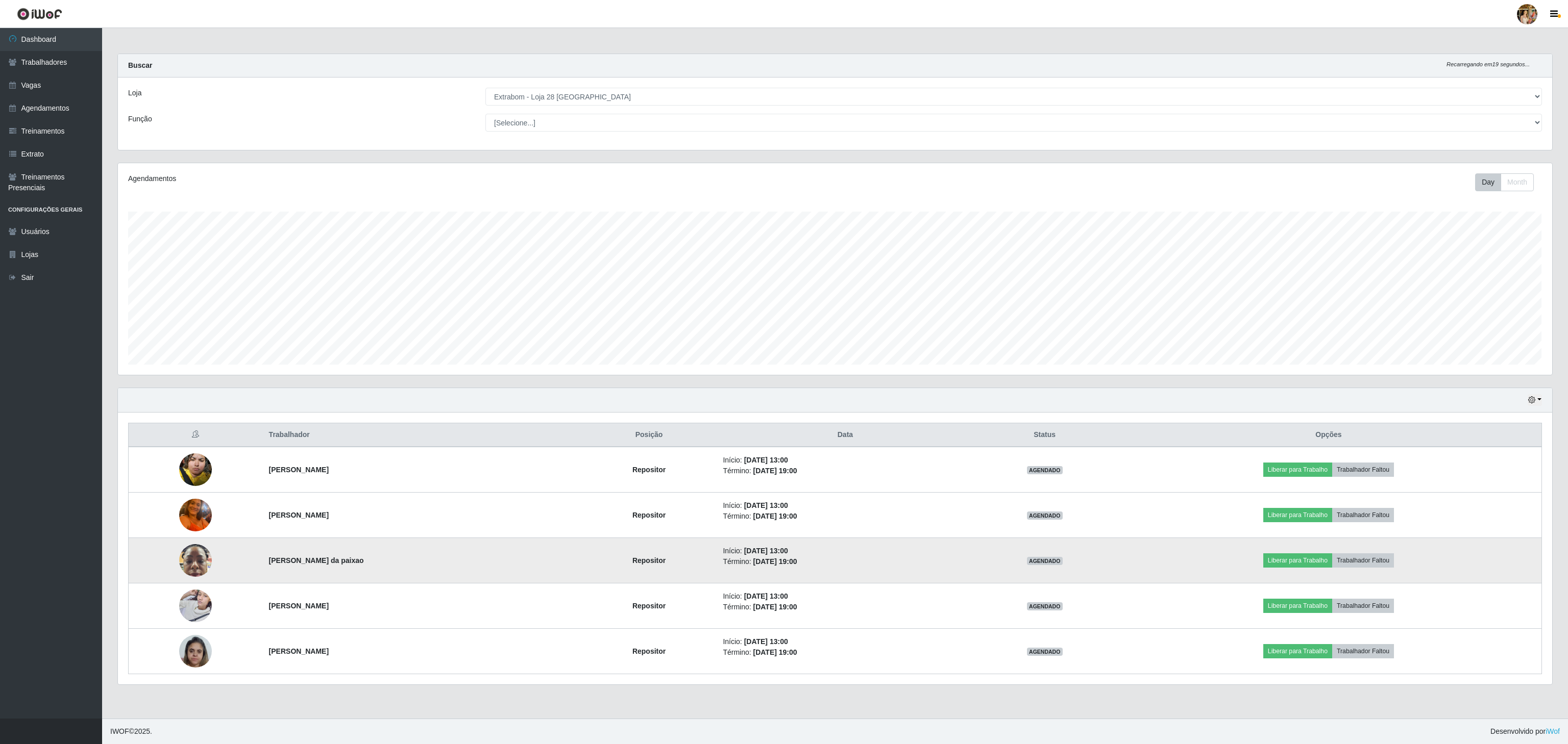
drag, startPoint x: 279, startPoint y: 561, endPoint x: 368, endPoint y: 570, distance: 89.5
click at [368, 570] on td "[PERSON_NAME] da paixao" at bounding box center [422, 561] width 318 height 46
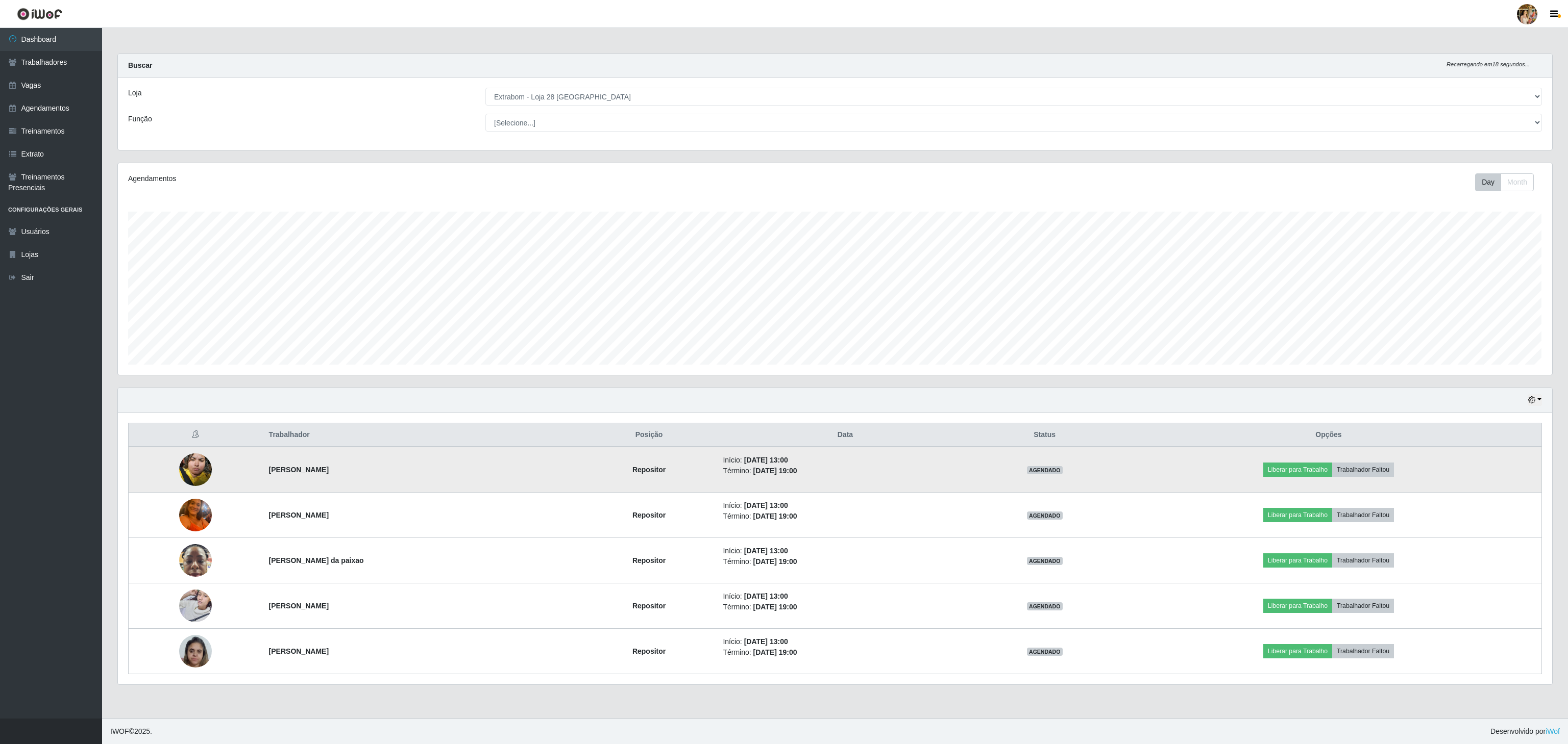
click at [313, 479] on td "[PERSON_NAME]" at bounding box center [422, 470] width 318 height 46
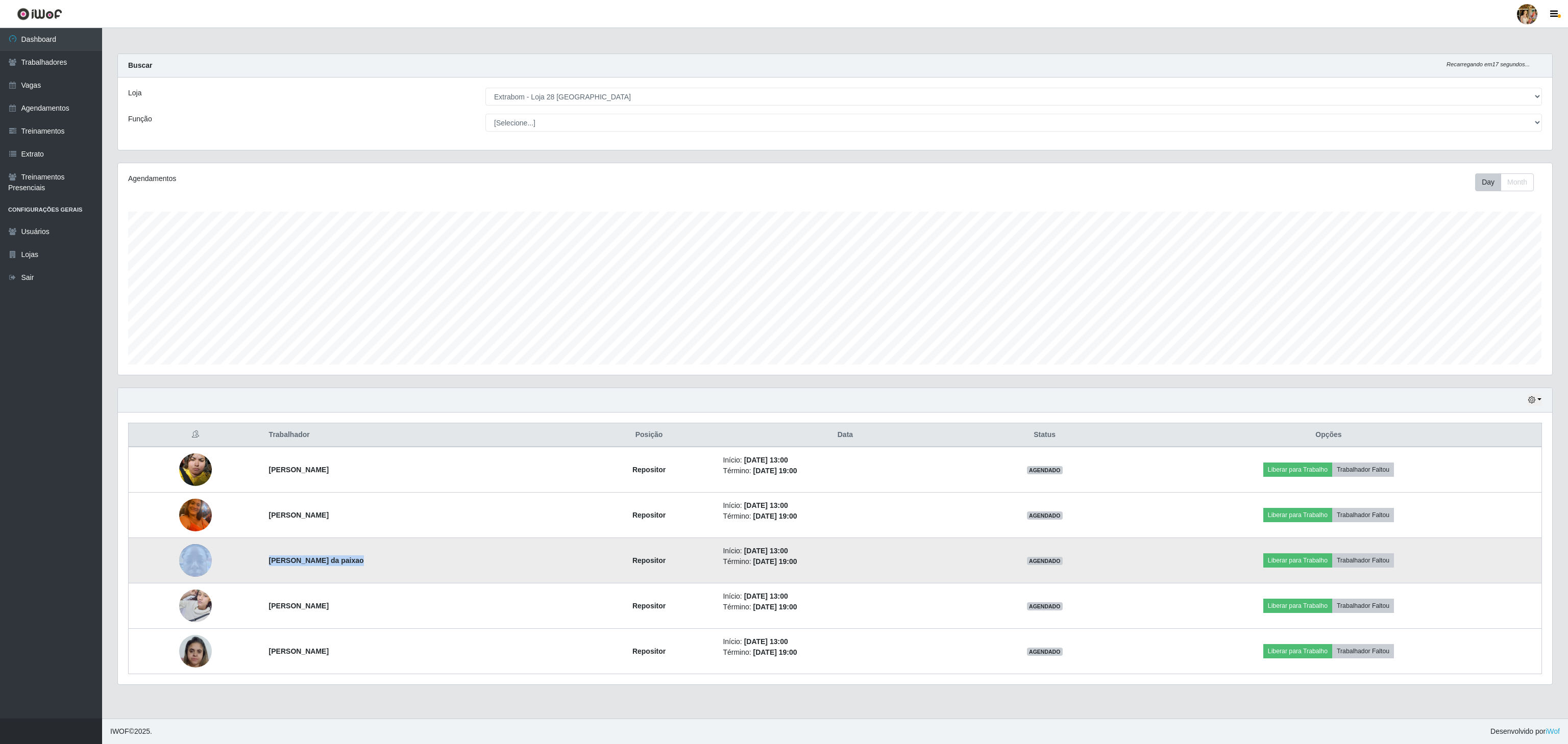
drag, startPoint x: 259, startPoint y: 571, endPoint x: 343, endPoint y: 567, distance: 84.1
click at [343, 567] on tr "[PERSON_NAME] da paixao Repositor Início: [DATE] 13:00 Término: [DATE] 19:00 AG…" at bounding box center [835, 561] width 1413 height 46
click at [364, 565] on td "[PERSON_NAME] da paixao" at bounding box center [422, 561] width 318 height 46
drag, startPoint x: 261, startPoint y: 561, endPoint x: 380, endPoint y: 550, distance: 119.5
click at [376, 563] on tr "[PERSON_NAME] da paixao Repositor Início: [DATE] 13:00 Término: [DATE] 19:00 AG…" at bounding box center [835, 561] width 1413 height 46
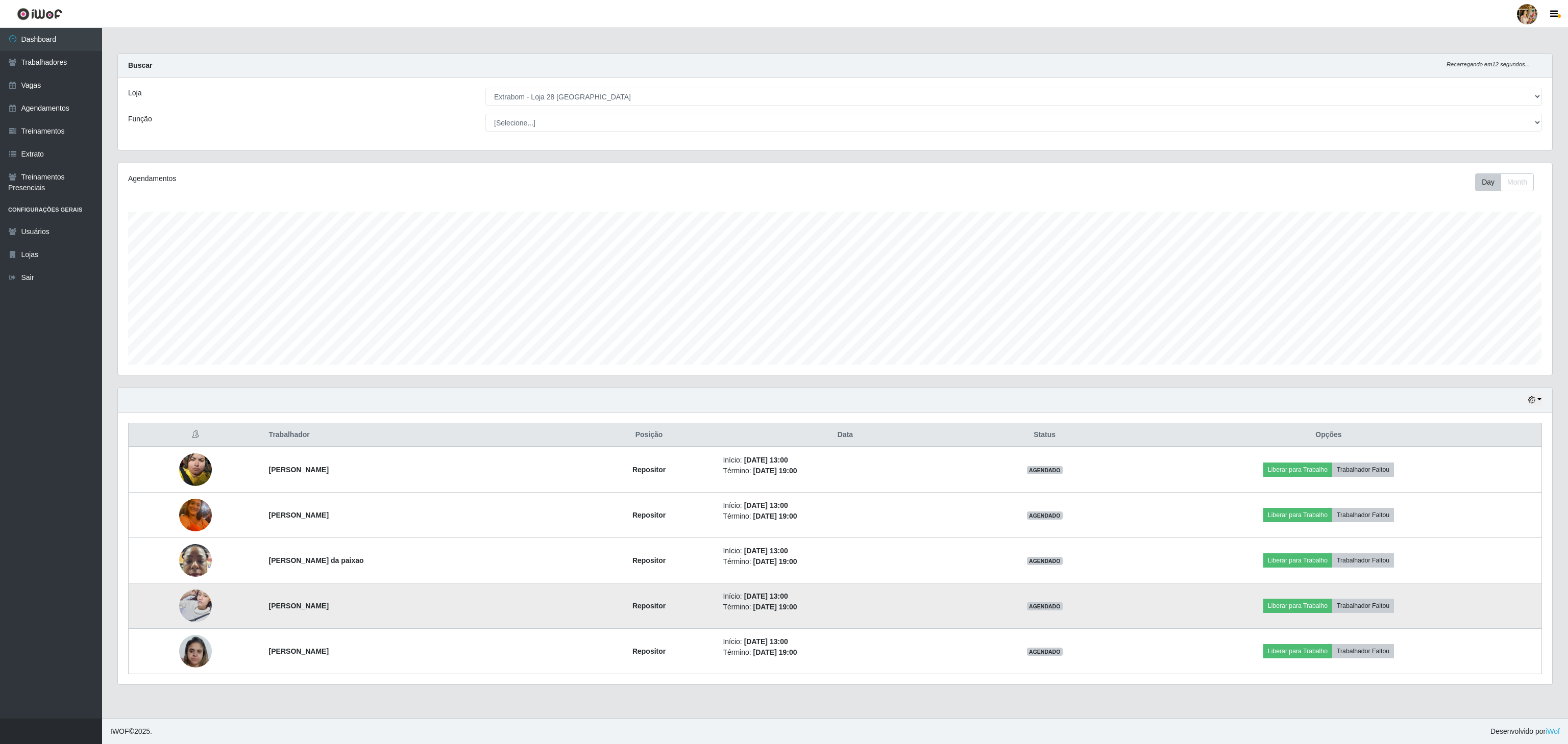
drag, startPoint x: 261, startPoint y: 608, endPoint x: 372, endPoint y: 621, distance: 111.8
click at [372, 621] on tr "[PERSON_NAME] Repositor Início: [DATE] 13:00 Término: [DATE] 19:00 AGENDADO Lib…" at bounding box center [835, 606] width 1413 height 46
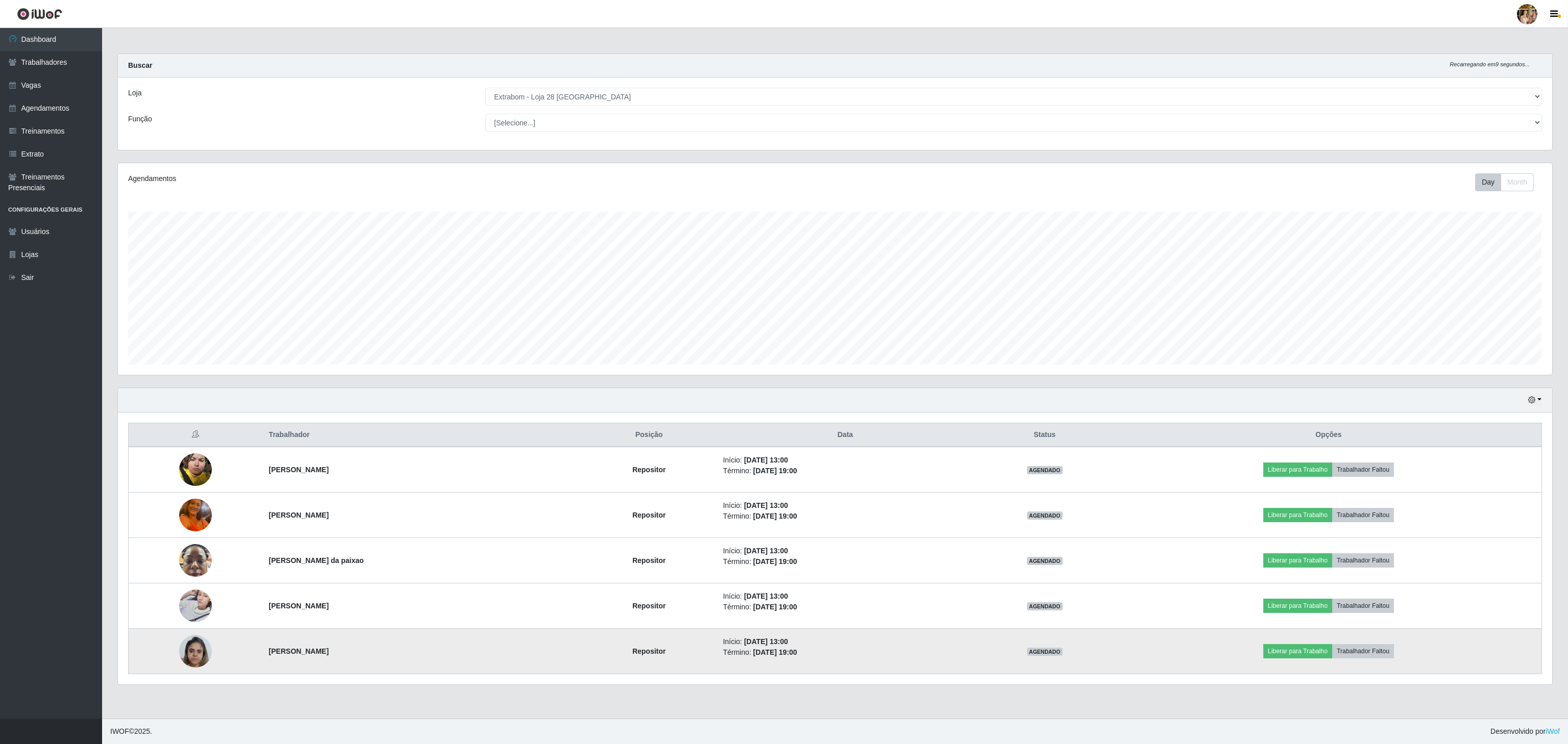
drag, startPoint x: 265, startPoint y: 668, endPoint x: 392, endPoint y: 656, distance: 127.6
click at [392, 656] on td "[PERSON_NAME]" at bounding box center [422, 652] width 318 height 46
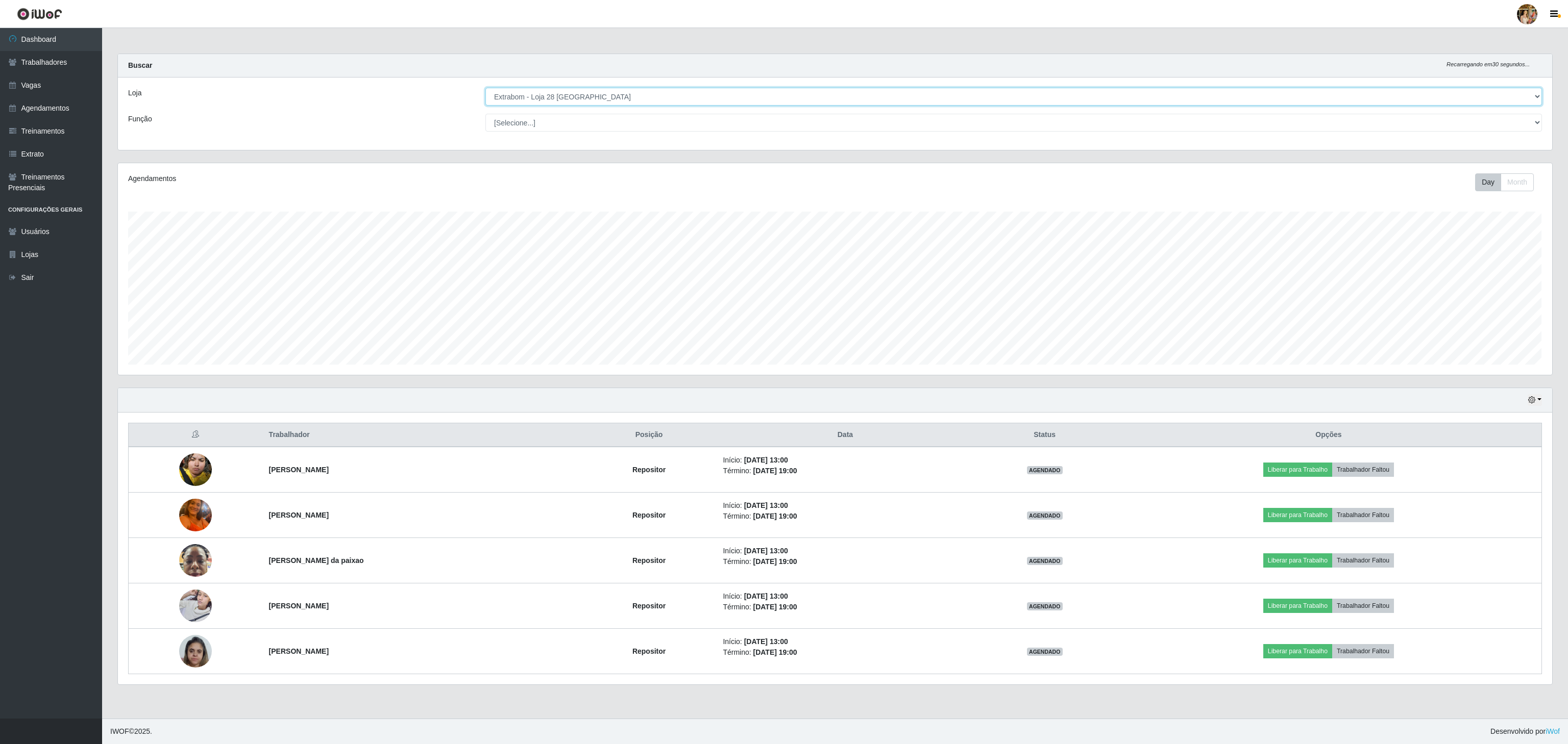
click at [541, 105] on select "[Selecione...] Atacado Vem - [GEOGRAPHIC_DATA] 30 Laranjeiras Velha Atacado Vem…" at bounding box center [1013, 96] width 1057 height 18
select select "470"
click at [485, 88] on select "[Selecione...] Atacado Vem - [GEOGRAPHIC_DATA] 30 Laranjeiras Velha Atacado Vem…" at bounding box center [1013, 96] width 1057 height 18
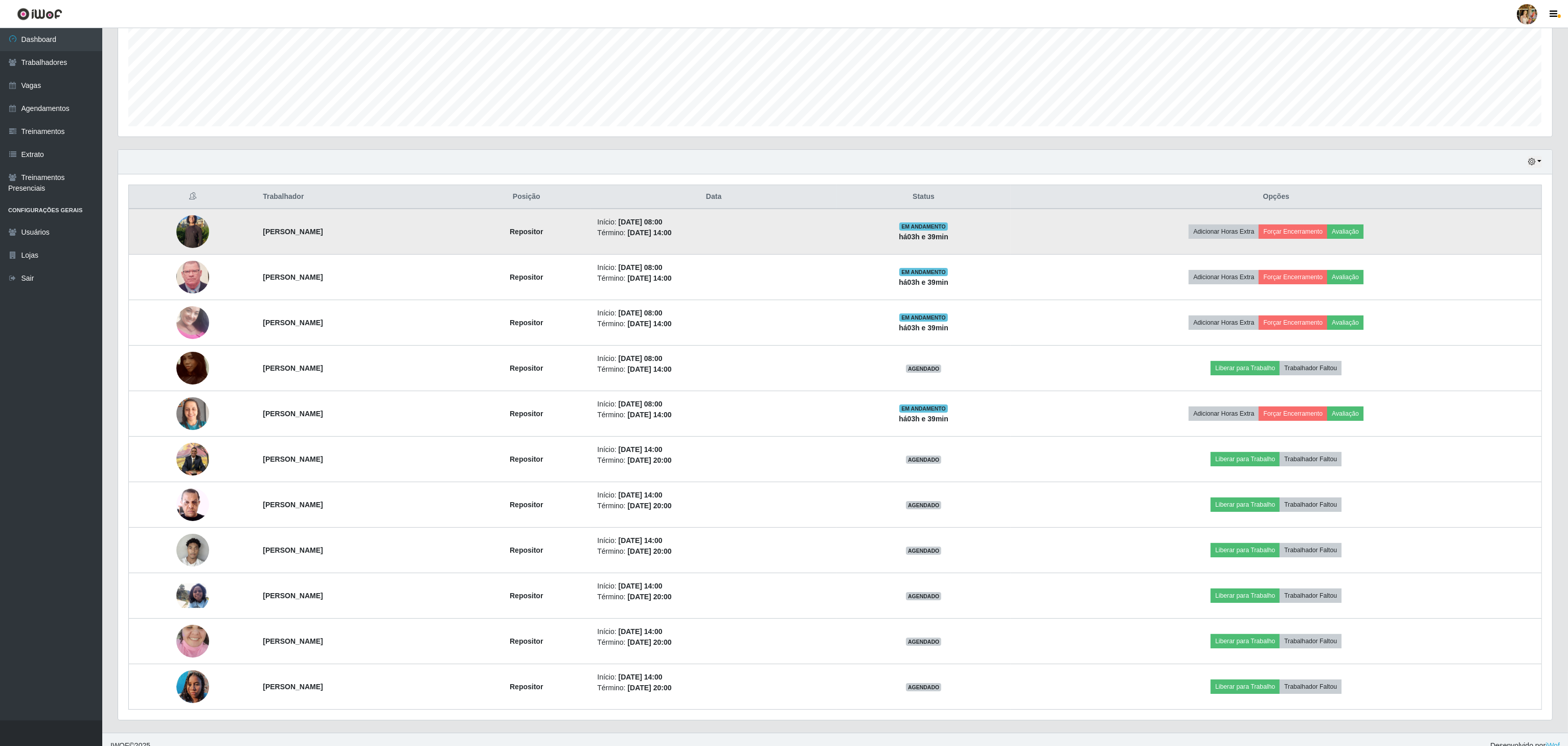
scroll to position [258, 0]
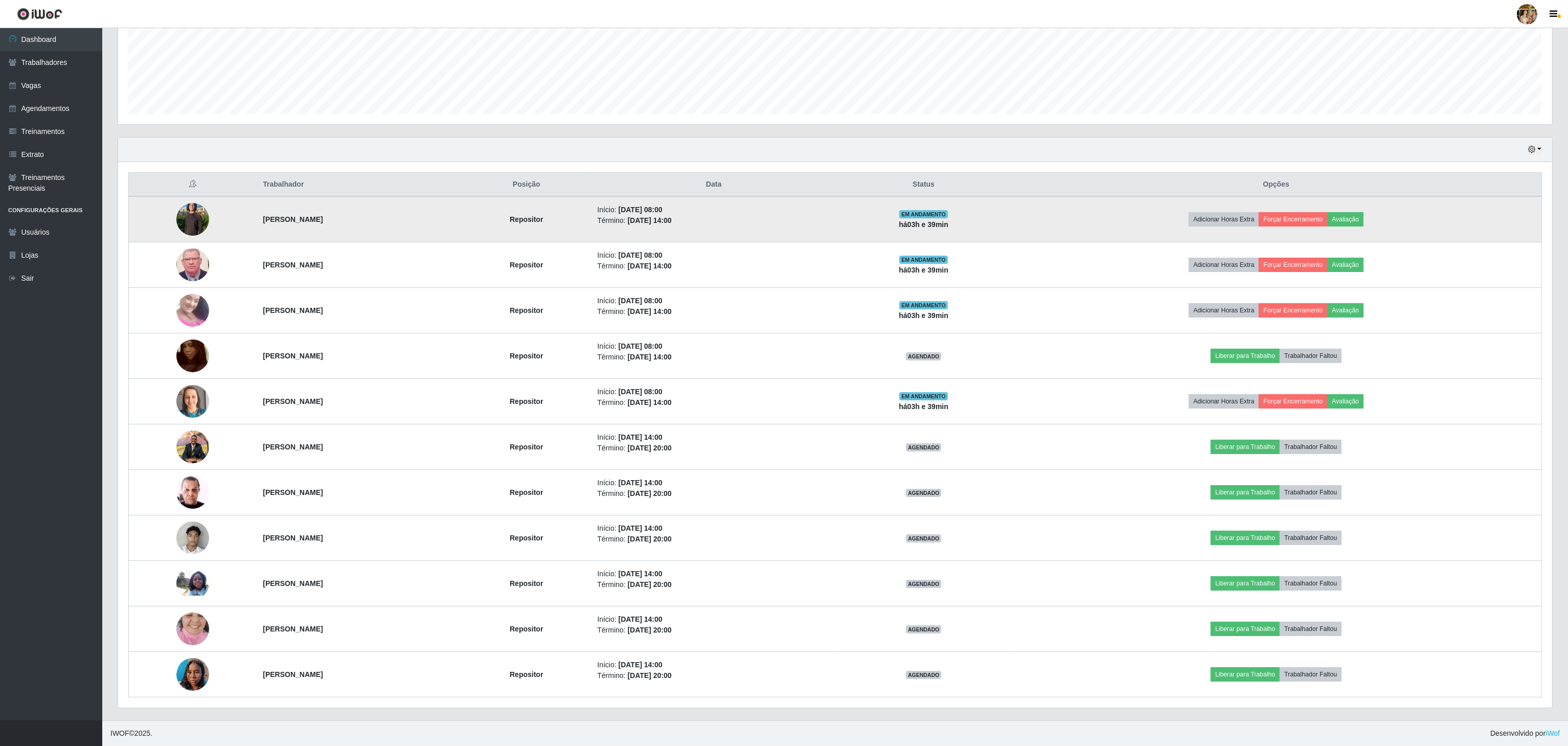
drag, startPoint x: 249, startPoint y: 217, endPoint x: 454, endPoint y: 202, distance: 205.5
click at [454, 202] on td "[PERSON_NAME]" at bounding box center [359, 219] width 205 height 46
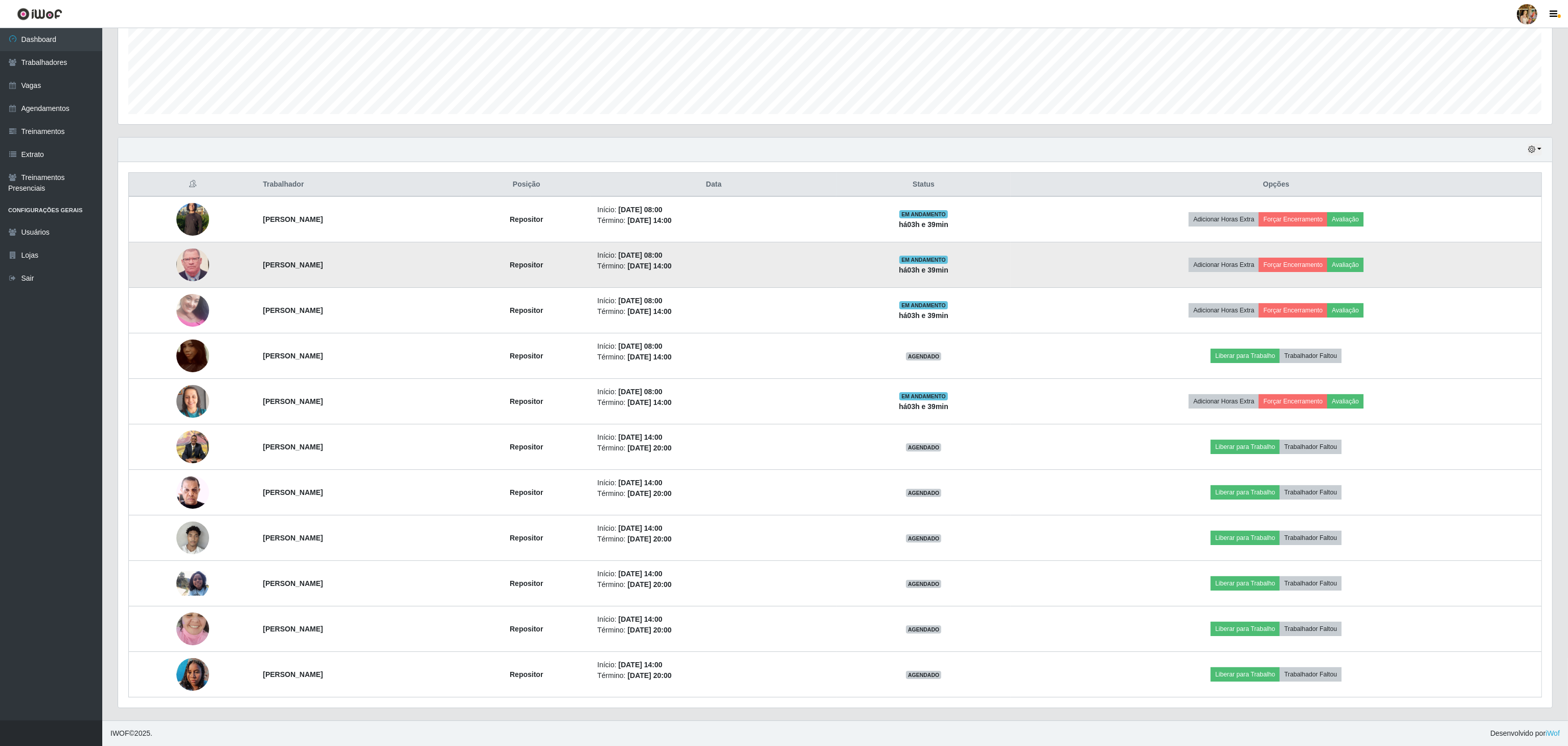
drag, startPoint x: 354, startPoint y: 265, endPoint x: 445, endPoint y: 265, distance: 91.0
click at [445, 265] on td "[PERSON_NAME]" at bounding box center [359, 265] width 205 height 46
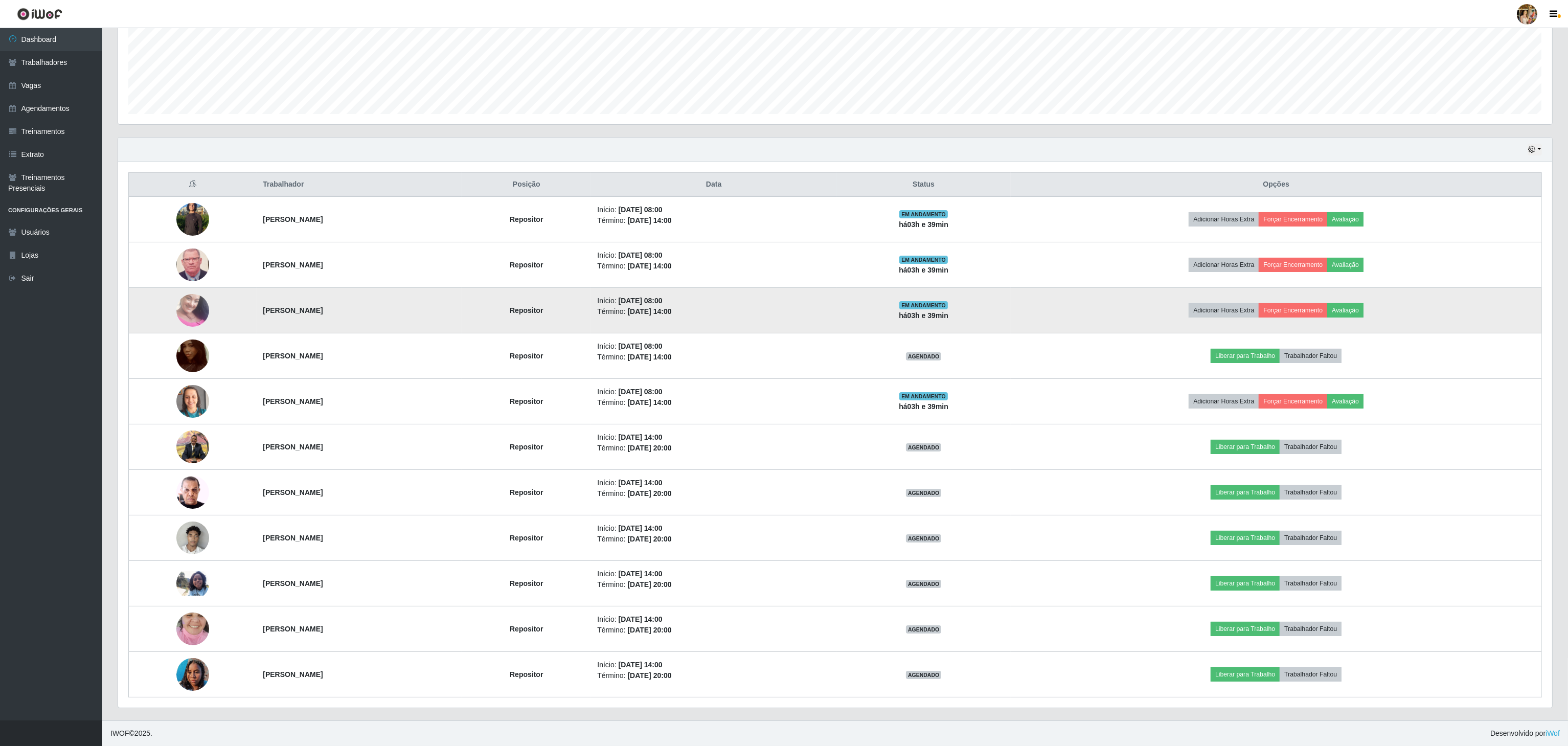
drag, startPoint x: 241, startPoint y: 309, endPoint x: 375, endPoint y: 310, distance: 134.0
click at [375, 310] on tr "[PERSON_NAME] Vieria Repositor Início: [DATE] 08:00 Término: [DATE] 14:00 EM AN…" at bounding box center [835, 310] width 1413 height 46
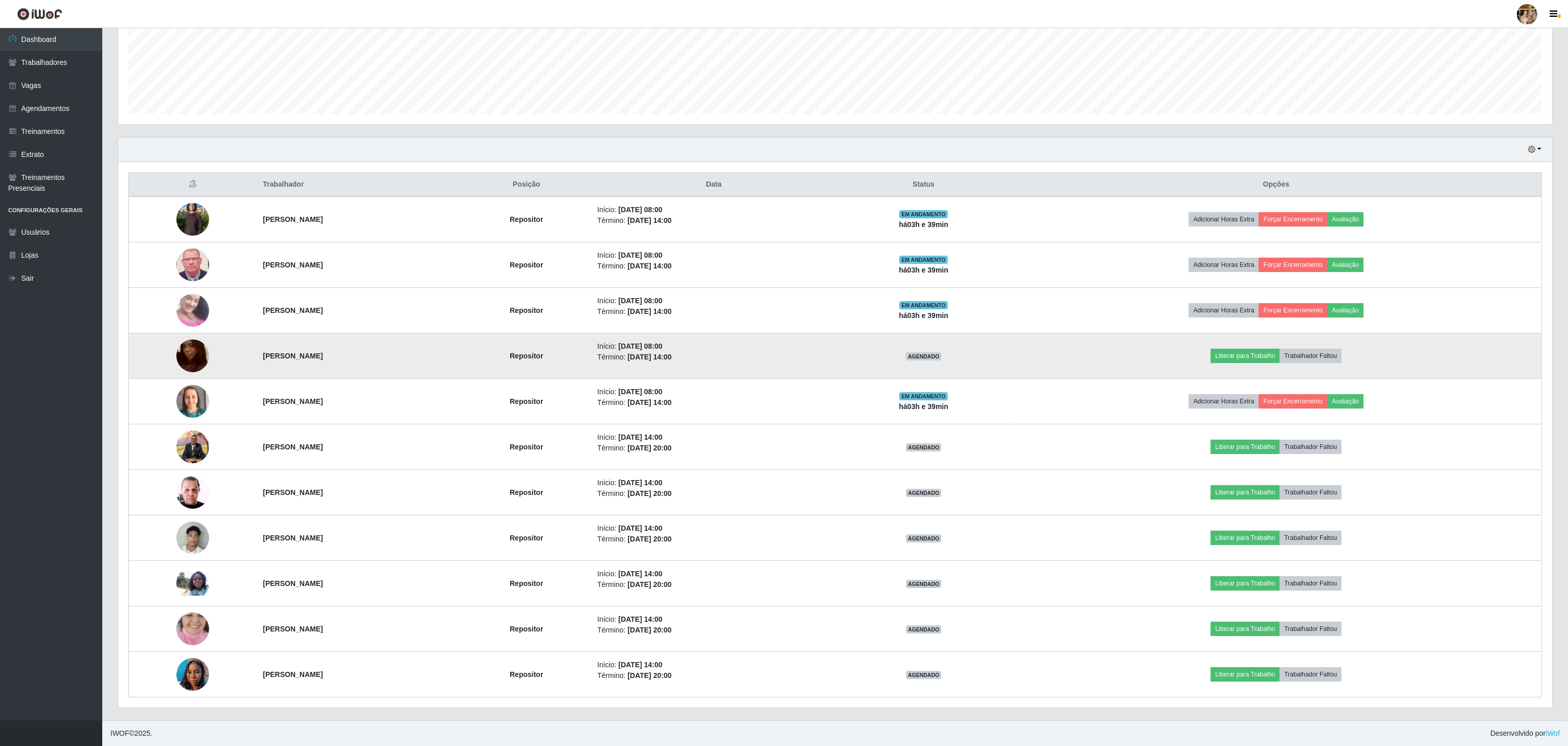
drag, startPoint x: 325, startPoint y: 356, endPoint x: 388, endPoint y: 352, distance: 63.1
click at [388, 352] on tr "[PERSON_NAME] Repositor Início: [DATE] 08:00 Término: [DATE] 14:00 AGENDADO Lib…" at bounding box center [835, 356] width 1413 height 46
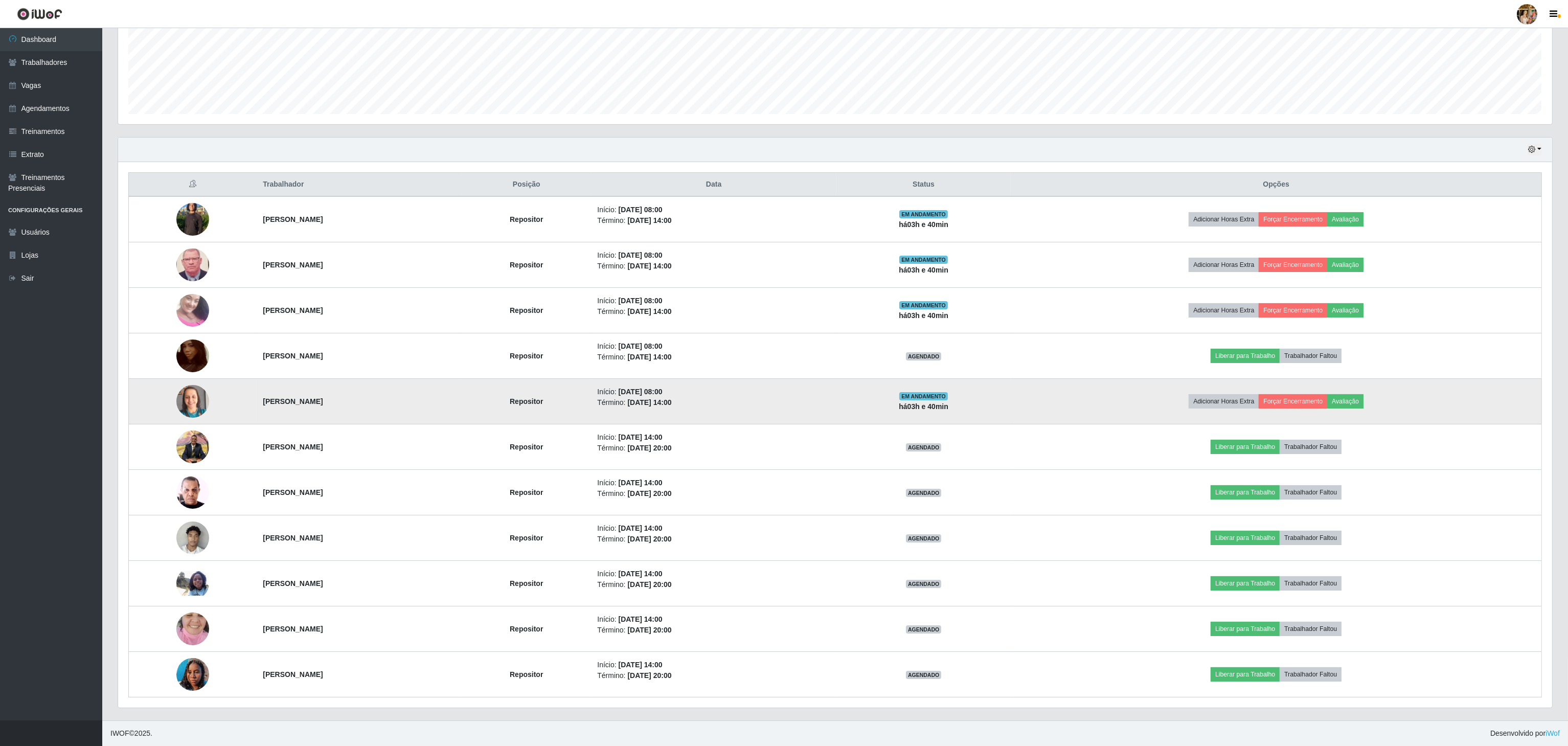
drag, startPoint x: 221, startPoint y: 392, endPoint x: 403, endPoint y: 398, distance: 182.1
click at [403, 398] on tr "[PERSON_NAME] Repositor Início: [DATE] 08:00 Término: [DATE] 14:00 EM ANDAMENTO…" at bounding box center [835, 401] width 1413 height 46
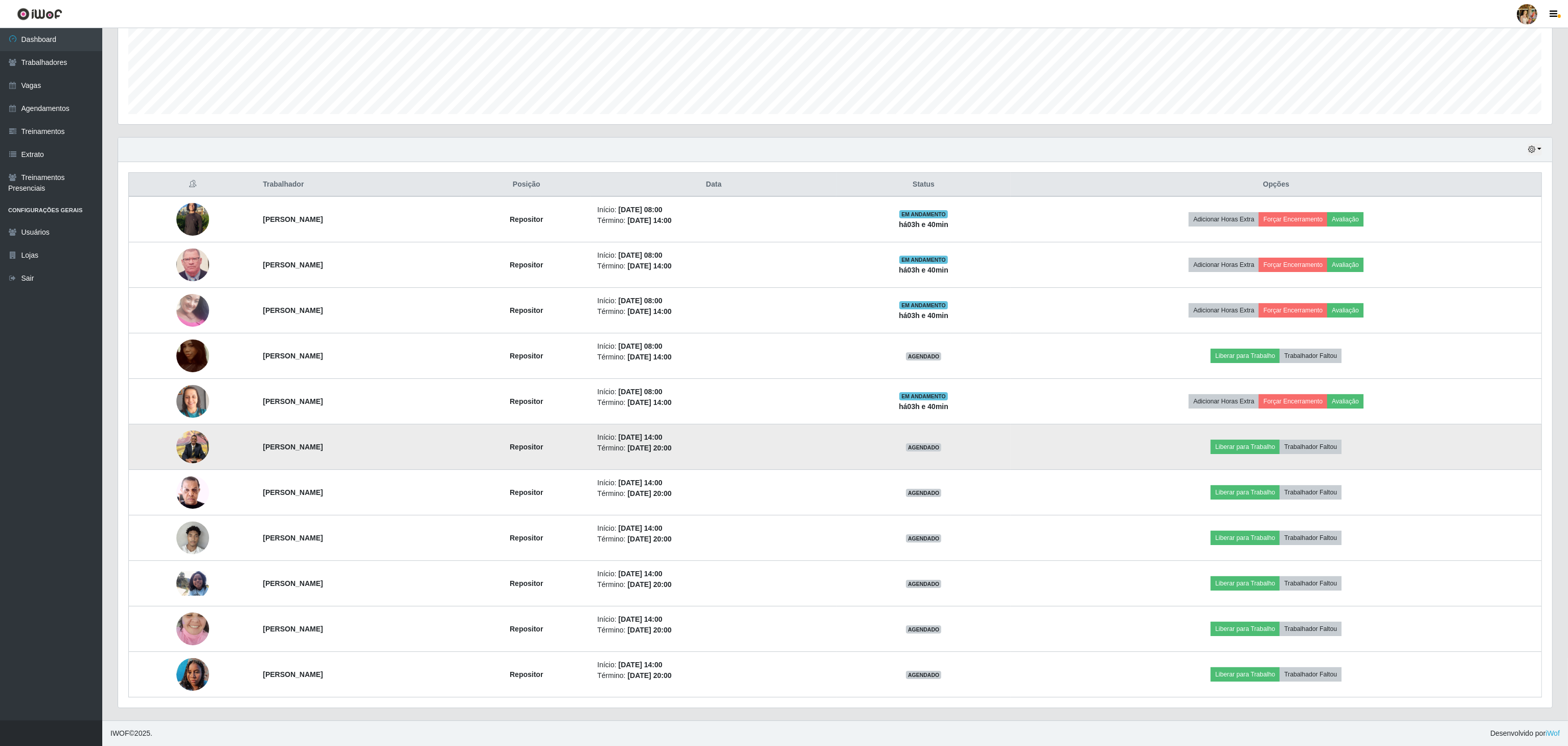
drag, startPoint x: 214, startPoint y: 449, endPoint x: 374, endPoint y: 449, distance: 160.0
click at [374, 449] on tr "[PERSON_NAME] Repositor Início: [DATE] 14:00 Término: [DATE] 20:00 AGENDADO Lib…" at bounding box center [835, 447] width 1413 height 46
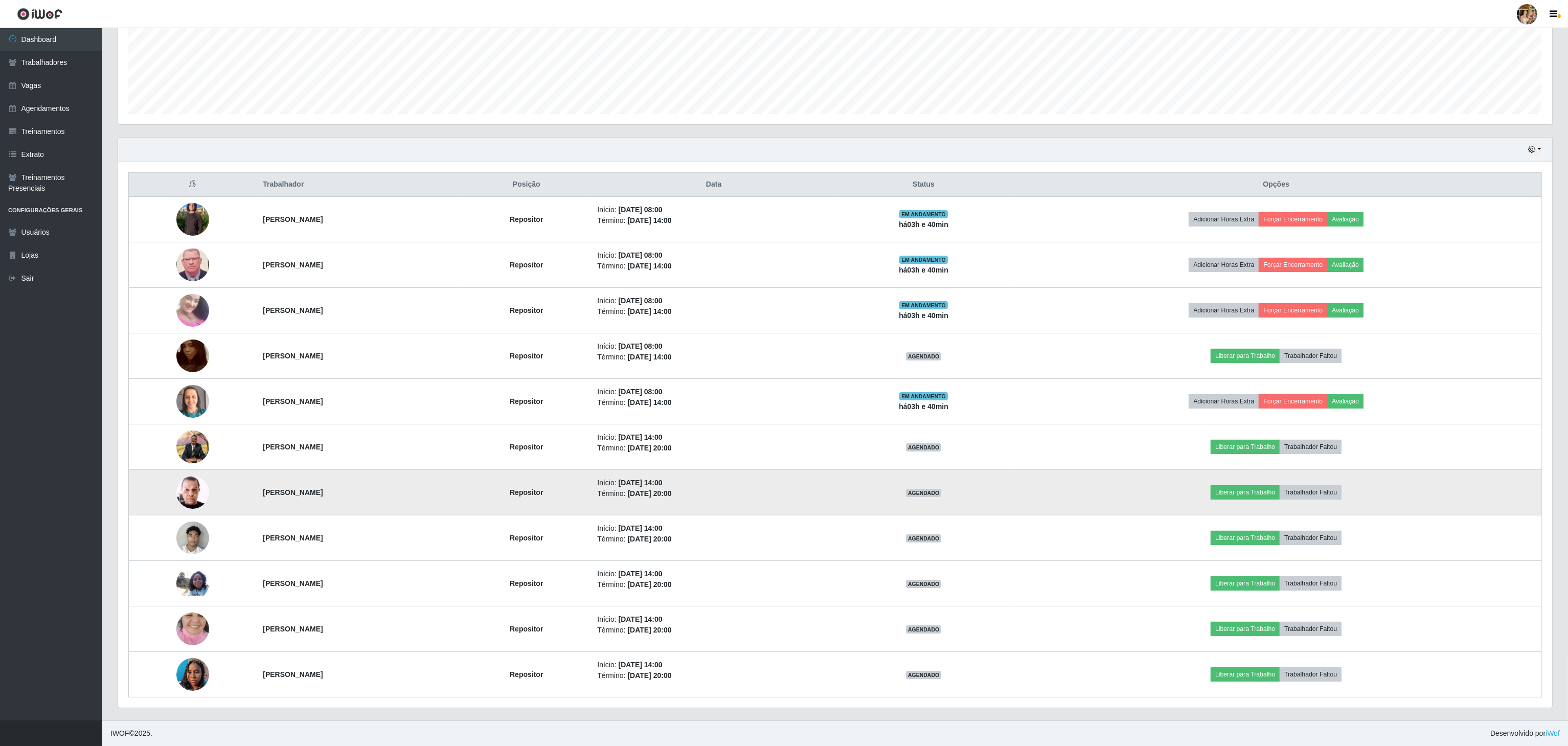
drag, startPoint x: 241, startPoint y: 491, endPoint x: 401, endPoint y: 491, distance: 160.0
click at [401, 491] on tr "[PERSON_NAME] Repositor Início: [DATE] 14:00 Término: [DATE] 20:00 AGENDADO Lib…" at bounding box center [835, 493] width 1413 height 46
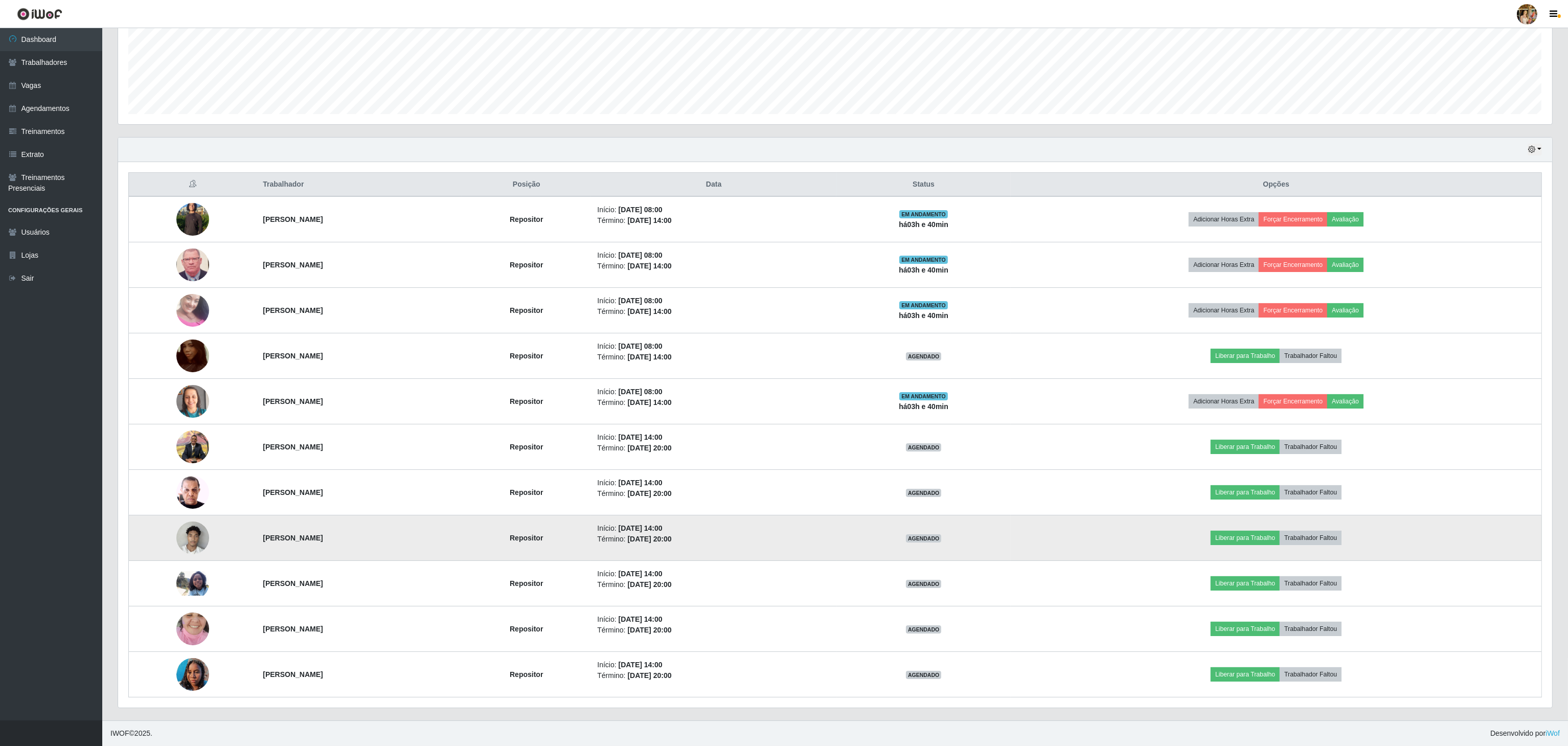
drag, startPoint x: 242, startPoint y: 533, endPoint x: 426, endPoint y: 532, distance: 184.0
click at [426, 532] on td "[PERSON_NAME]" at bounding box center [359, 538] width 205 height 46
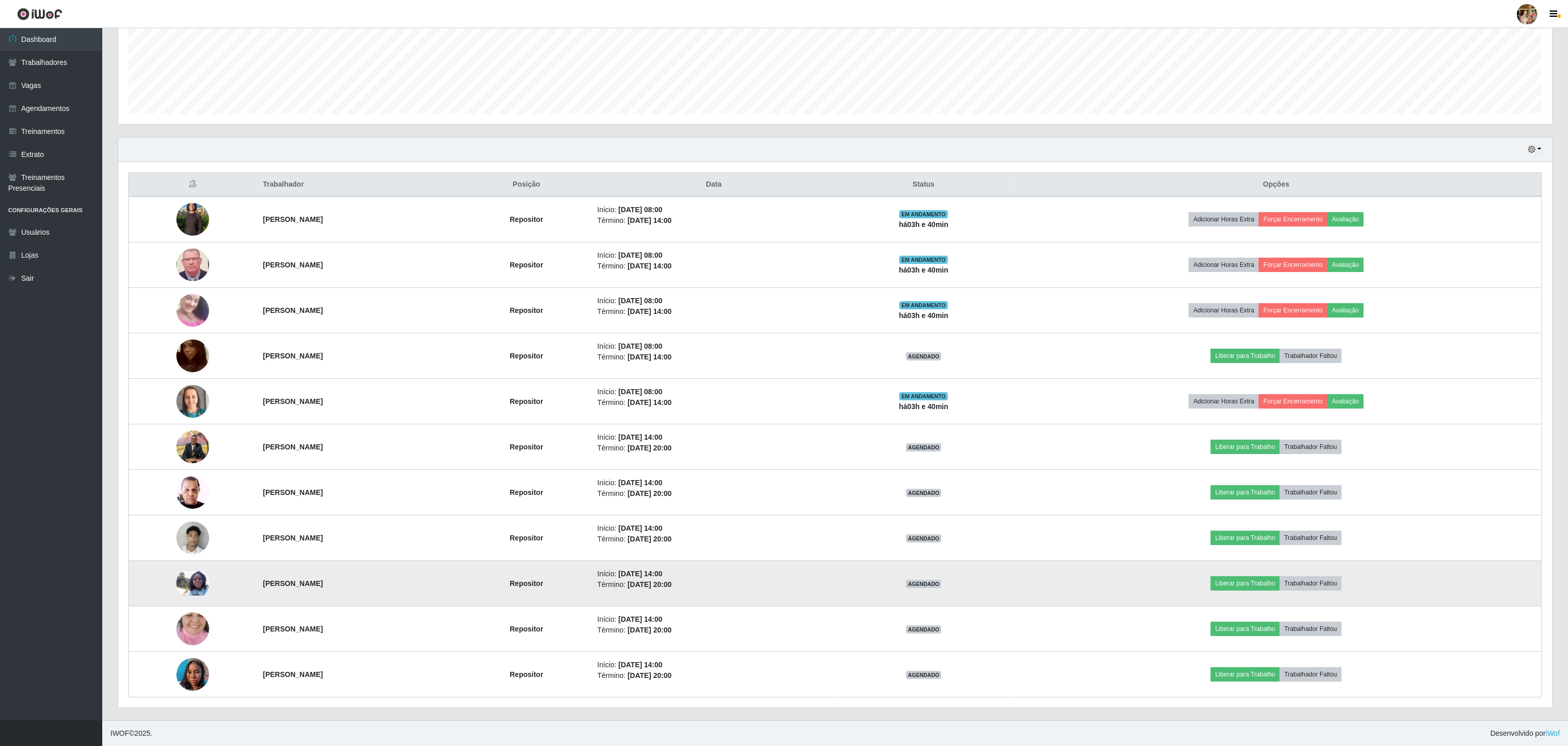
drag, startPoint x: 244, startPoint y: 590, endPoint x: 355, endPoint y: 590, distance: 111.0
click at [355, 590] on tr "[PERSON_NAME] de [DEMOGRAPHIC_DATA][PERSON_NAME] Início: [DATE] 14:00 Término: …" at bounding box center [835, 584] width 1413 height 46
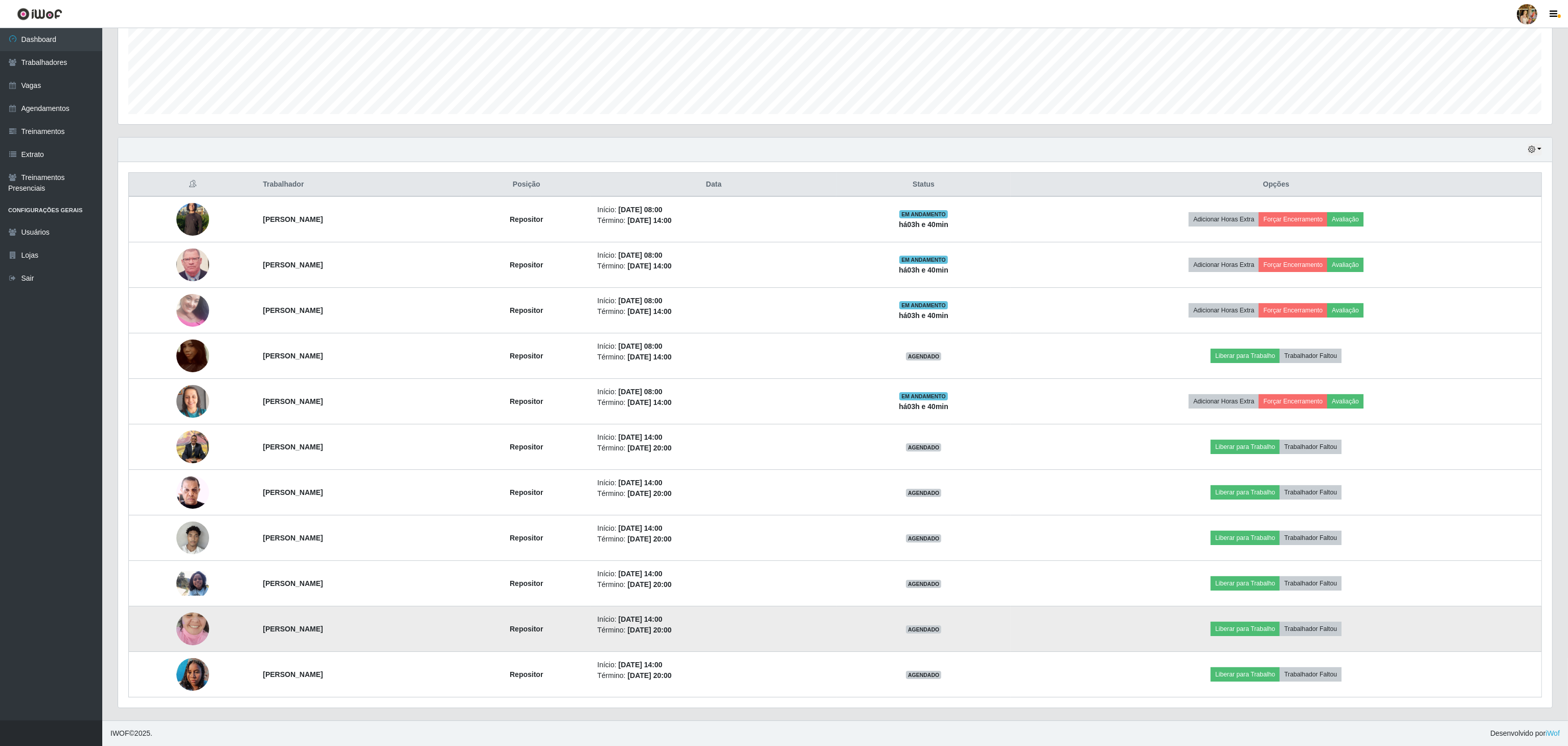
drag, startPoint x: 242, startPoint y: 629, endPoint x: 432, endPoint y: 629, distance: 190.0
click at [432, 629] on tr "[PERSON_NAME] Repositor Início: [DATE] 14:00 Término: [DATE] 20:00 AGENDADO Lib…" at bounding box center [835, 629] width 1413 height 46
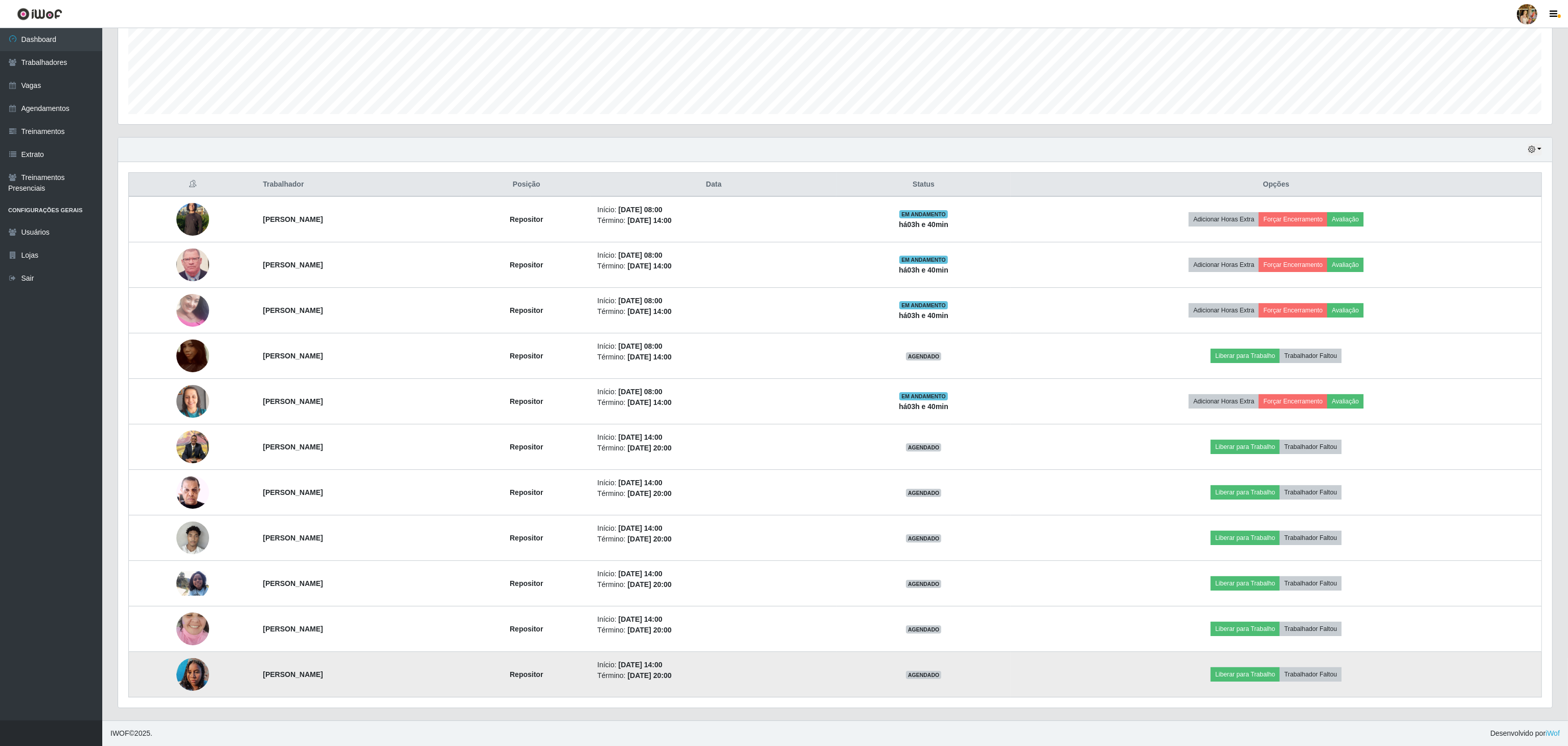
drag, startPoint x: 235, startPoint y: 674, endPoint x: 448, endPoint y: 676, distance: 213.0
click at [448, 676] on tr "[PERSON_NAME] Repositor Início: [DATE] 14:00 Término: [DATE] 20:00 AGENDADO Lib…" at bounding box center [835, 675] width 1413 height 46
